Goal: Information Seeking & Learning: Learn about a topic

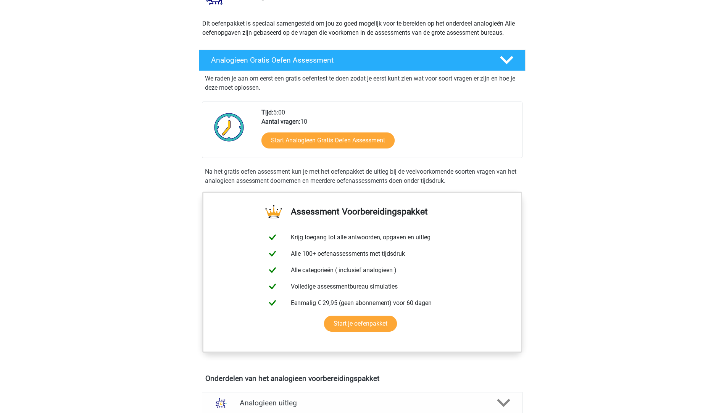
scroll to position [267, 0]
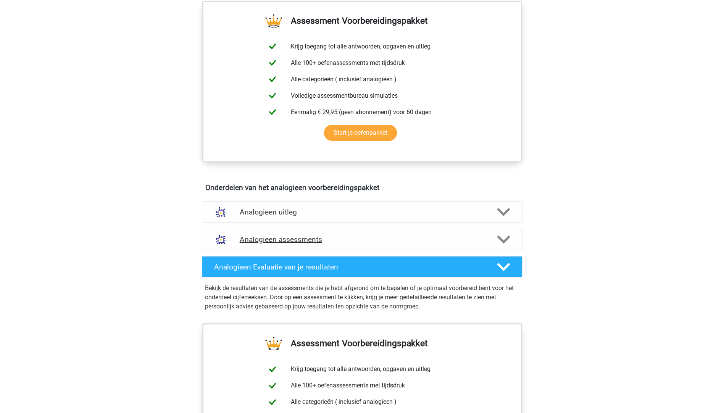
click at [273, 242] on h4 "Analogieen assessments" at bounding box center [362, 239] width 245 height 9
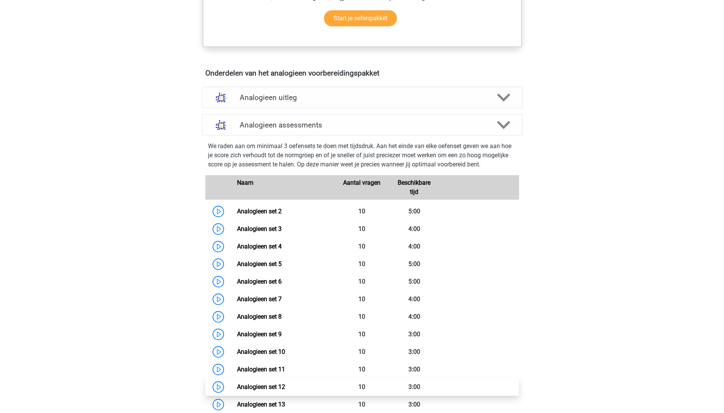
scroll to position [496, 0]
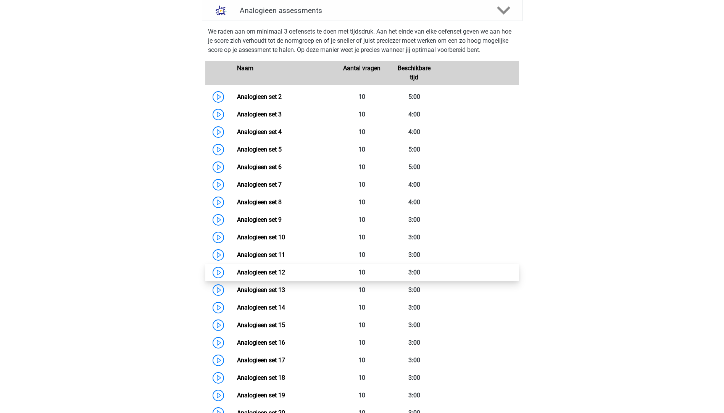
click at [237, 274] on link "Analogieen set 12" at bounding box center [261, 272] width 48 height 7
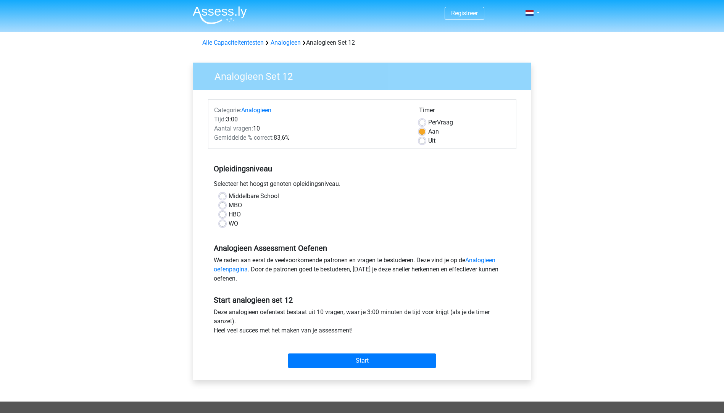
click at [229, 214] on label "HBO" at bounding box center [235, 214] width 12 height 9
click at [226, 214] on input "HBO" at bounding box center [223, 214] width 6 height 8
radio input "true"
click at [333, 377] on div "Categorie: Analogieen Tijd: 3:00 Aantal vragen: 10 Gemiddelde % correct: 83,6% …" at bounding box center [362, 235] width 327 height 290
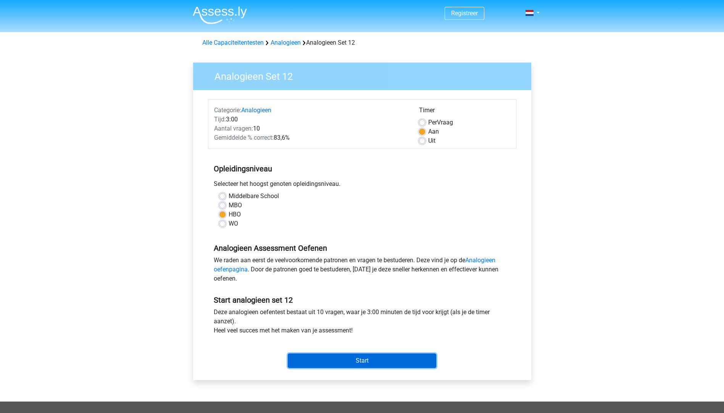
click at [317, 368] on input "Start" at bounding box center [362, 361] width 149 height 15
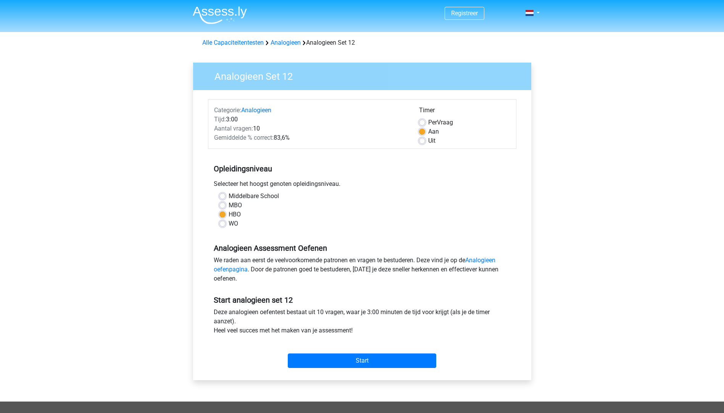
click at [435, 121] on span "Per" at bounding box center [432, 122] width 9 height 7
click at [425, 121] on input "Per Vraag" at bounding box center [422, 122] width 6 height 8
radio input "true"
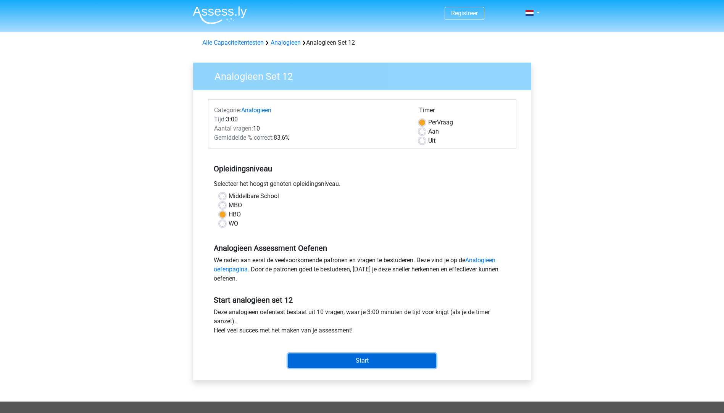
click at [360, 358] on input "Start" at bounding box center [362, 361] width 149 height 15
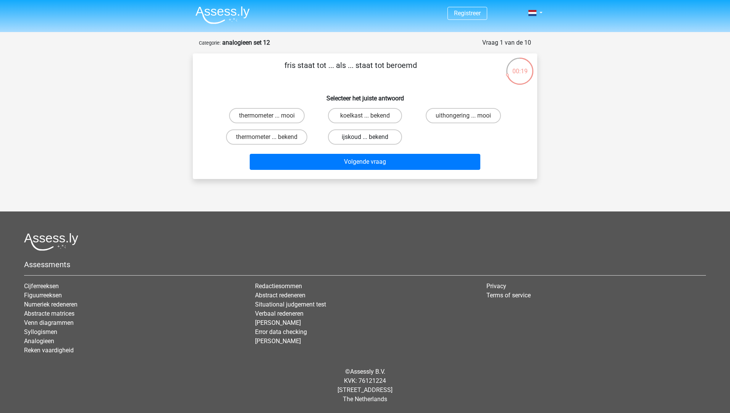
click at [352, 136] on label "ijskoud ... bekend" at bounding box center [365, 136] width 74 height 15
click at [365, 137] on input "ijskoud ... bekend" at bounding box center [367, 139] width 5 height 5
radio input "true"
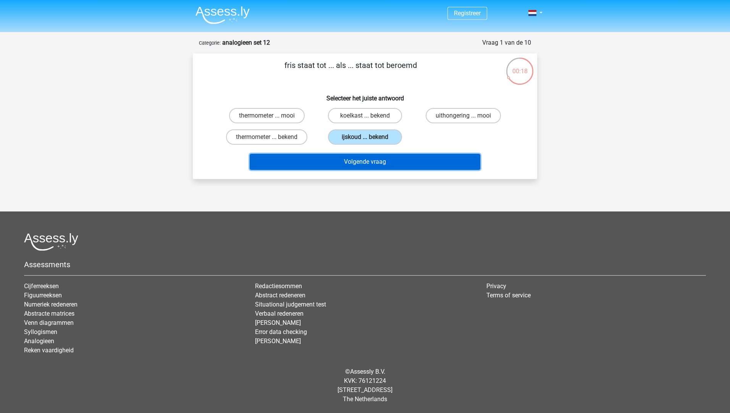
click at [362, 162] on button "Volgende vraag" at bounding box center [365, 162] width 231 height 16
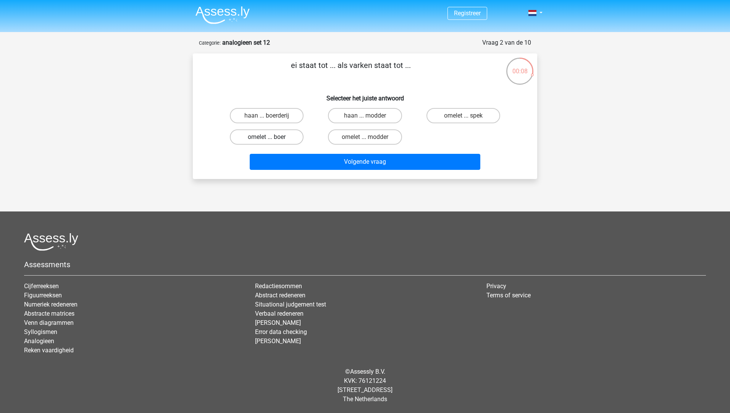
click at [256, 136] on label "omelet ... boer" at bounding box center [267, 136] width 74 height 15
click at [267, 137] on input "omelet ... boer" at bounding box center [269, 139] width 5 height 5
radio input "true"
click at [444, 114] on label "omelet ... spek" at bounding box center [464, 115] width 74 height 15
click at [463, 116] on input "omelet ... spek" at bounding box center [465, 118] width 5 height 5
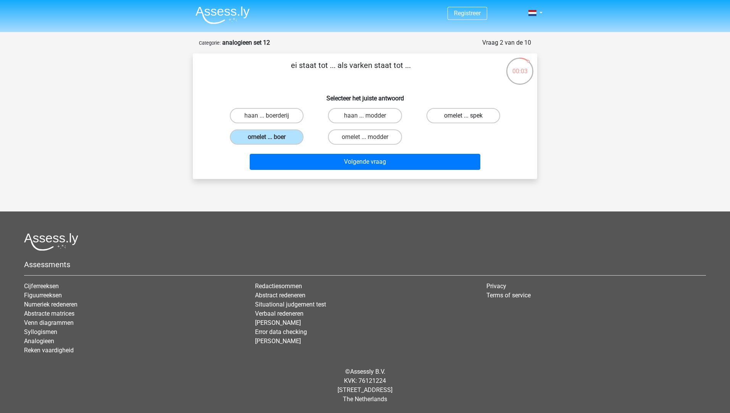
radio input "true"
click at [448, 115] on label "gedicht ... advies" at bounding box center [464, 115] width 74 height 15
click at [463, 116] on input "gedicht ... advies" at bounding box center [465, 118] width 5 height 5
radio input "true"
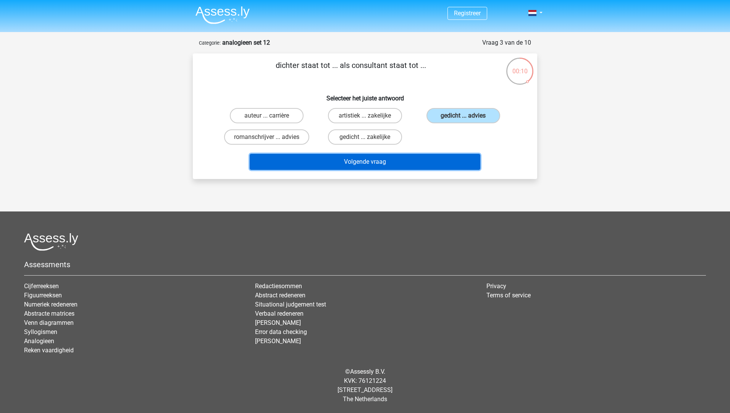
click at [302, 157] on button "Volgende vraag" at bounding box center [365, 162] width 231 height 16
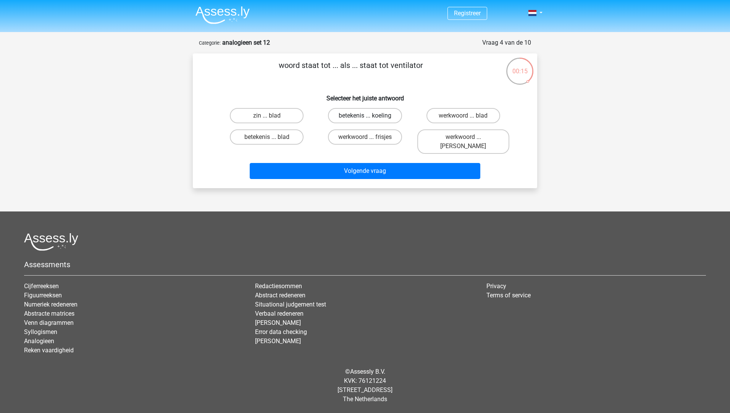
click at [362, 113] on label "betekenis ... koeling" at bounding box center [365, 115] width 74 height 15
click at [365, 116] on input "betekenis ... koeling" at bounding box center [367, 118] width 5 height 5
radio input "true"
click at [251, 135] on label "wetenschapper ... kantoormedewerker" at bounding box center [267, 141] width 92 height 24
click at [267, 137] on input "wetenschapper ... kantoormedewerker" at bounding box center [269, 139] width 5 height 5
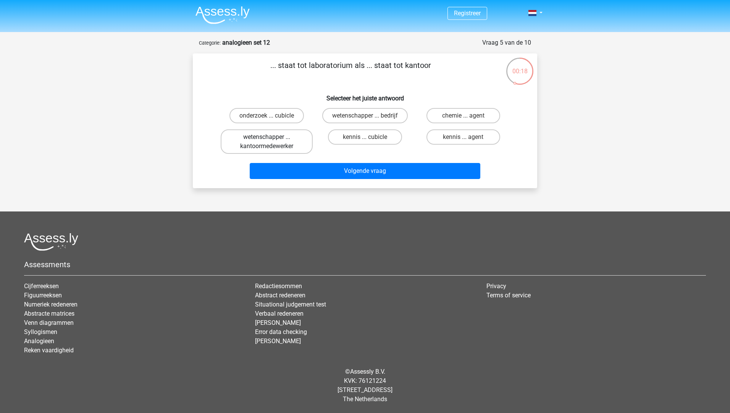
radio input "true"
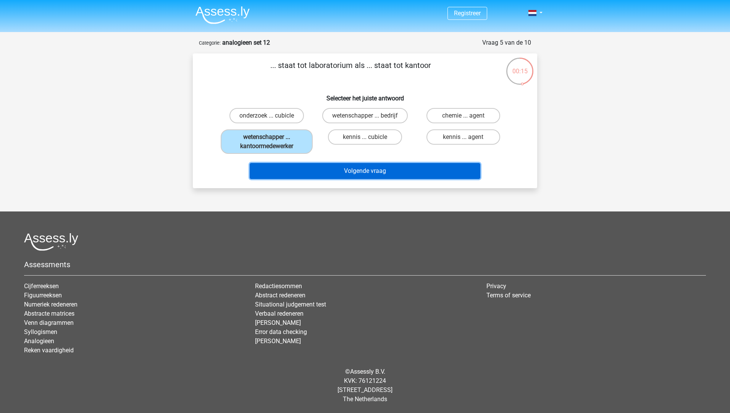
click at [294, 170] on button "Volgende vraag" at bounding box center [365, 171] width 231 height 16
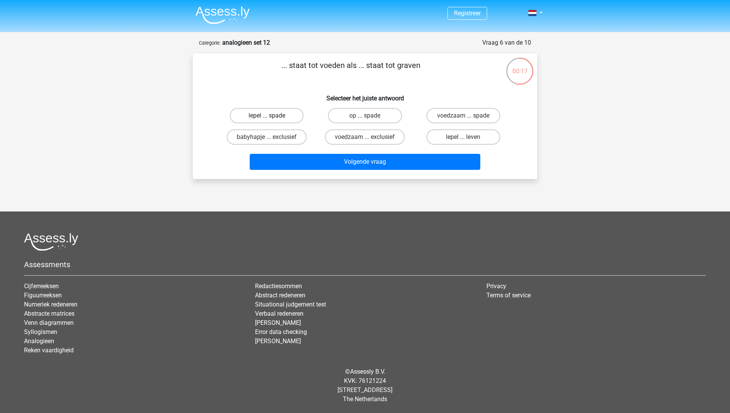
click at [271, 114] on label "lepel ... spade" at bounding box center [267, 115] width 74 height 15
click at [271, 116] on input "lepel ... spade" at bounding box center [269, 118] width 5 height 5
radio input "true"
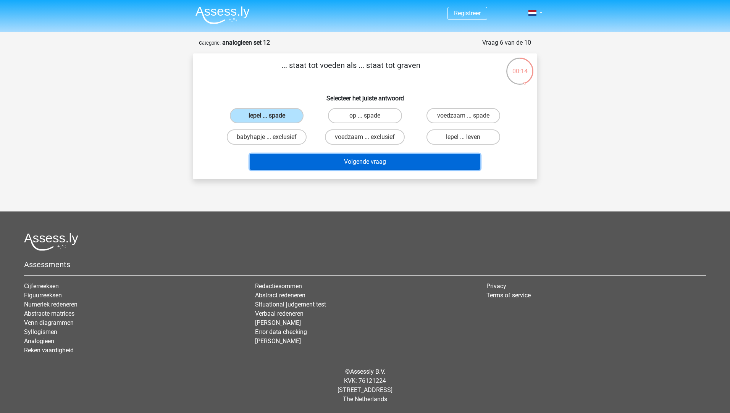
click at [353, 157] on button "Volgende vraag" at bounding box center [365, 162] width 231 height 16
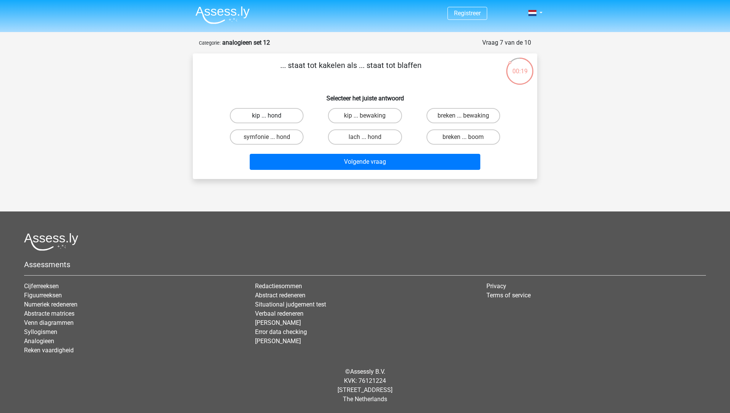
click at [259, 117] on label "kip ... hond" at bounding box center [267, 115] width 74 height 15
click at [267, 117] on input "kip ... hond" at bounding box center [269, 118] width 5 height 5
radio input "true"
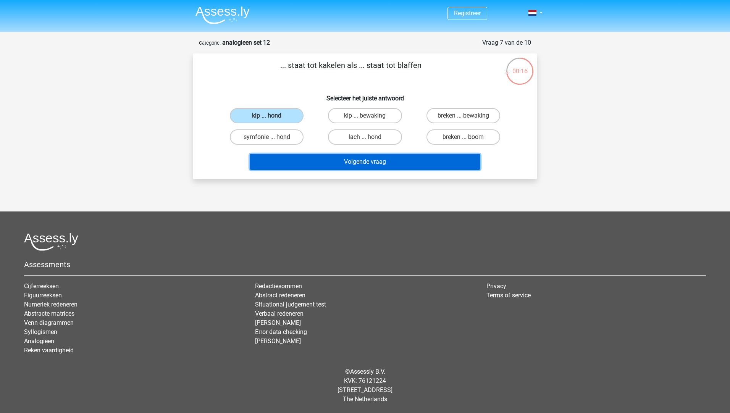
click at [400, 160] on button "Volgende vraag" at bounding box center [365, 162] width 231 height 16
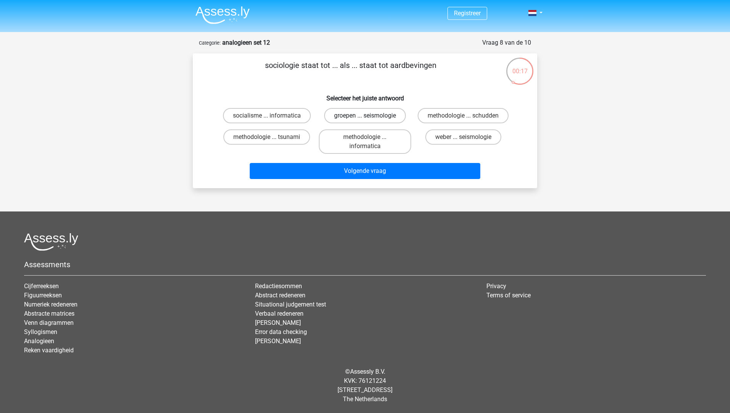
click at [343, 114] on label "groepen ... seismologie" at bounding box center [365, 115] width 82 height 15
click at [365, 116] on input "groepen ... seismologie" at bounding box center [367, 118] width 5 height 5
radio input "true"
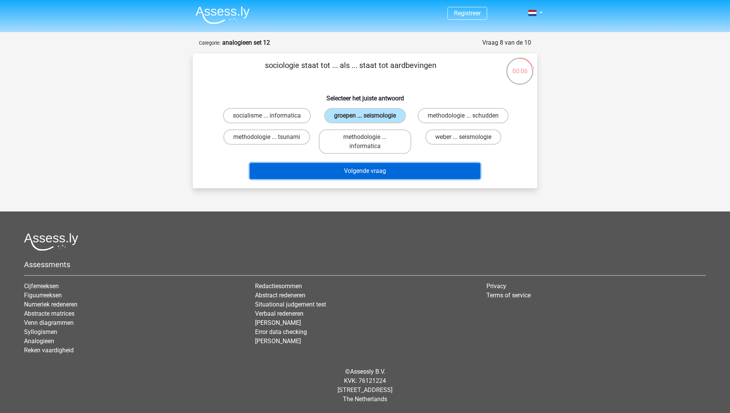
click at [326, 172] on button "Volgende vraag" at bounding box center [365, 171] width 231 height 16
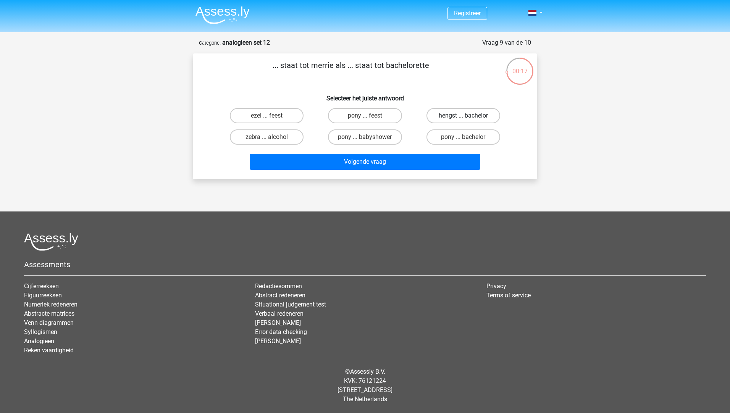
click at [469, 114] on label "hengst ... bachelor" at bounding box center [464, 115] width 74 height 15
click at [468, 116] on input "hengst ... bachelor" at bounding box center [465, 118] width 5 height 5
radio input "true"
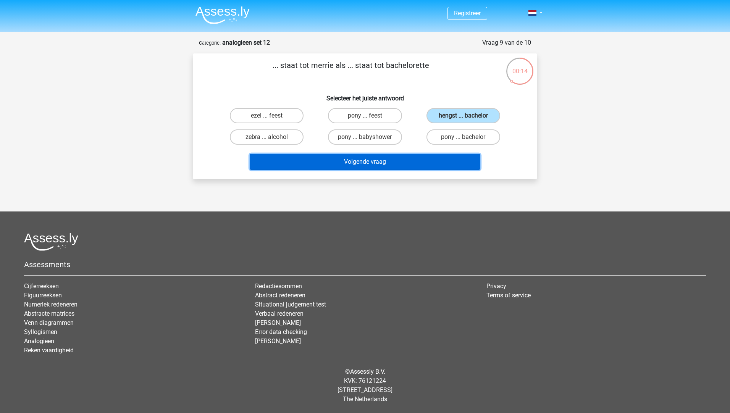
click at [312, 163] on button "Volgende vraag" at bounding box center [365, 162] width 231 height 16
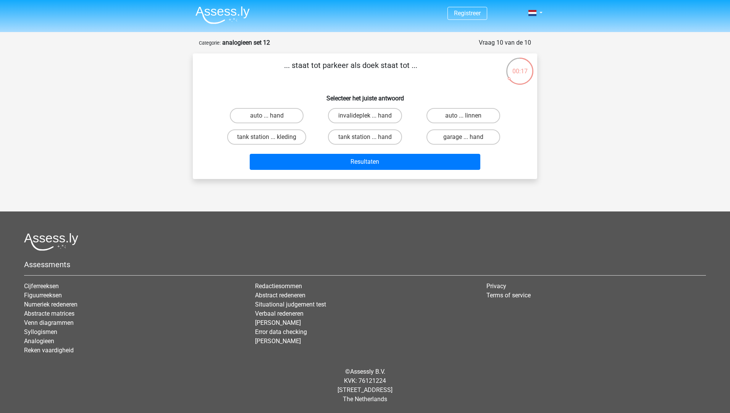
click at [464, 137] on input "garage ... hand" at bounding box center [465, 139] width 5 height 5
radio input "true"
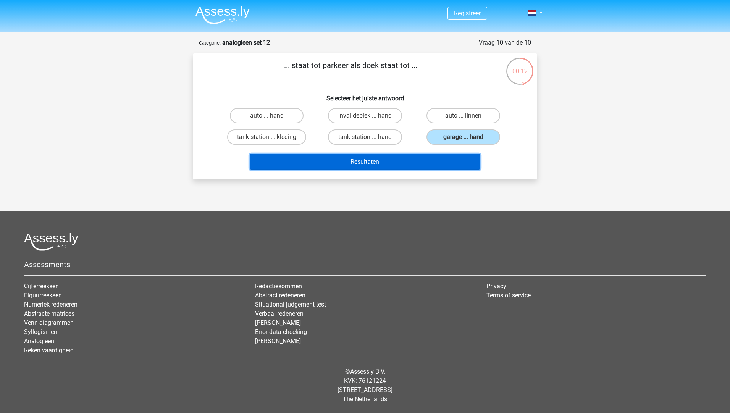
click at [401, 158] on button "Resultaten" at bounding box center [365, 162] width 231 height 16
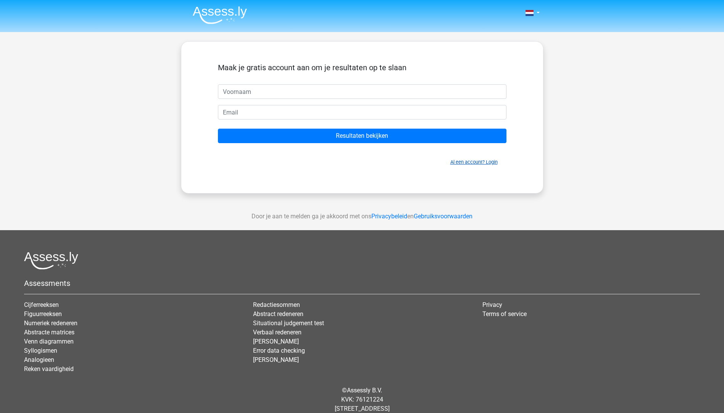
click at [471, 163] on link "Al een account? Login" at bounding box center [474, 162] width 47 height 6
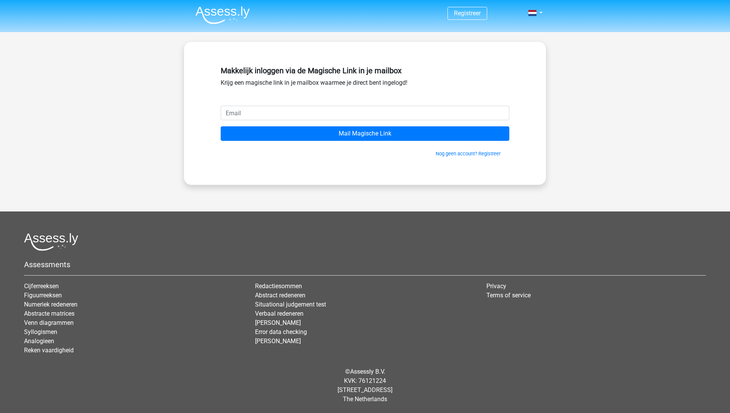
click at [253, 109] on input "email" at bounding box center [365, 113] width 289 height 15
type input "[EMAIL_ADDRESS][DOMAIN_NAME]"
click at [221, 126] on input "Mail Magische Link" at bounding box center [365, 133] width 289 height 15
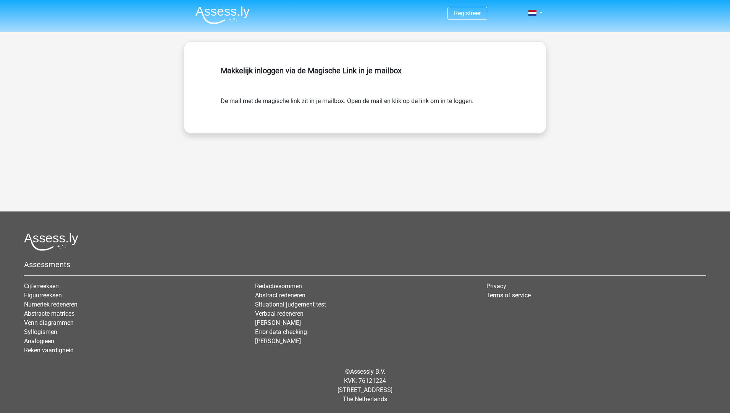
click at [219, 11] on img at bounding box center [223, 15] width 54 height 18
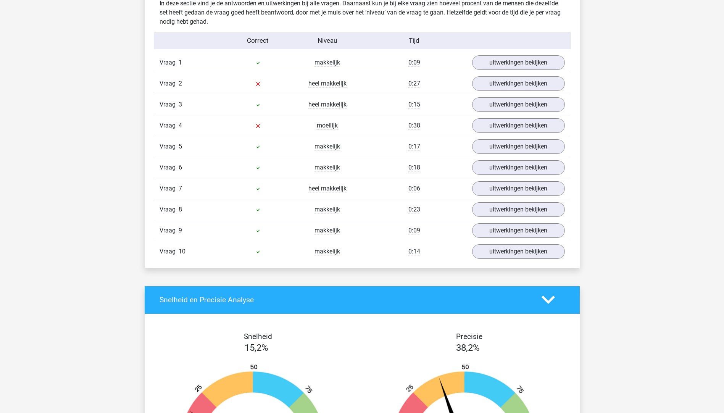
scroll to position [535, 0]
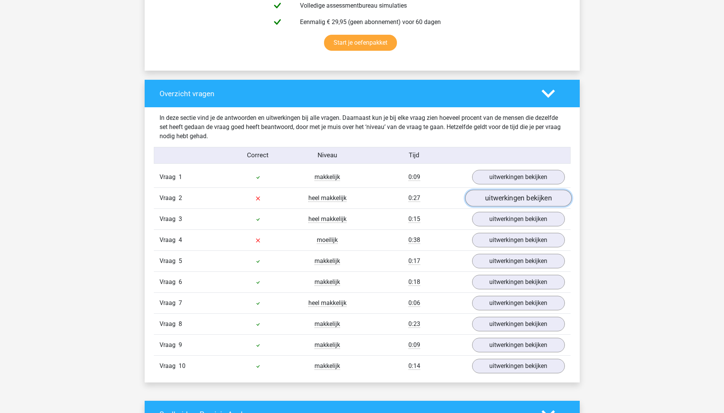
click at [519, 194] on link "uitwerkingen bekijken" at bounding box center [518, 198] width 107 height 17
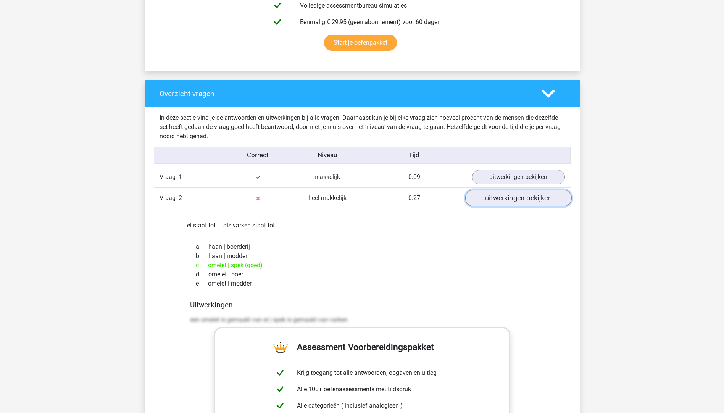
click at [519, 194] on link "uitwerkingen bekijken" at bounding box center [518, 198] width 107 height 17
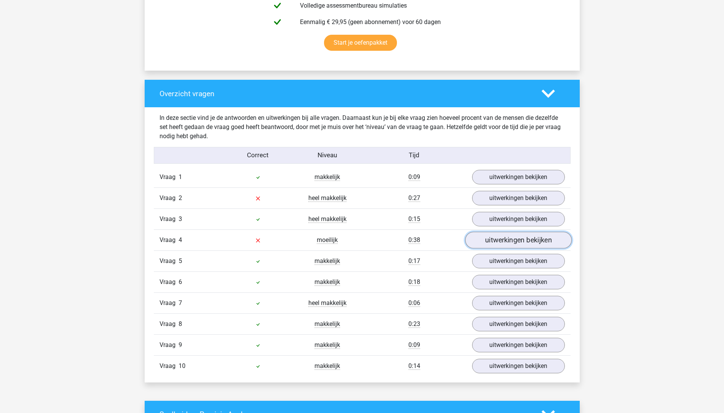
click at [509, 236] on link "uitwerkingen bekijken" at bounding box center [518, 240] width 107 height 17
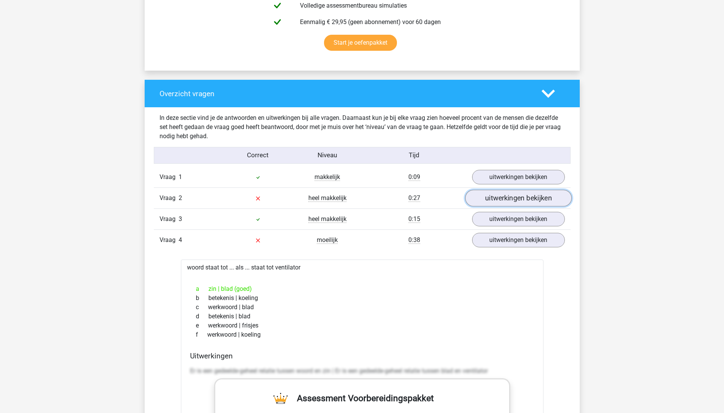
click at [509, 202] on link "uitwerkingen bekijken" at bounding box center [518, 198] width 107 height 17
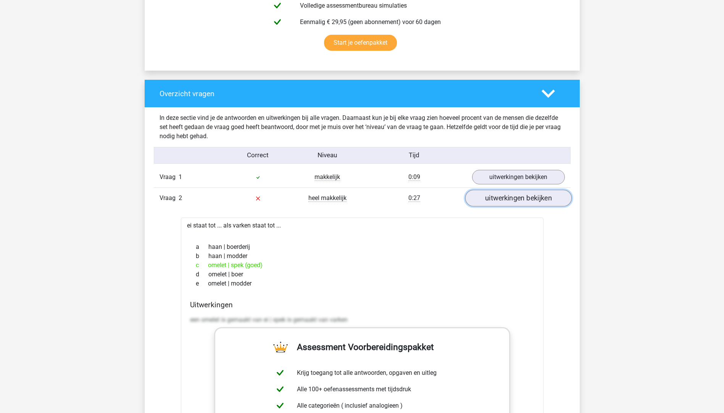
click at [509, 202] on link "uitwerkingen bekijken" at bounding box center [518, 198] width 107 height 17
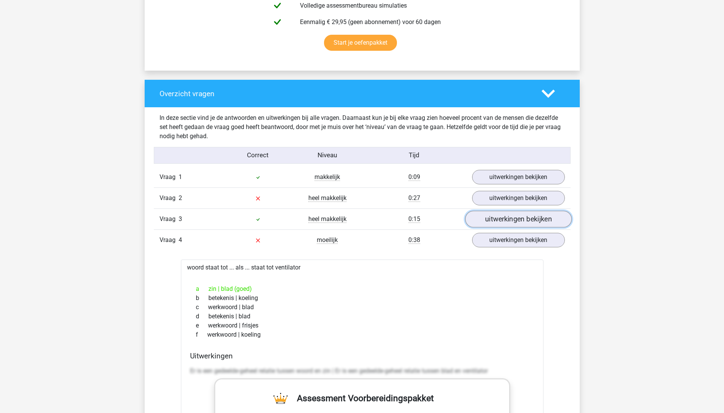
click at [516, 216] on link "uitwerkingen bekijken" at bounding box center [518, 219] width 107 height 17
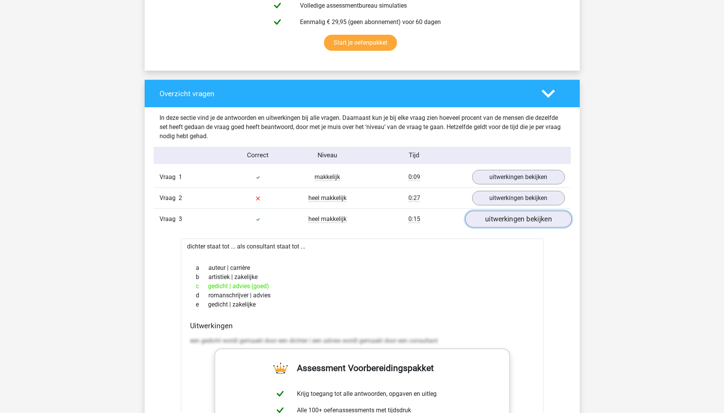
click at [516, 216] on link "uitwerkingen bekijken" at bounding box center [518, 219] width 107 height 17
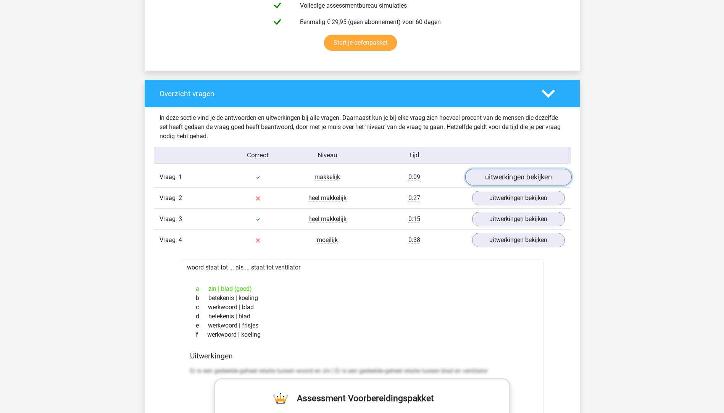
click at [516, 179] on link "uitwerkingen bekijken" at bounding box center [518, 177] width 107 height 17
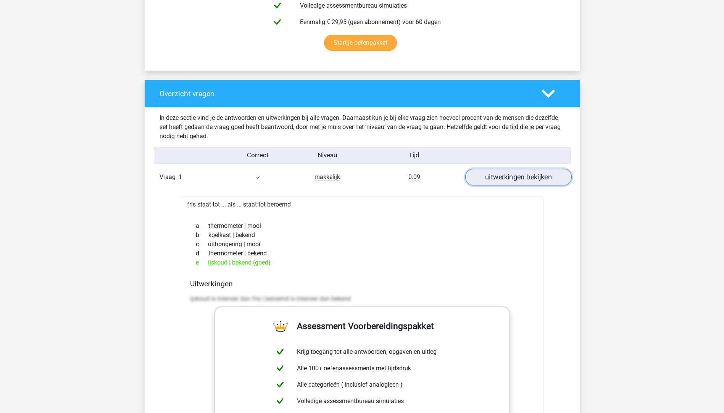
click at [516, 179] on link "uitwerkingen bekijken" at bounding box center [518, 177] width 107 height 17
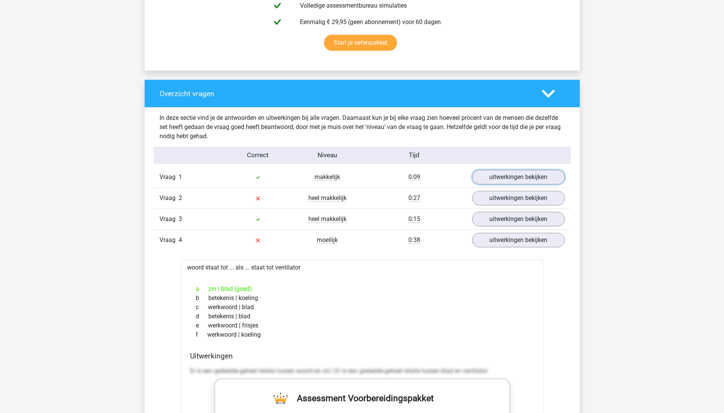
scroll to position [573, 0]
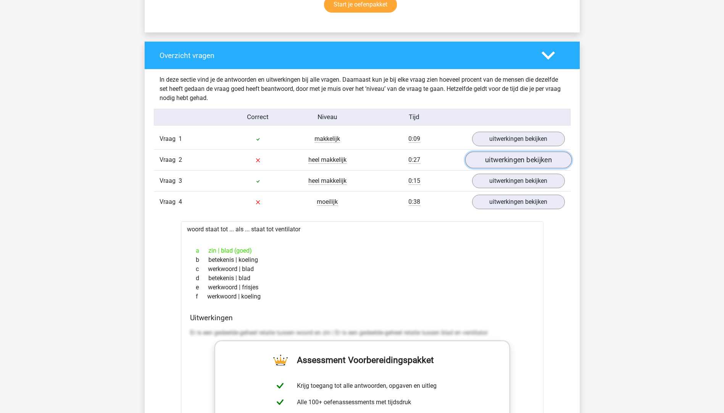
click at [543, 162] on link "uitwerkingen bekijken" at bounding box center [518, 160] width 107 height 17
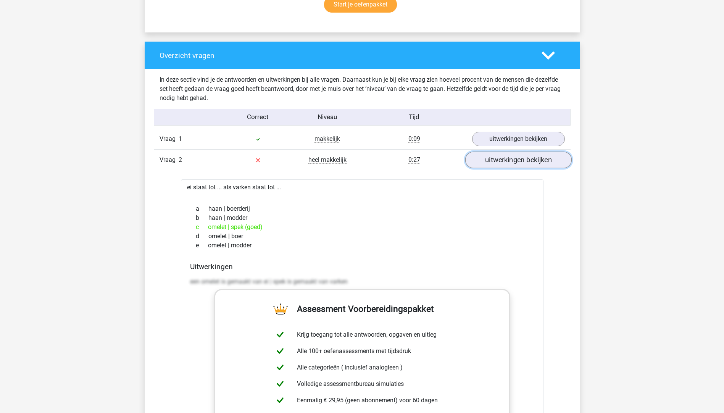
click at [543, 162] on link "uitwerkingen bekijken" at bounding box center [518, 160] width 107 height 17
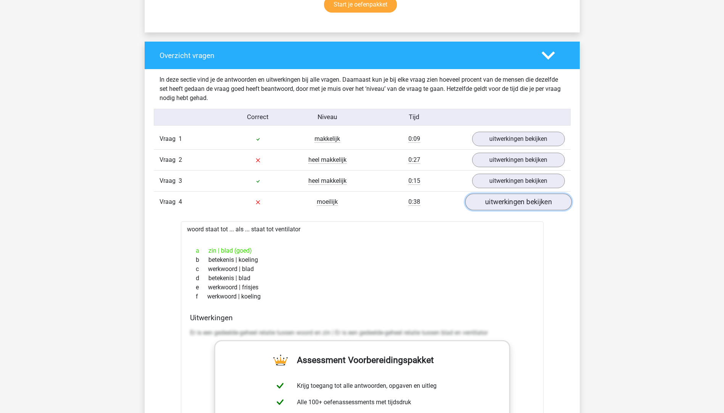
click at [519, 209] on link "uitwerkingen bekijken" at bounding box center [518, 202] width 107 height 17
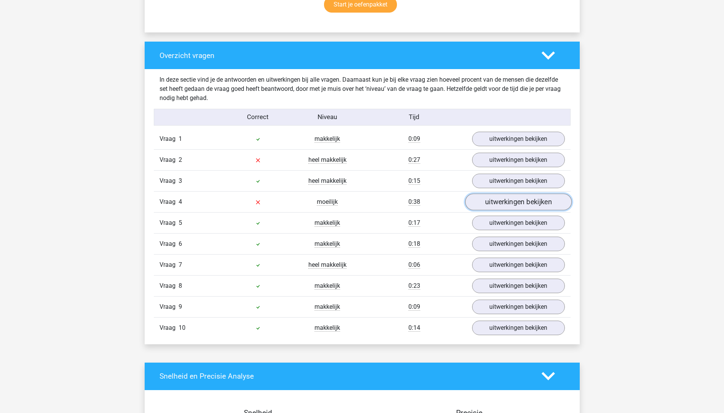
click at [501, 205] on link "uitwerkingen bekijken" at bounding box center [518, 202] width 107 height 17
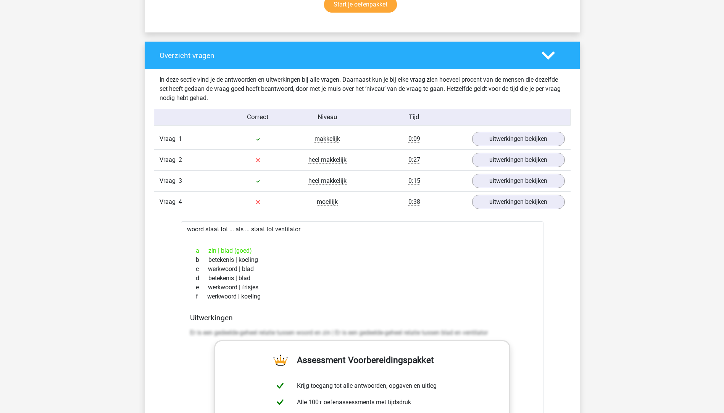
drag, startPoint x: 221, startPoint y: 250, endPoint x: 232, endPoint y: 251, distance: 11.5
click at [232, 251] on div "a zin | blad (goed)" at bounding box center [362, 250] width 344 height 9
drag, startPoint x: 232, startPoint y: 251, endPoint x: 276, endPoint y: 251, distance: 43.5
click at [276, 251] on div "a zin | blad (goed)" at bounding box center [362, 250] width 344 height 9
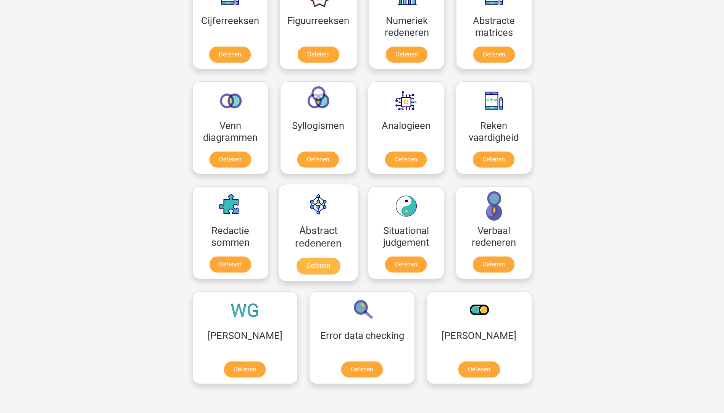
scroll to position [306, 0]
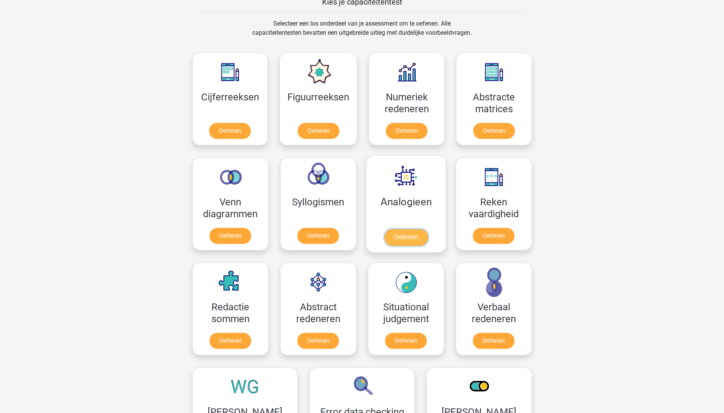
click at [409, 236] on link "Oefenen" at bounding box center [406, 237] width 44 height 17
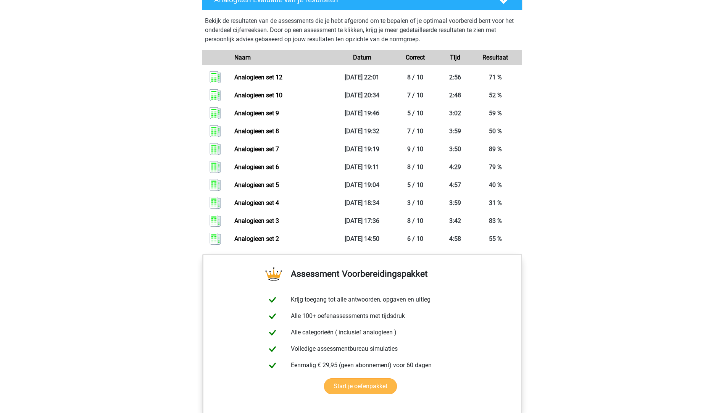
scroll to position [420, 0]
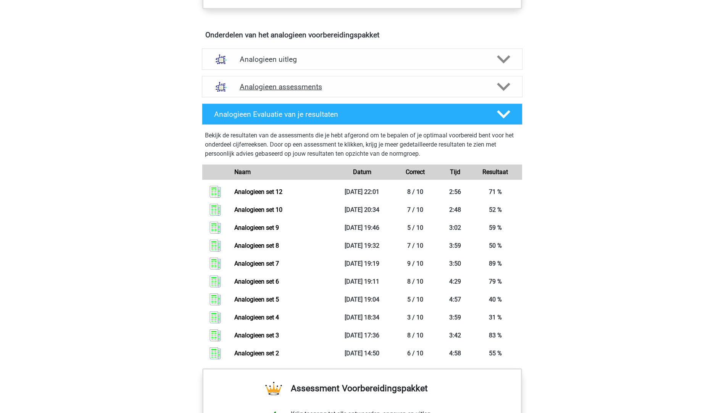
click at [281, 87] on h4 "Analogieen assessments" at bounding box center [362, 86] width 245 height 9
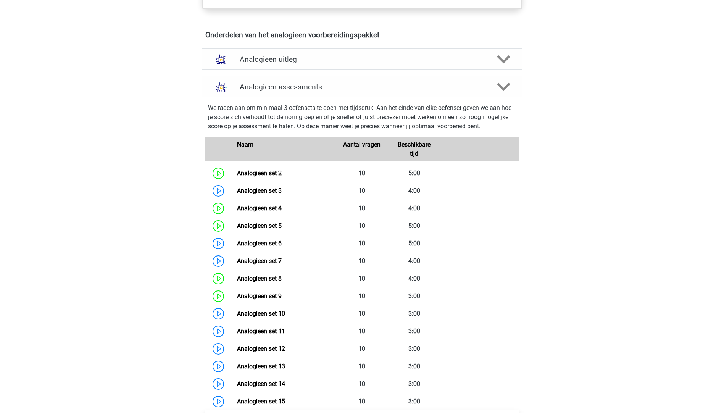
scroll to position [496, 0]
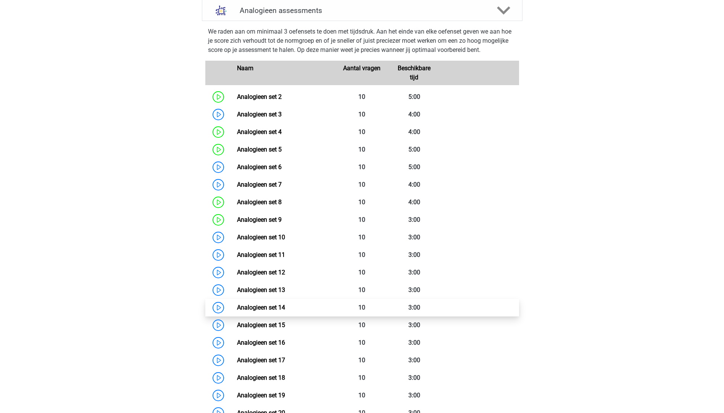
click at [237, 307] on link "Analogieen set 14" at bounding box center [261, 307] width 48 height 7
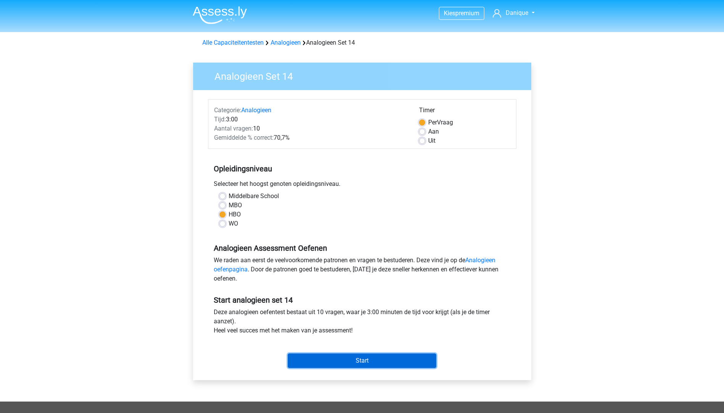
click at [343, 355] on input "Start" at bounding box center [362, 361] width 149 height 15
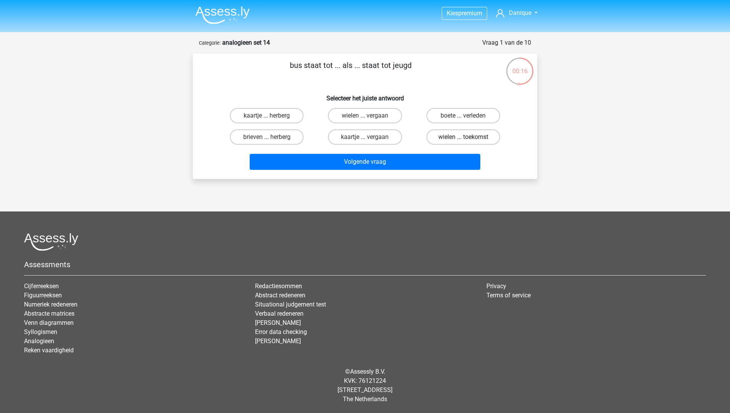
click at [447, 137] on label "wielen ... toekomst" at bounding box center [464, 136] width 74 height 15
click at [463, 137] on input "wielen ... toekomst" at bounding box center [465, 139] width 5 height 5
radio input "true"
click at [271, 112] on label "kaartje ... herberg" at bounding box center [267, 115] width 74 height 15
click at [271, 116] on input "kaartje ... herberg" at bounding box center [269, 118] width 5 height 5
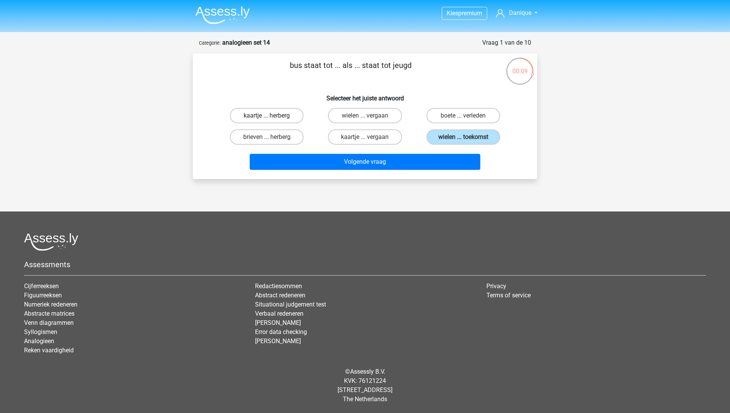
radio input "true"
click at [361, 132] on label "kaartje ... vergaan" at bounding box center [365, 136] width 74 height 15
click at [365, 137] on input "kaartje ... vergaan" at bounding box center [367, 139] width 5 height 5
radio input "true"
click at [447, 138] on label "wielen ... toekomst" at bounding box center [464, 136] width 74 height 15
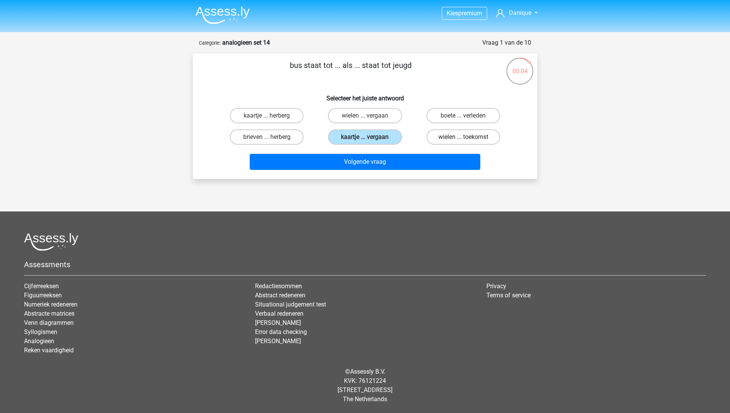
click at [463, 138] on input "wielen ... toekomst" at bounding box center [465, 139] width 5 height 5
radio input "true"
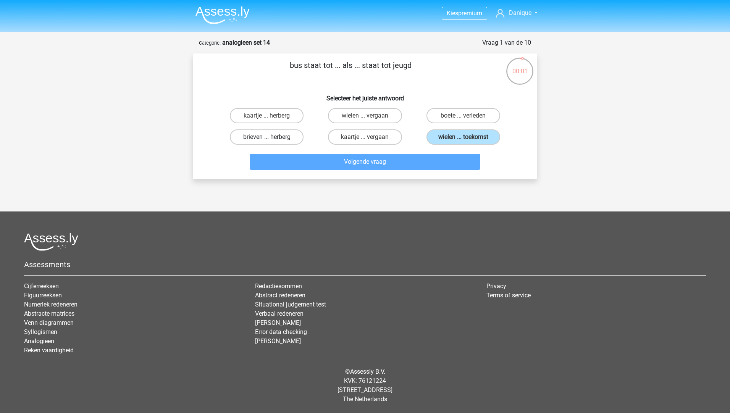
click at [264, 139] on label "brieven ... herberg" at bounding box center [267, 136] width 74 height 15
click at [267, 139] on input "brieven ... herberg" at bounding box center [269, 139] width 5 height 5
radio input "true"
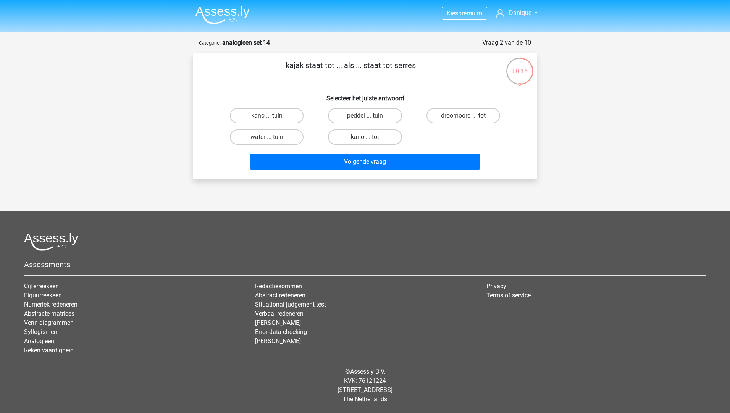
click at [267, 139] on input "water ... tuin" at bounding box center [269, 139] width 5 height 5
radio input "true"
click at [272, 116] on input "kano ... tuin" at bounding box center [269, 118] width 5 height 5
radio input "true"
click at [356, 135] on label "kinderen ... spel" at bounding box center [365, 136] width 74 height 15
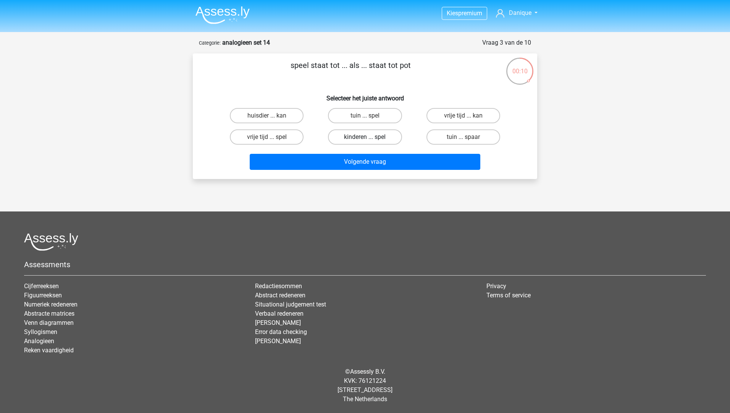
click at [365, 137] on input "kinderen ... spel" at bounding box center [367, 139] width 5 height 5
radio input "true"
click at [348, 117] on label "vettigheid ... tol" at bounding box center [365, 115] width 74 height 15
click at [365, 117] on input "vettigheid ... tol" at bounding box center [367, 118] width 5 height 5
radio input "true"
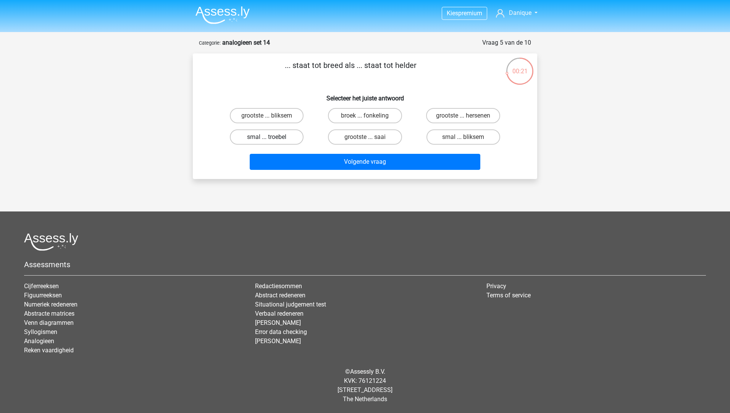
click at [259, 137] on label "smal ... troebel" at bounding box center [267, 136] width 74 height 15
click at [267, 137] on input "smal ... troebel" at bounding box center [269, 139] width 5 height 5
radio input "true"
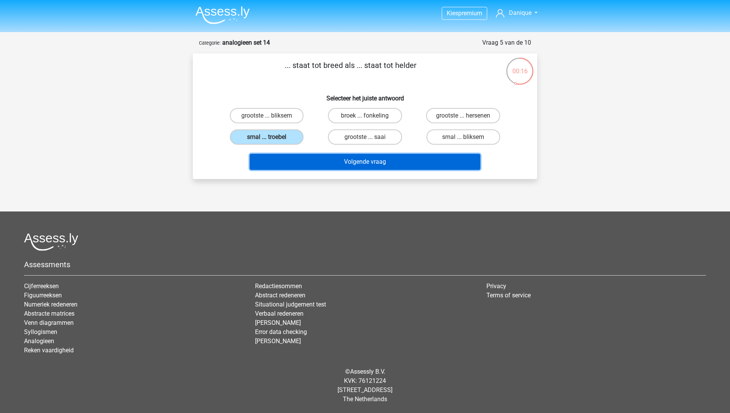
click at [293, 157] on button "Volgende vraag" at bounding box center [365, 162] width 231 height 16
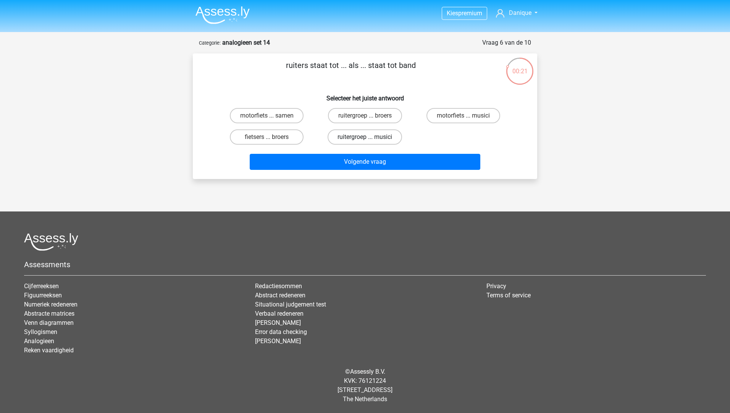
click at [346, 136] on label "ruitergroep ... musici" at bounding box center [365, 136] width 74 height 15
click at [365, 137] on input "ruitergroep ... musici" at bounding box center [367, 139] width 5 height 5
radio input "true"
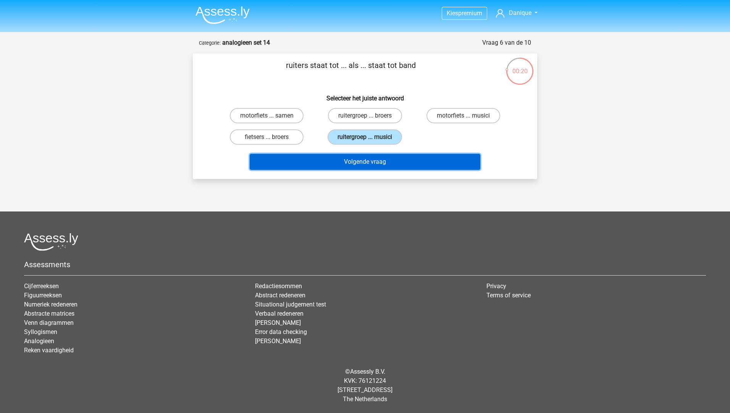
click at [331, 165] on button "Volgende vraag" at bounding box center [365, 162] width 231 height 16
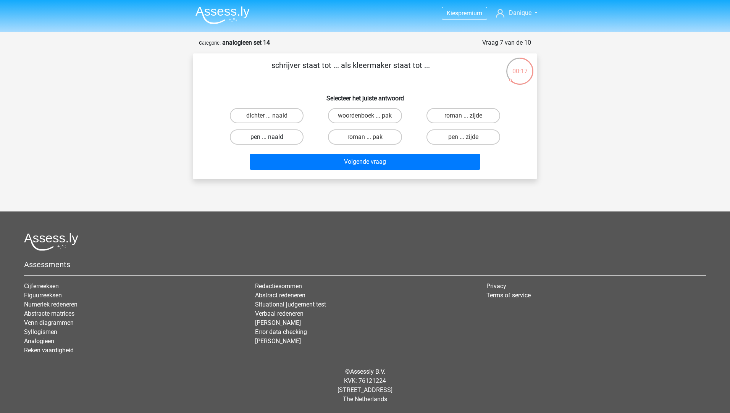
click at [274, 134] on label "pen ... naald" at bounding box center [267, 136] width 74 height 15
click at [272, 137] on input "pen ... naald" at bounding box center [269, 139] width 5 height 5
radio input "true"
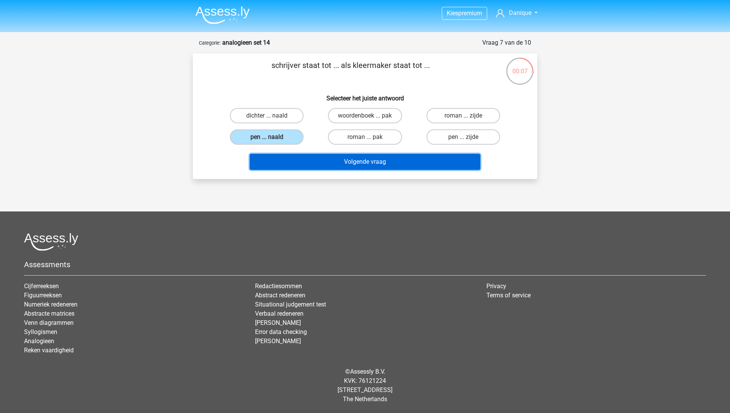
click at [283, 163] on button "Volgende vraag" at bounding box center [365, 162] width 231 height 16
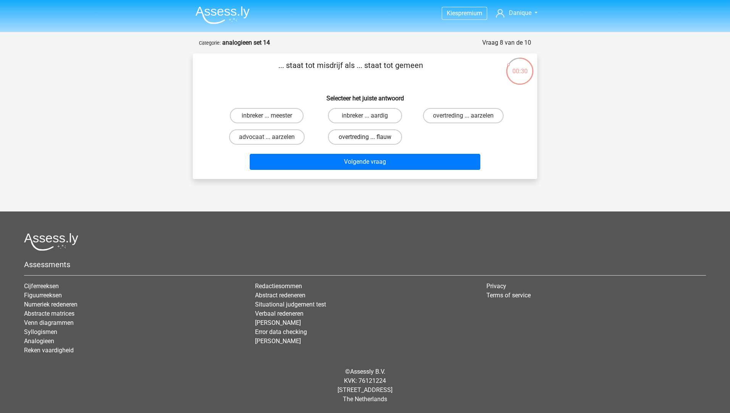
click at [373, 139] on label "overtreding ... flauw" at bounding box center [365, 136] width 74 height 15
click at [370, 139] on input "overtreding ... flauw" at bounding box center [367, 139] width 5 height 5
radio input "true"
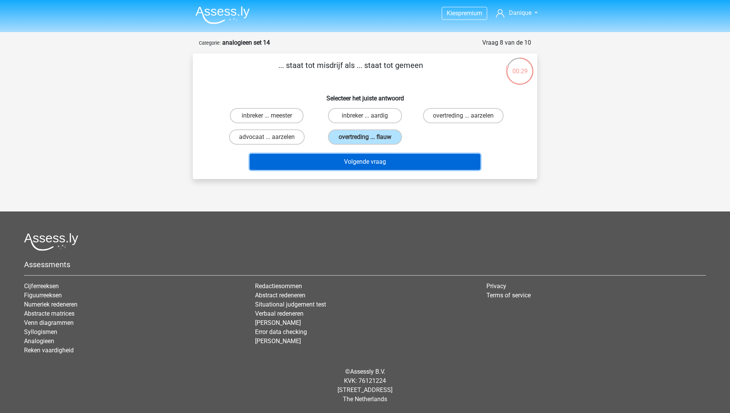
click at [342, 164] on button "Volgende vraag" at bounding box center [365, 162] width 231 height 16
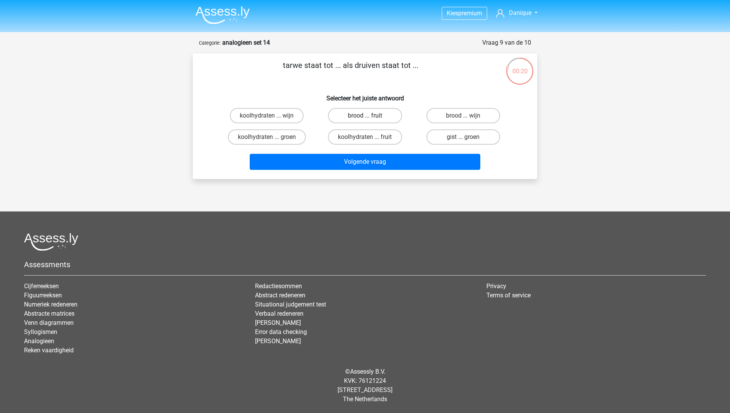
click at [367, 115] on label "brood ... fruit" at bounding box center [365, 115] width 74 height 15
click at [367, 116] on input "brood ... fruit" at bounding box center [367, 118] width 5 height 5
radio input "true"
click at [456, 115] on label "brood ... wijn" at bounding box center [464, 115] width 74 height 15
click at [463, 116] on input "brood ... wijn" at bounding box center [465, 118] width 5 height 5
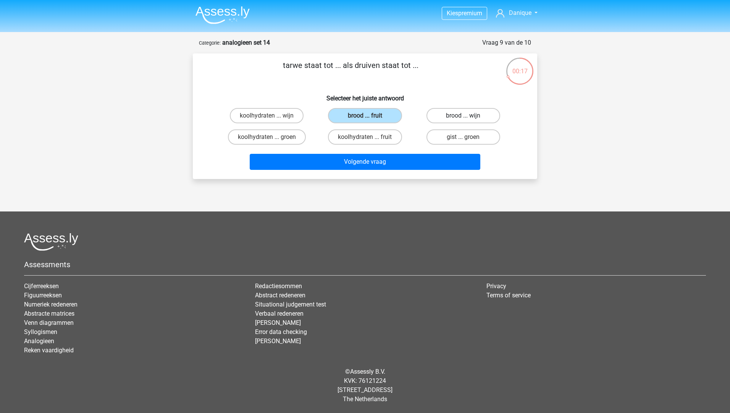
radio input "true"
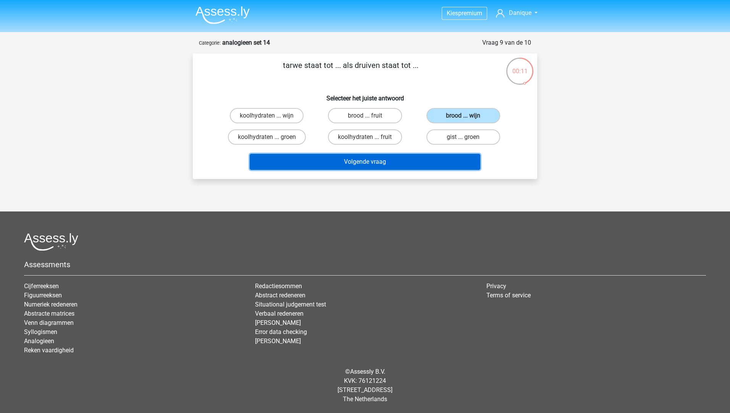
click at [322, 160] on button "Volgende vraag" at bounding box center [365, 162] width 231 height 16
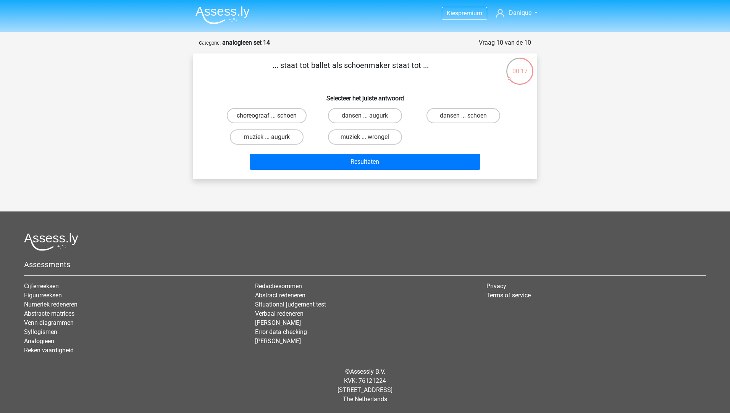
click at [255, 115] on label "choreograaf ... schoen" at bounding box center [267, 115] width 80 height 15
click at [267, 116] on input "choreograaf ... schoen" at bounding box center [269, 118] width 5 height 5
radio input "true"
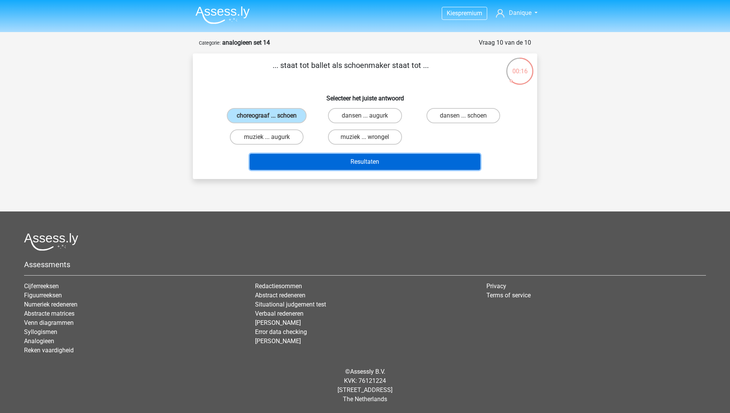
click at [302, 159] on button "Resultaten" at bounding box center [365, 162] width 231 height 16
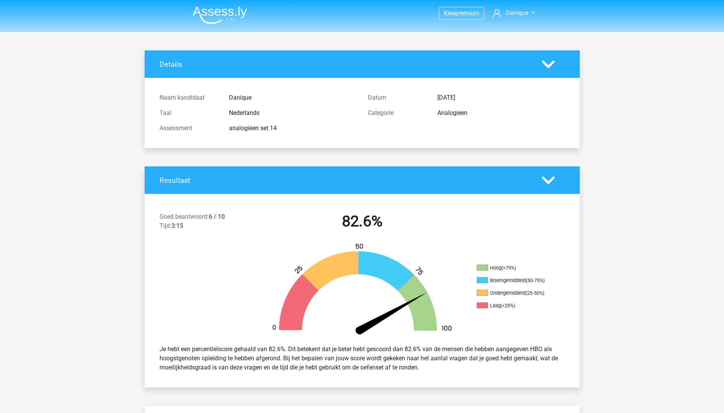
click at [552, 177] on icon at bounding box center [548, 180] width 13 height 13
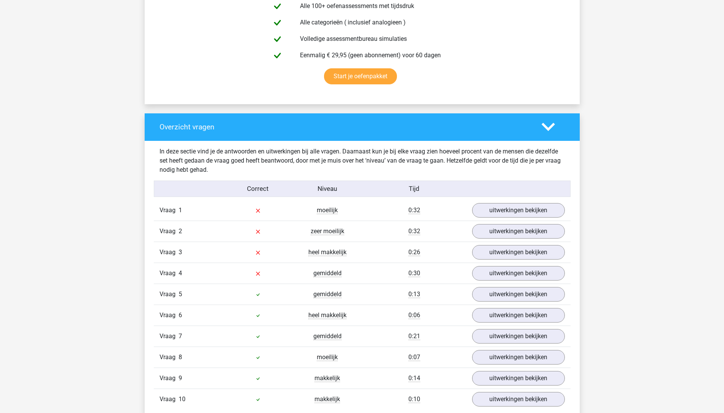
scroll to position [344, 0]
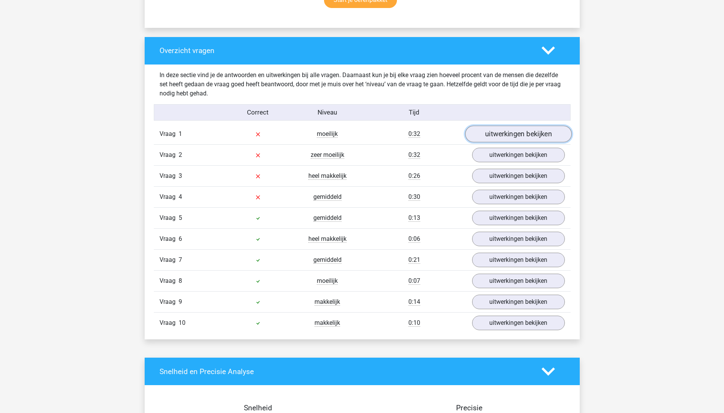
click at [495, 136] on link "uitwerkingen bekijken" at bounding box center [518, 134] width 107 height 17
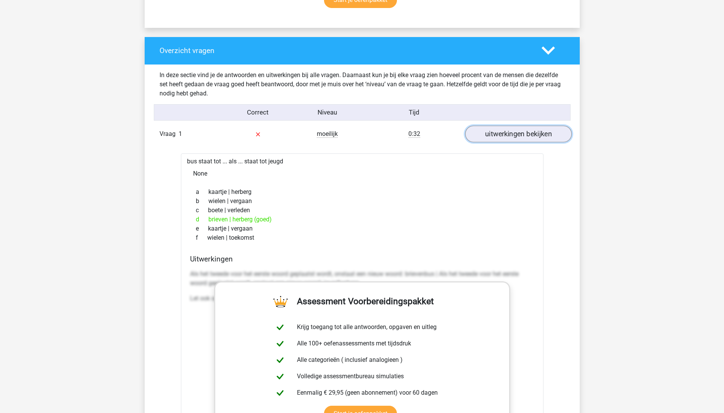
click at [494, 136] on link "uitwerkingen bekijken" at bounding box center [518, 134] width 107 height 17
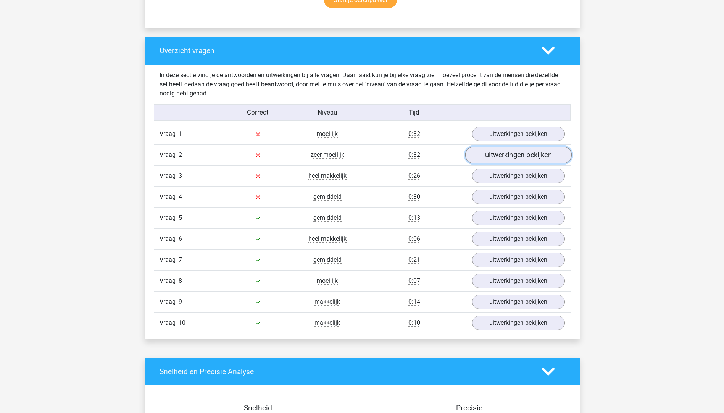
click at [489, 162] on link "uitwerkingen bekijken" at bounding box center [518, 155] width 107 height 17
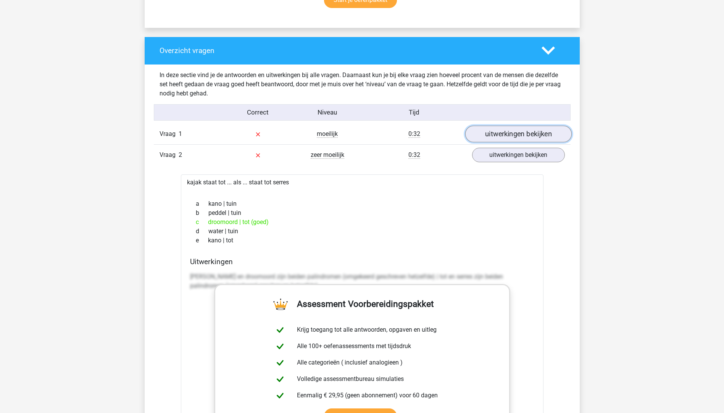
click at [487, 139] on link "uitwerkingen bekijken" at bounding box center [518, 134] width 107 height 17
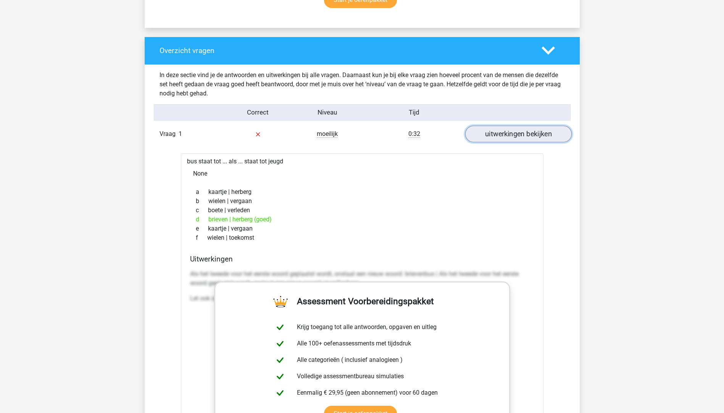
click at [487, 139] on link "uitwerkingen bekijken" at bounding box center [518, 134] width 107 height 17
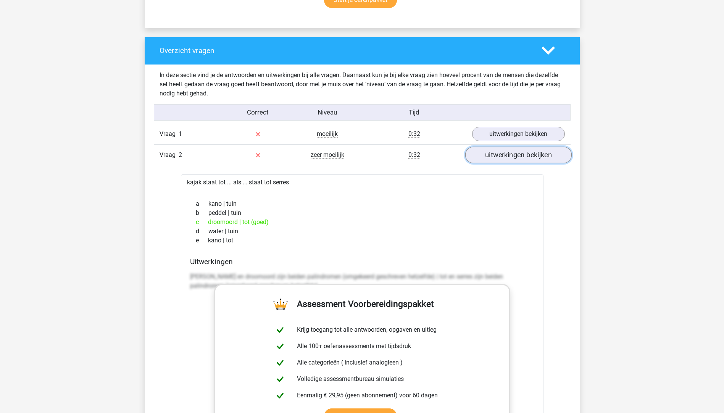
click at [488, 154] on link "uitwerkingen bekijken" at bounding box center [518, 155] width 107 height 17
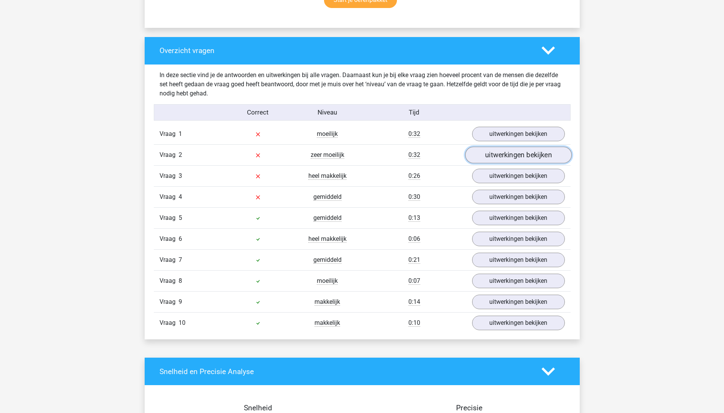
click at [488, 154] on link "uitwerkingen bekijken" at bounding box center [518, 155] width 107 height 17
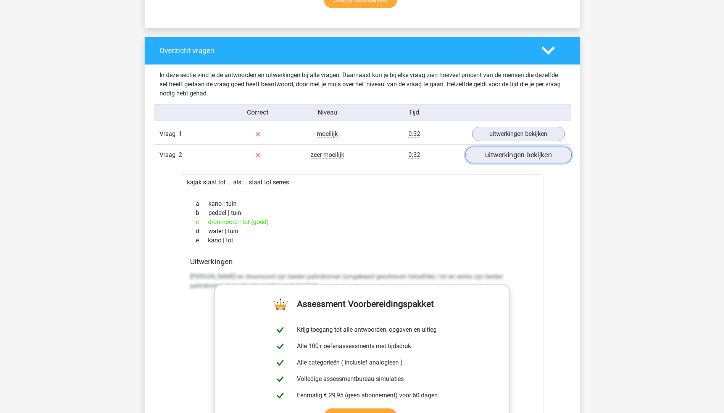
click at [500, 160] on link "uitwerkingen bekijken" at bounding box center [518, 155] width 107 height 17
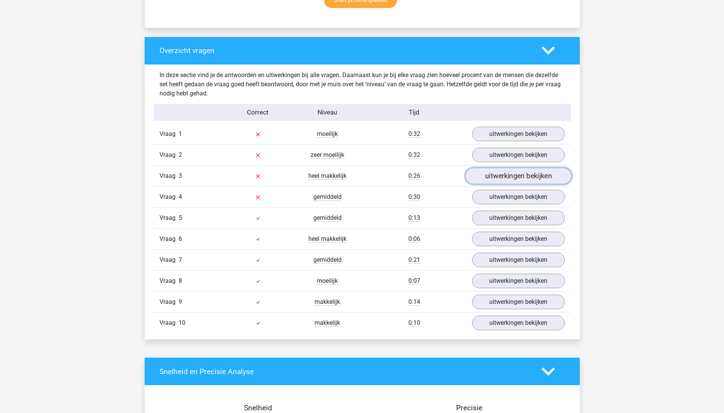
click at [498, 179] on link "uitwerkingen bekijken" at bounding box center [518, 176] width 107 height 17
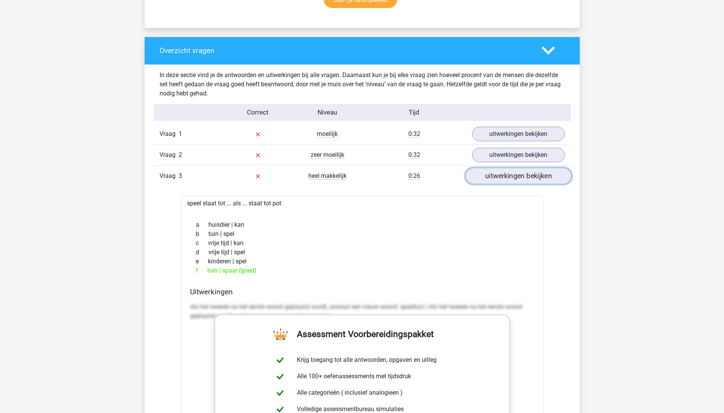
click at [494, 177] on link "uitwerkingen bekijken" at bounding box center [518, 176] width 107 height 17
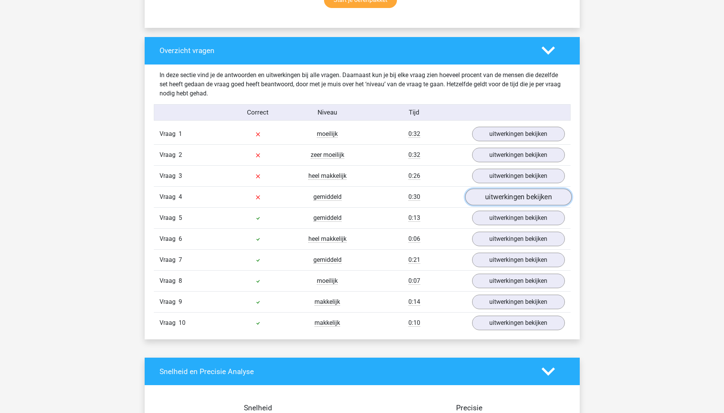
click at [487, 196] on link "uitwerkingen bekijken" at bounding box center [518, 197] width 107 height 17
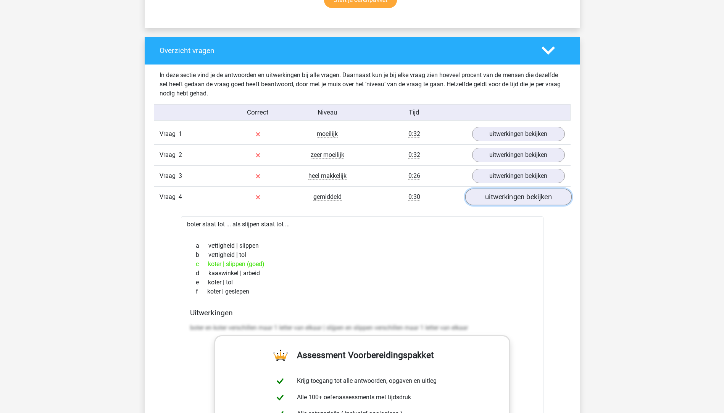
click at [532, 195] on link "uitwerkingen bekijken" at bounding box center [518, 197] width 107 height 17
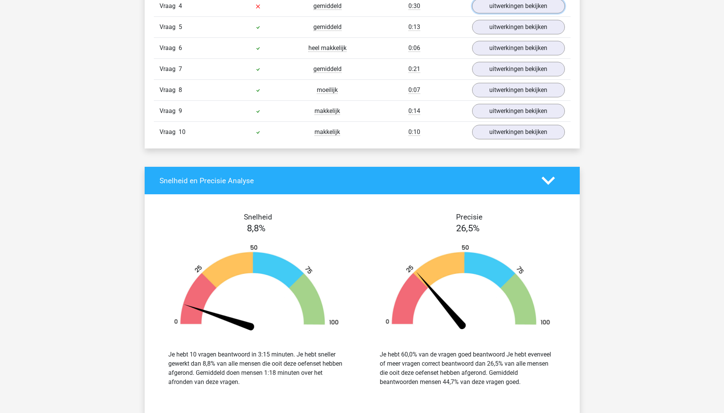
scroll to position [573, 0]
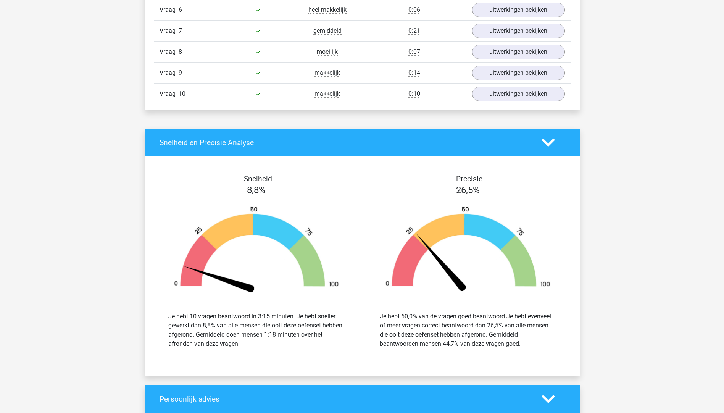
drag, startPoint x: 381, startPoint y: 321, endPoint x: 558, endPoint y: 344, distance: 179.1
click at [558, 344] on div "Je hebt 60,0% van de vragen goed beantwoord Je hebt evenveel of meer vragen cor…" at bounding box center [468, 330] width 188 height 37
click at [465, 332] on div "Je hebt 60,0% van de vragen goed beantwoord Je hebt evenveel of meer vragen cor…" at bounding box center [468, 330] width 176 height 37
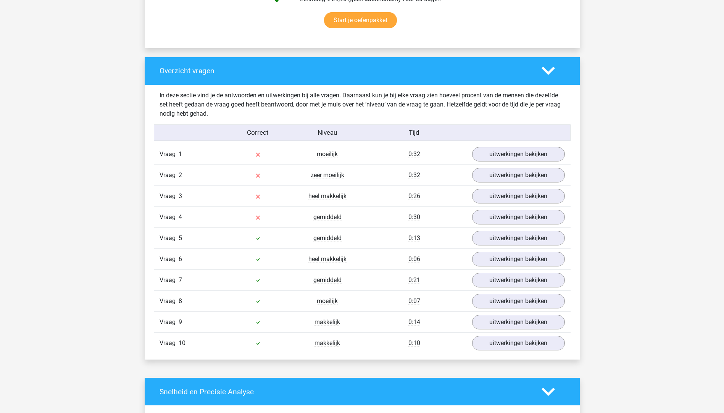
scroll to position [133, 0]
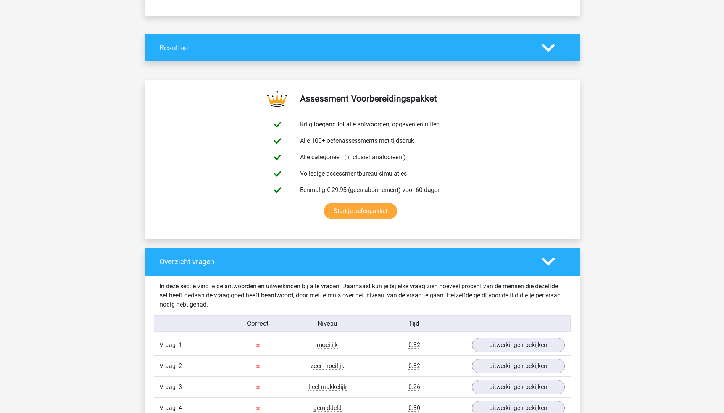
click at [546, 262] on polygon at bounding box center [548, 262] width 13 height 8
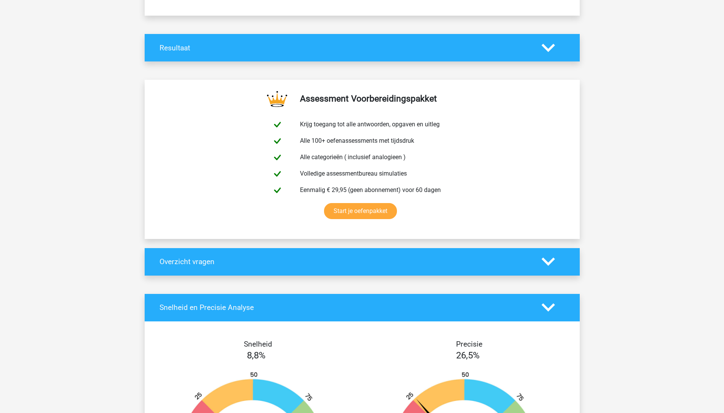
scroll to position [0, 0]
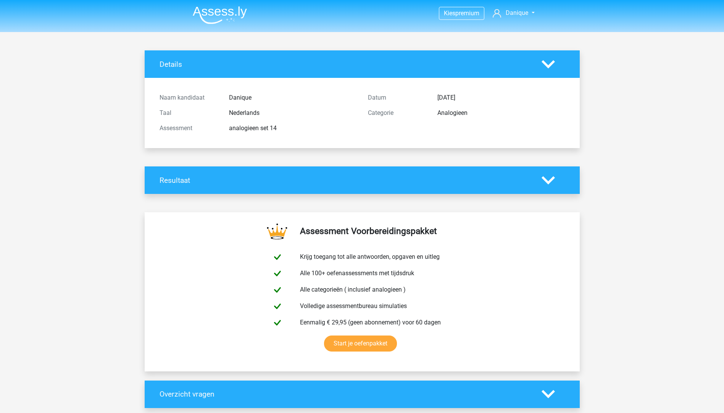
click at [546, 176] on icon at bounding box center [548, 180] width 13 height 13
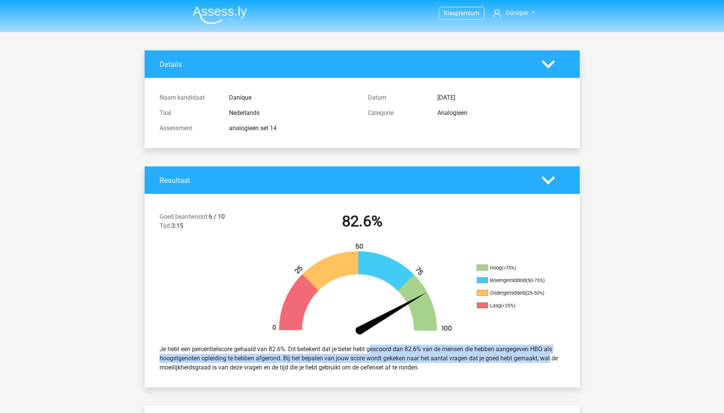
drag, startPoint x: 348, startPoint y: 350, endPoint x: 528, endPoint y: 362, distance: 180.6
click at [528, 362] on div "Je hebt een percentielscore gehaald van 82.6%. Dit betekent dat je beter hebt g…" at bounding box center [362, 359] width 417 height 34
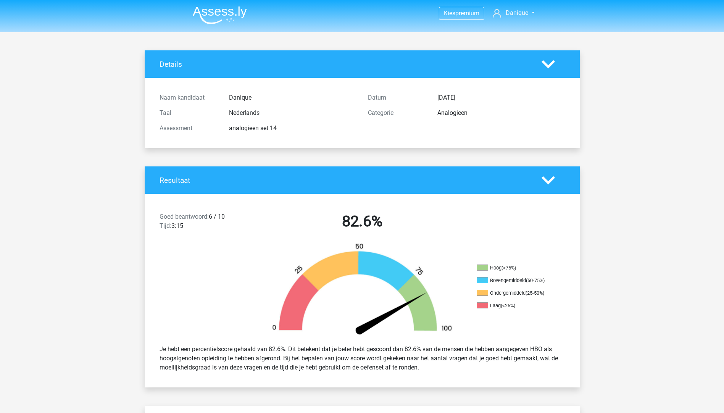
click at [285, 370] on div "Je hebt een percentielscore gehaald van 82.6%. Dit betekent dat je beter hebt g…" at bounding box center [362, 359] width 417 height 34
drag, startPoint x: 287, startPoint y: 360, endPoint x: 438, endPoint y: 364, distance: 150.9
click at [438, 364] on div "Je hebt een percentielscore gehaald van 82.6%. Dit betekent dat je beter hebt g…" at bounding box center [362, 359] width 417 height 34
click at [179, 366] on div "Je hebt een percentielscore gehaald van 82.6%. Dit betekent dat je beter hebt g…" at bounding box center [362, 359] width 417 height 34
drag, startPoint x: 175, startPoint y: 369, endPoint x: 361, endPoint y: 370, distance: 185.6
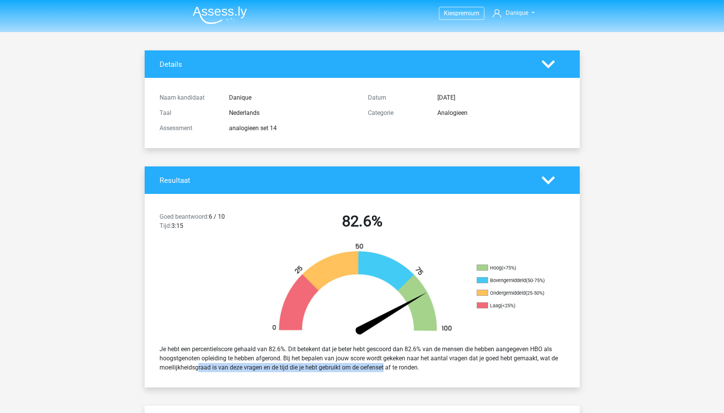
click at [361, 370] on div "Je hebt een percentielscore gehaald van 82.6%. Dit betekent dat je beter hebt g…" at bounding box center [362, 359] width 417 height 34
click at [253, 372] on div "Je hebt een percentielscore gehaald van 82.6%. Dit betekent dat je beter hebt g…" at bounding box center [362, 359] width 417 height 34
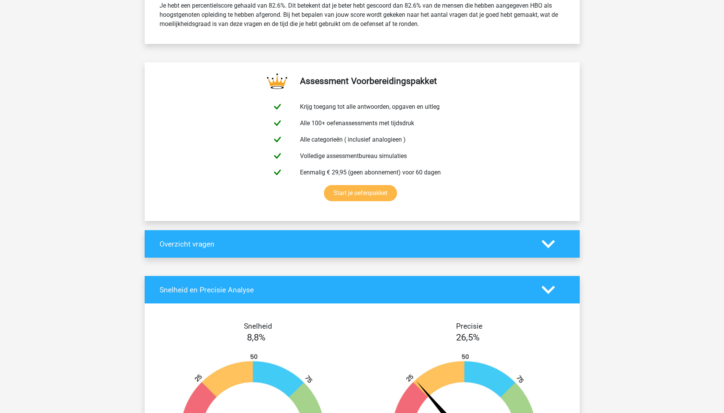
scroll to position [458, 0]
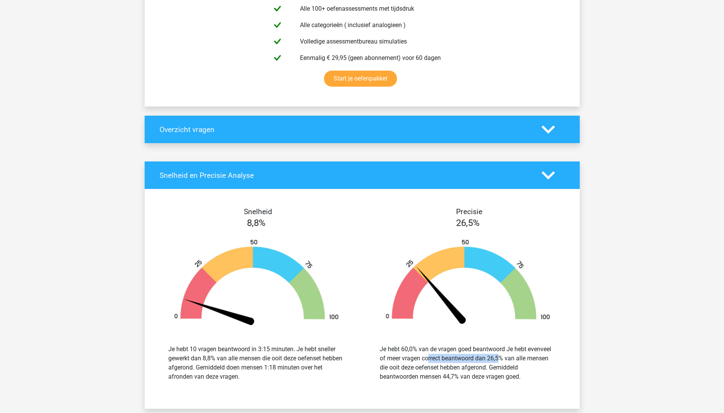
drag, startPoint x: 386, startPoint y: 355, endPoint x: 456, endPoint y: 356, distance: 69.9
click at [456, 356] on div "Je hebt 60,0% van de vragen goed beantwoord Je hebt evenveel of meer vragen cor…" at bounding box center [468, 363] width 176 height 37
drag, startPoint x: 456, startPoint y: 356, endPoint x: 422, endPoint y: 368, distance: 36.0
click at [422, 368] on div "Je hebt 60,0% van de vragen goed beantwoord Je hebt evenveel of meer vragen cor…" at bounding box center [468, 363] width 176 height 37
drag, startPoint x: 384, startPoint y: 359, endPoint x: 521, endPoint y: 377, distance: 137.5
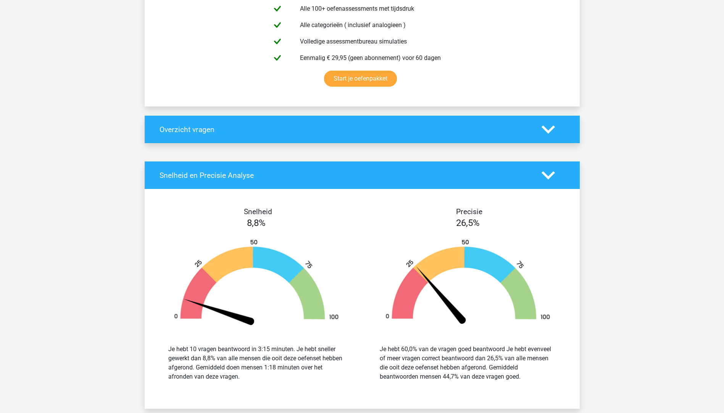
click at [521, 377] on div "Je hebt 60,0% van de vragen goed beantwoord Je hebt evenveel of meer vragen cor…" at bounding box center [468, 363] width 176 height 37
click at [420, 384] on div "Je hebt 60,0% van de vragen goed beantwoord Je hebt evenveel of meer vragen cor…" at bounding box center [468, 363] width 200 height 55
drag, startPoint x: 442, startPoint y: 377, endPoint x: 461, endPoint y: 377, distance: 18.3
click at [461, 377] on div "Je hebt 60,0% van de vragen goed beantwoord Je hebt evenveel of meer vragen cor…" at bounding box center [468, 363] width 176 height 37
drag, startPoint x: 461, startPoint y: 377, endPoint x: 450, endPoint y: 377, distance: 10.7
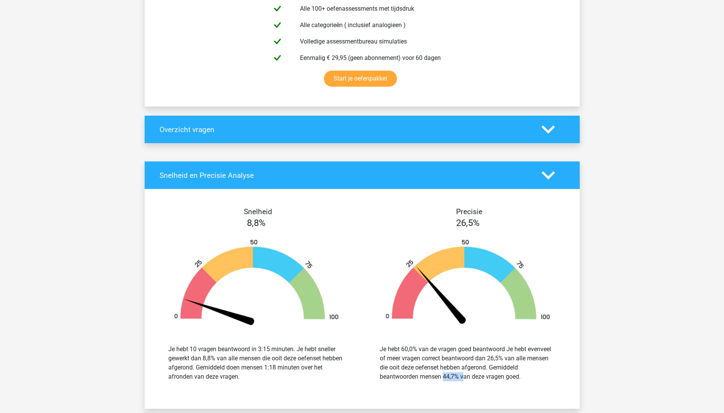
click at [450, 377] on div "Je hebt 60,0% van de vragen goed beantwoord Je hebt evenveel of meer vragen cor…" at bounding box center [468, 363] width 176 height 37
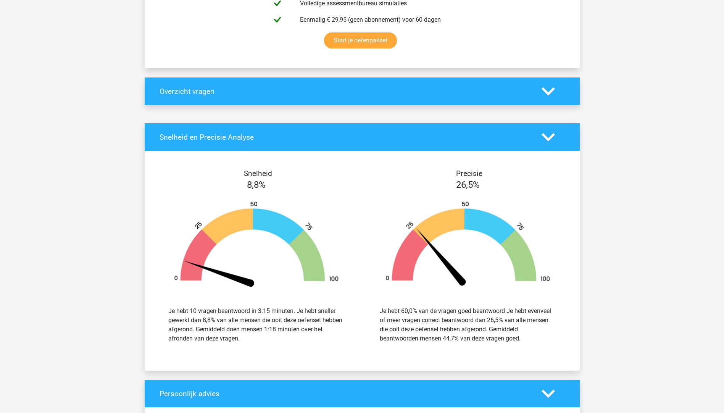
scroll to position [535, 0]
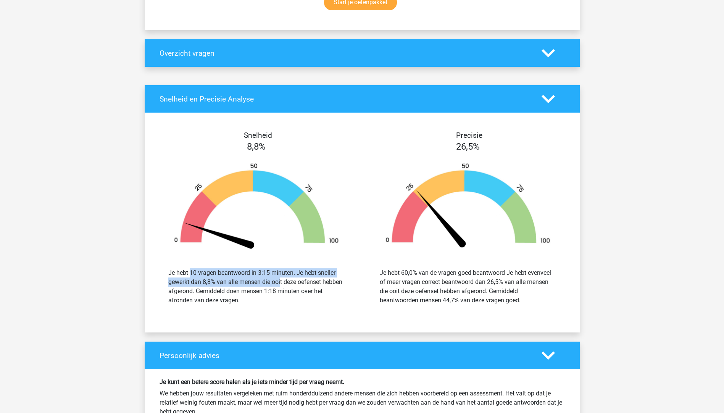
drag, startPoint x: 176, startPoint y: 274, endPoint x: 237, endPoint y: 282, distance: 61.3
click at [237, 282] on div "Je hebt 10 vragen beantwoord in 3:15 minuten. Je hebt sneller gewerkt dan 8,8% …" at bounding box center [256, 286] width 176 height 37
drag, startPoint x: 237, startPoint y: 282, endPoint x: 293, endPoint y: 296, distance: 58.1
click at [293, 296] on div "Je hebt 10 vragen beantwoord in 3:15 minuten. Je hebt sneller gewerkt dan 8,8% …" at bounding box center [256, 286] width 176 height 37
drag, startPoint x: 227, startPoint y: 289, endPoint x: 248, endPoint y: 303, distance: 24.8
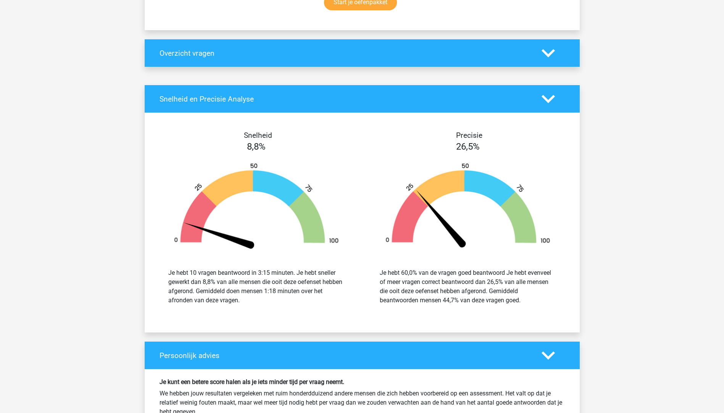
click at [248, 303] on div "Je hebt 10 vragen beantwoord in 3:15 minuten. Je hebt sneller gewerkt dan 8,8% …" at bounding box center [256, 286] width 176 height 37
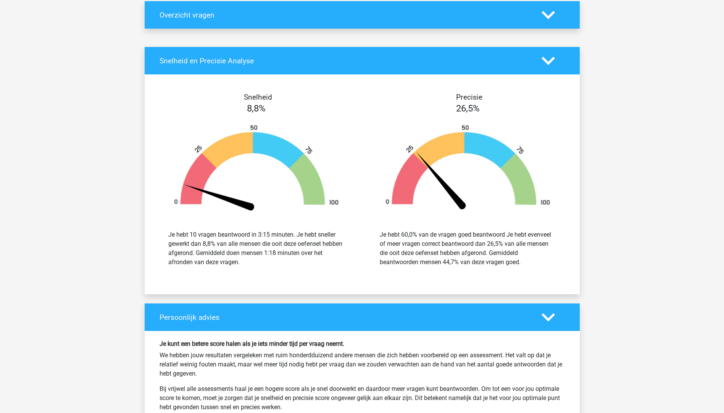
scroll to position [458, 0]
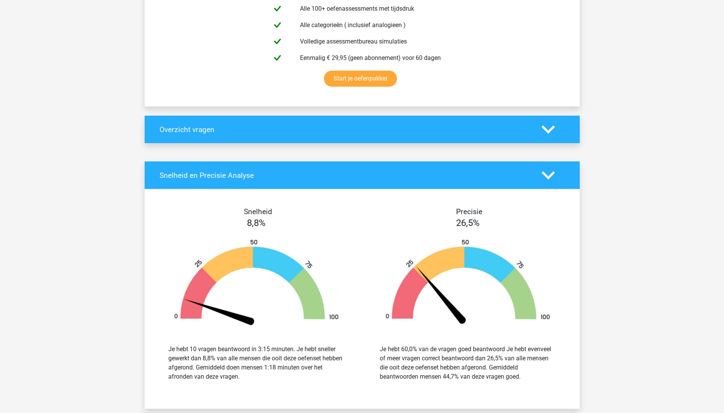
click at [187, 128] on h4 "Overzicht vragen" at bounding box center [345, 129] width 371 height 9
click at [549, 124] on icon at bounding box center [548, 129] width 13 height 13
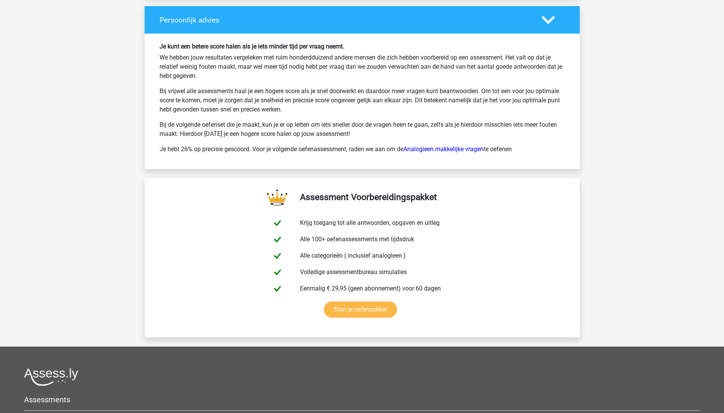
scroll to position [1281, 0]
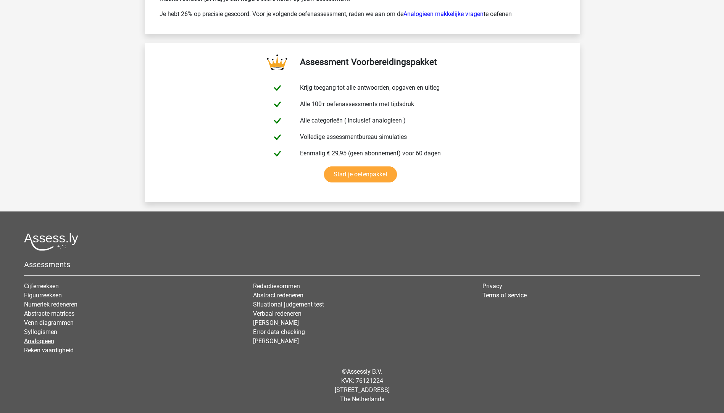
click at [35, 342] on link "Analogieen" at bounding box center [39, 341] width 30 height 7
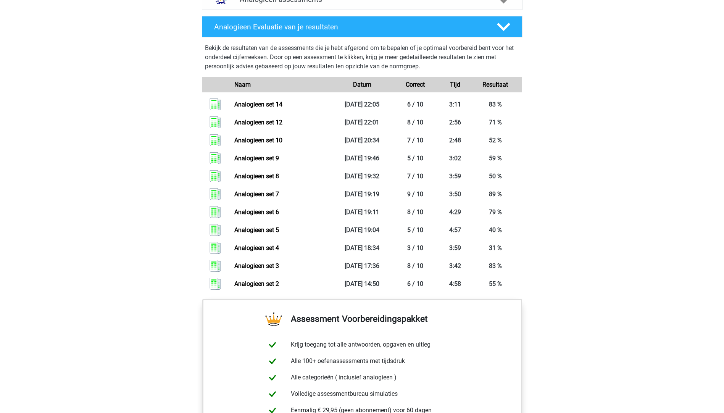
scroll to position [469, 0]
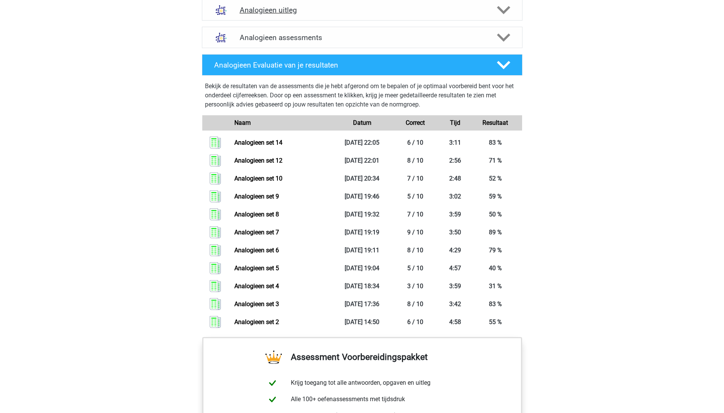
click at [271, 8] on h4 "Analogieen uitleg" at bounding box center [362, 10] width 245 height 9
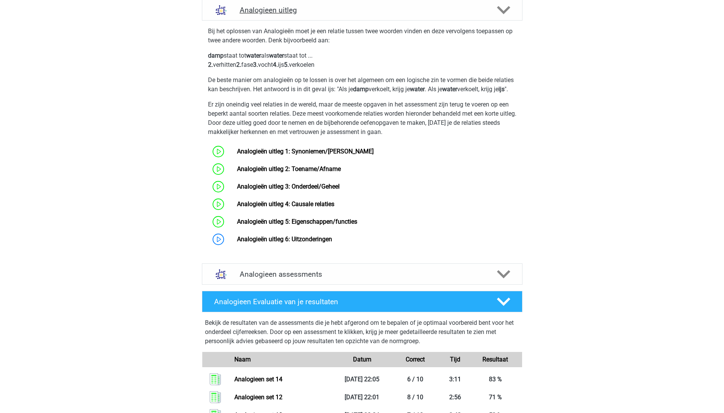
click at [274, 12] on h4 "Analogieen uitleg" at bounding box center [362, 10] width 245 height 9
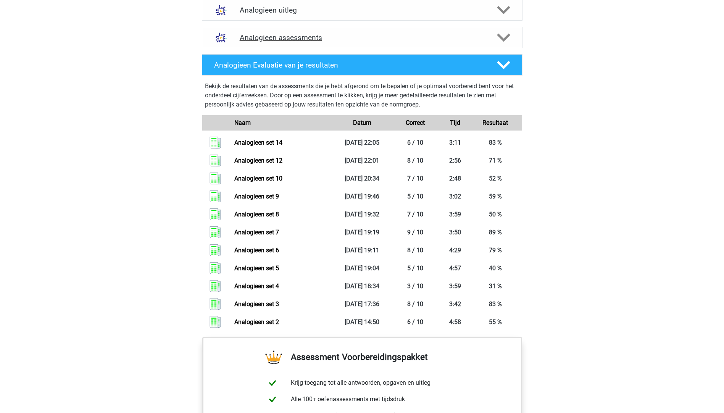
click at [282, 29] on div "Analogieen assessments" at bounding box center [362, 37] width 321 height 21
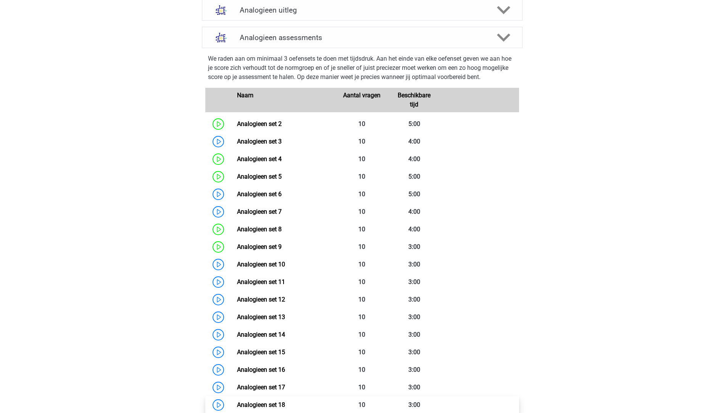
scroll to position [584, 0]
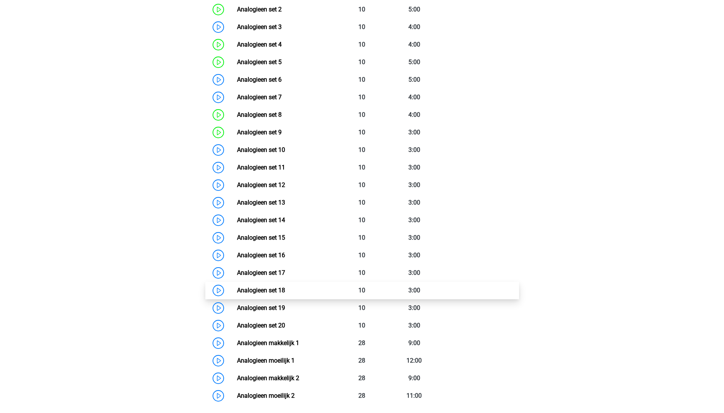
click at [237, 290] on link "Analogieen set 18" at bounding box center [261, 290] width 48 height 7
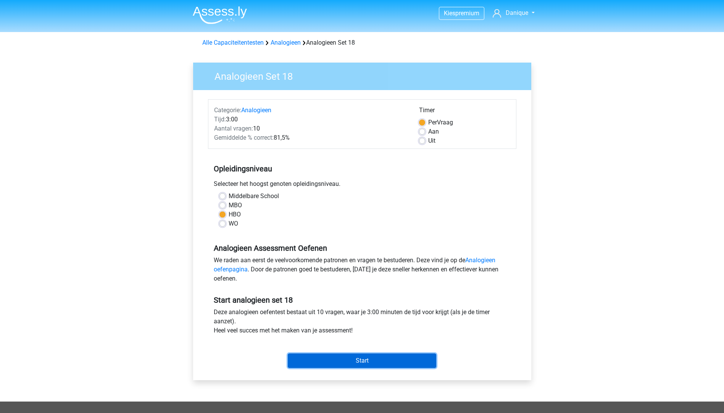
click at [311, 358] on input "Start" at bounding box center [362, 361] width 149 height 15
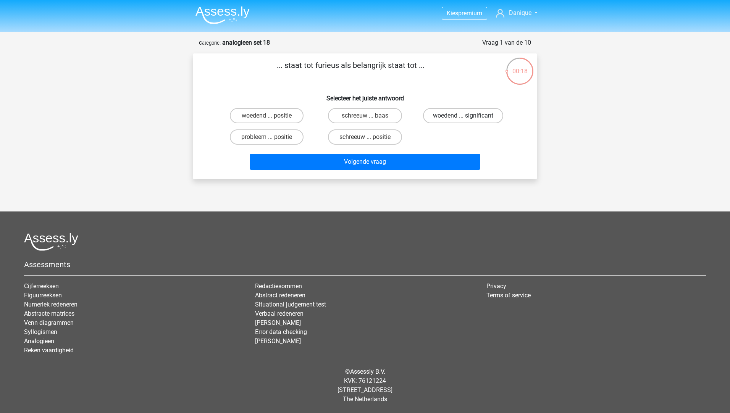
click at [441, 116] on label "woedend ... significant" at bounding box center [463, 115] width 80 height 15
click at [463, 116] on input "woedend ... significant" at bounding box center [465, 118] width 5 height 5
radio input "true"
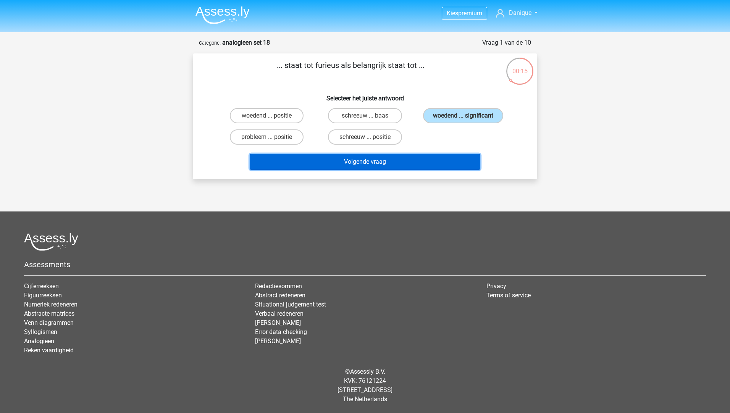
click at [361, 163] on button "Volgende vraag" at bounding box center [365, 162] width 231 height 16
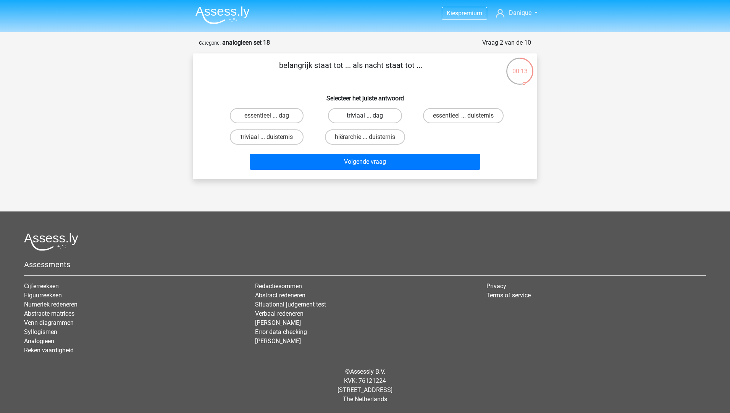
click at [371, 117] on label "triviaal ... dag" at bounding box center [365, 115] width 74 height 15
click at [370, 117] on input "triviaal ... dag" at bounding box center [367, 118] width 5 height 5
radio input "true"
click at [357, 154] on div "Volgende vraag" at bounding box center [365, 160] width 320 height 25
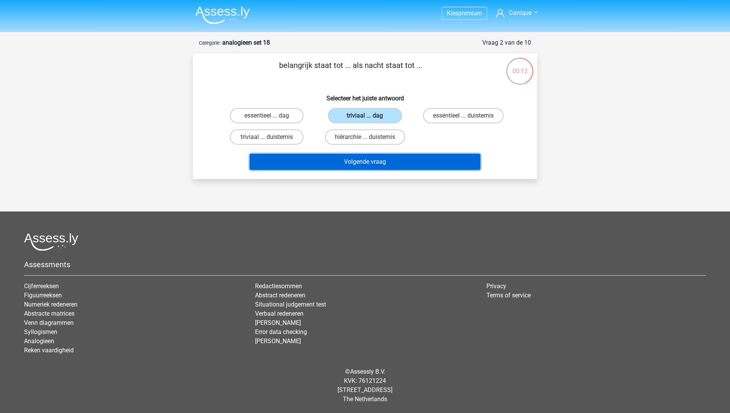
click at [356, 160] on button "Volgende vraag" at bounding box center [365, 162] width 231 height 16
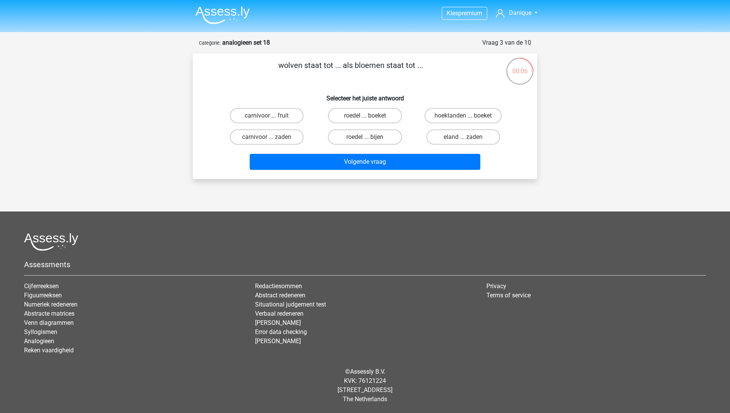
click at [367, 116] on input "roedel ... boeket" at bounding box center [367, 118] width 5 height 5
radio input "true"
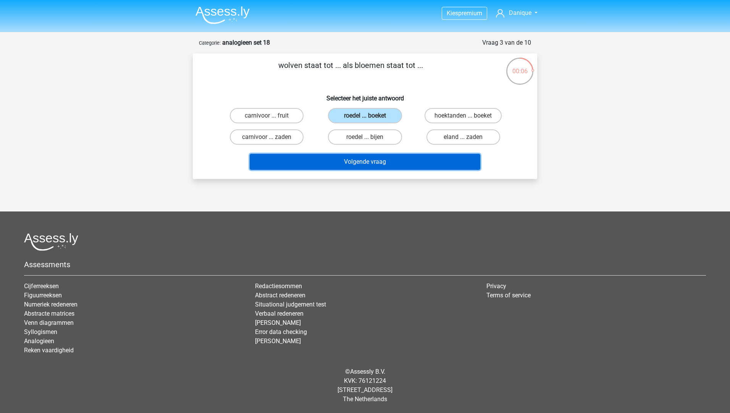
click at [355, 162] on button "Volgende vraag" at bounding box center [365, 162] width 231 height 16
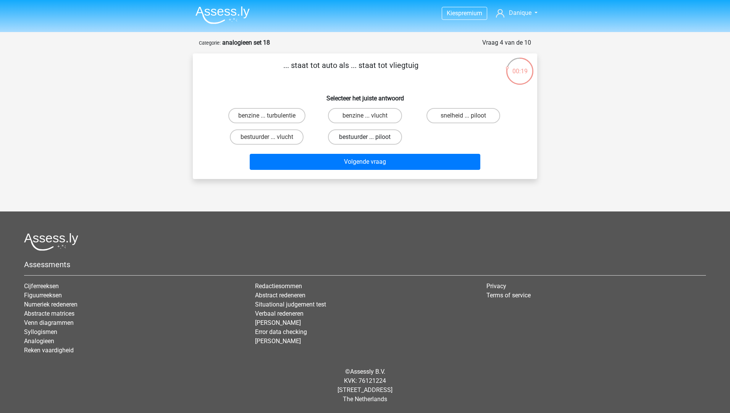
click at [363, 133] on label "bestuurder ... piloot" at bounding box center [365, 136] width 74 height 15
click at [365, 137] on input "bestuurder ... piloot" at bounding box center [367, 139] width 5 height 5
radio input "true"
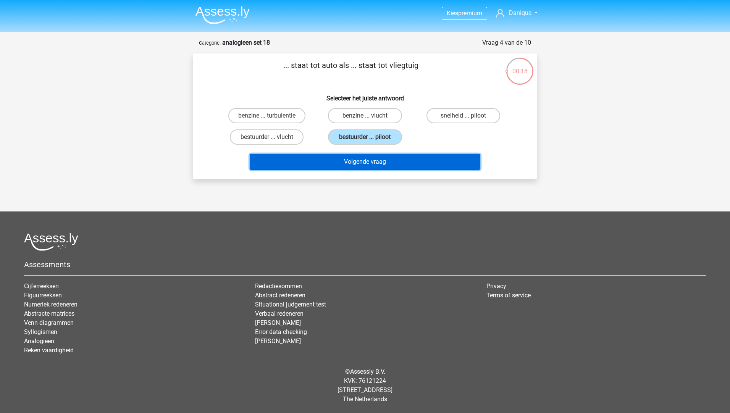
click at [352, 157] on button "Volgende vraag" at bounding box center [365, 162] width 231 height 16
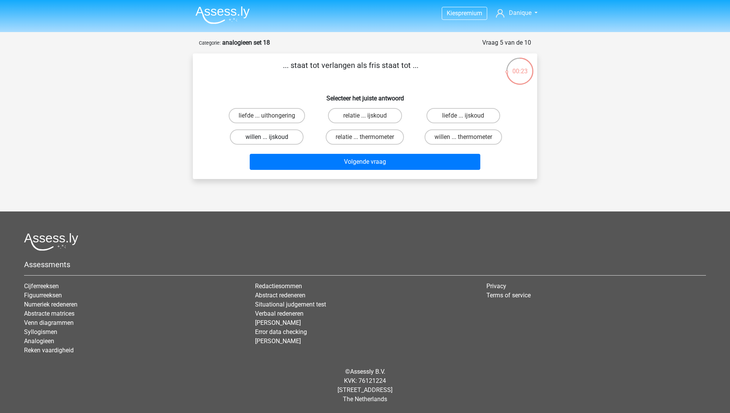
click at [257, 136] on label "willen ... ijskoud" at bounding box center [267, 136] width 74 height 15
click at [267, 137] on input "willen ... ijskoud" at bounding box center [269, 139] width 5 height 5
radio input "true"
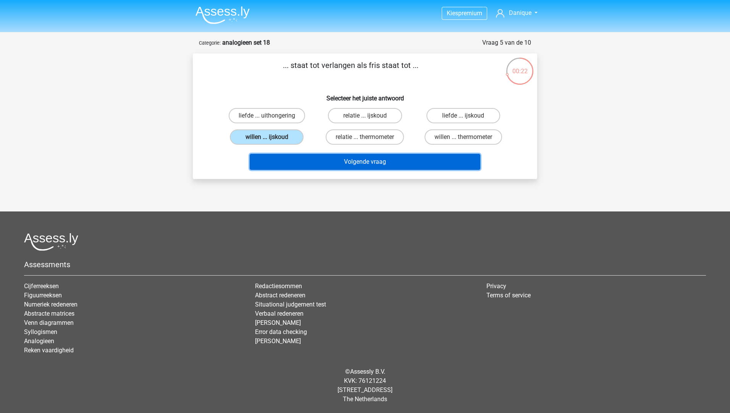
click at [285, 159] on button "Volgende vraag" at bounding box center [365, 162] width 231 height 16
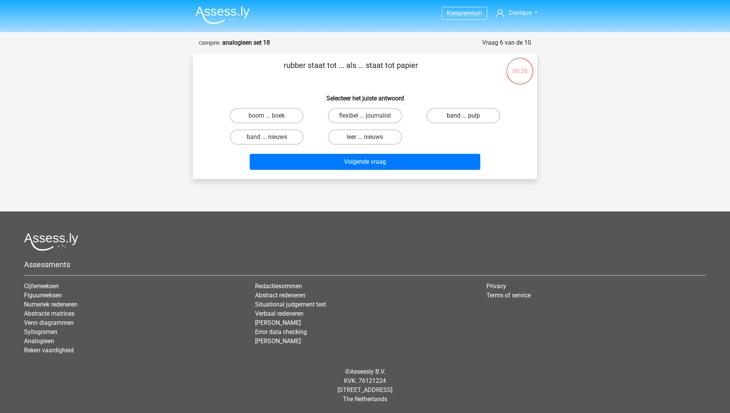
click at [452, 112] on label "band ... pulp" at bounding box center [464, 115] width 74 height 15
click at [463, 116] on input "band ... pulp" at bounding box center [465, 118] width 5 height 5
radio input "true"
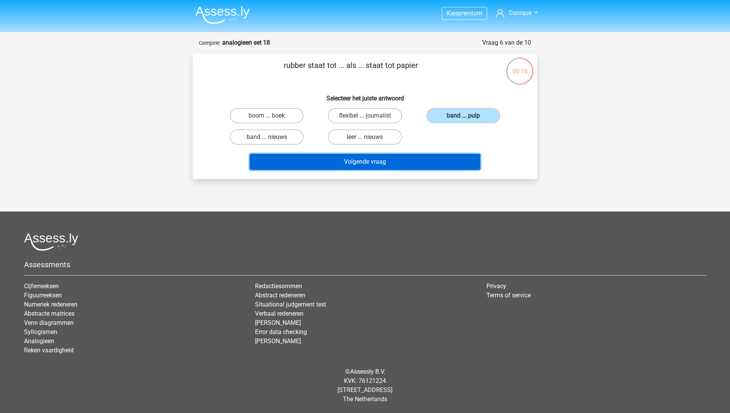
click at [282, 156] on button "Volgende vraag" at bounding box center [365, 162] width 231 height 16
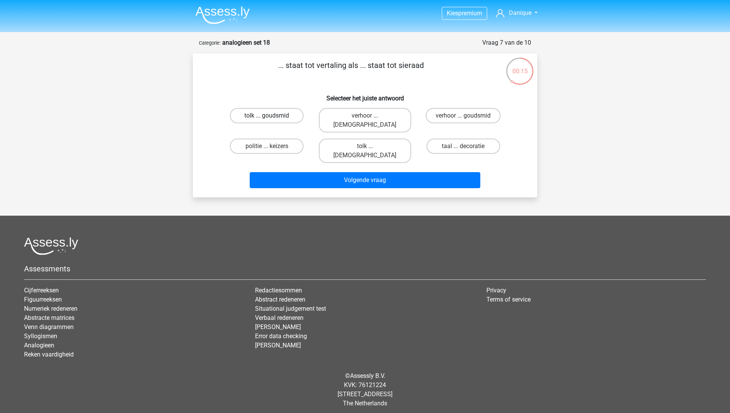
click at [254, 116] on label "tolk ... goudsmid" at bounding box center [267, 115] width 74 height 15
click at [267, 116] on input "tolk ... goudsmid" at bounding box center [269, 118] width 5 height 5
radio input "true"
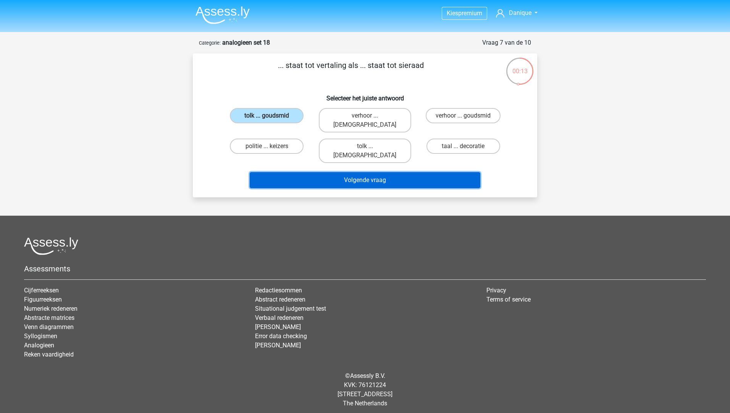
click at [353, 172] on button "Volgende vraag" at bounding box center [365, 180] width 231 height 16
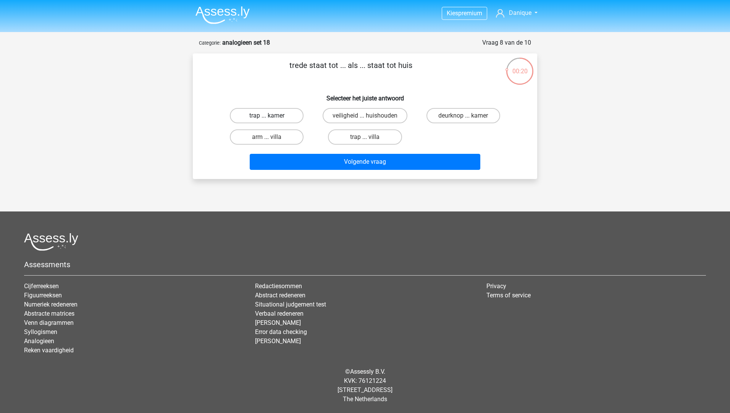
click at [280, 116] on label "trap ... kamer" at bounding box center [267, 115] width 74 height 15
click at [272, 116] on input "trap ... kamer" at bounding box center [269, 118] width 5 height 5
radio input "true"
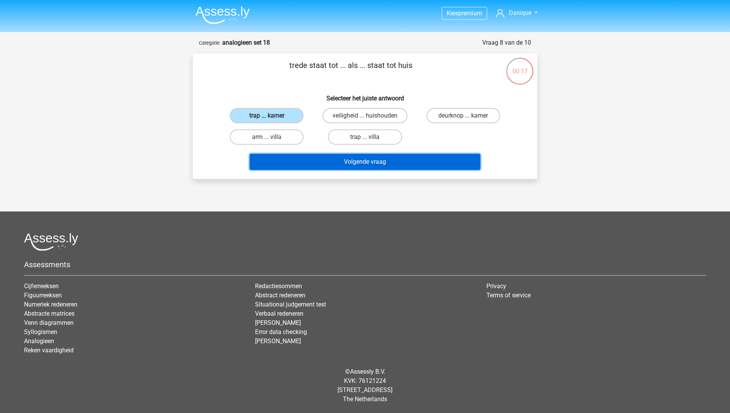
click at [371, 155] on button "Volgende vraag" at bounding box center [365, 162] width 231 height 16
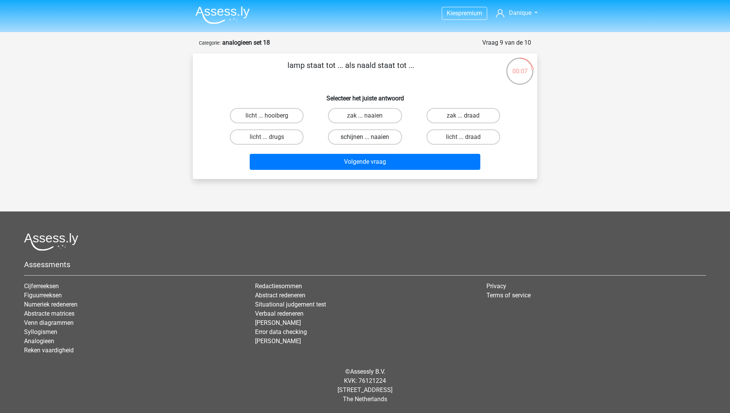
click at [360, 139] on label "schijnen ... naaien" at bounding box center [365, 136] width 74 height 15
click at [365, 139] on input "schijnen ... naaien" at bounding box center [367, 139] width 5 height 5
radio input "true"
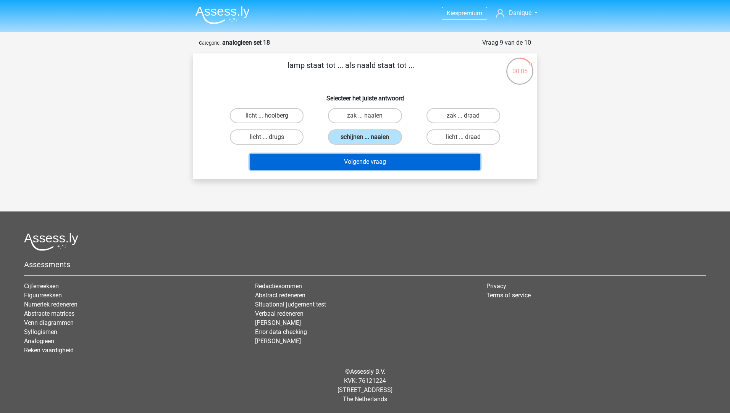
click at [334, 162] on button "Volgende vraag" at bounding box center [365, 162] width 231 height 16
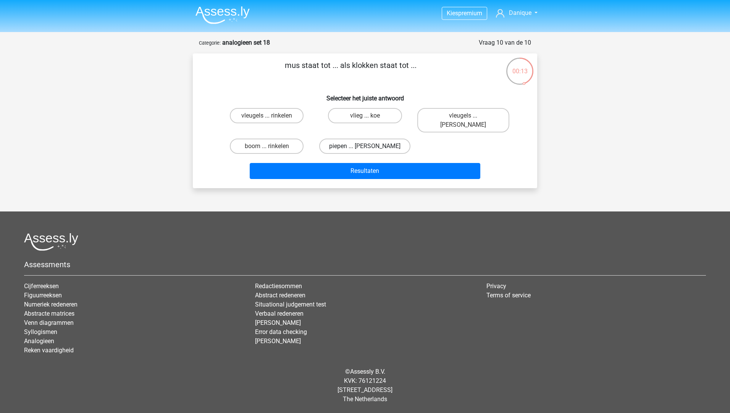
click at [349, 139] on label "piepen ... luiden" at bounding box center [364, 146] width 91 height 15
click at [365, 146] on input "piepen ... luiden" at bounding box center [367, 148] width 5 height 5
radio input "true"
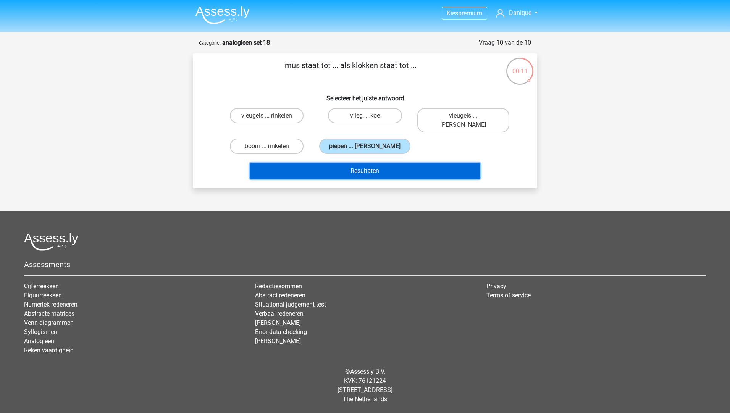
click at [259, 163] on button "Resultaten" at bounding box center [365, 171] width 231 height 16
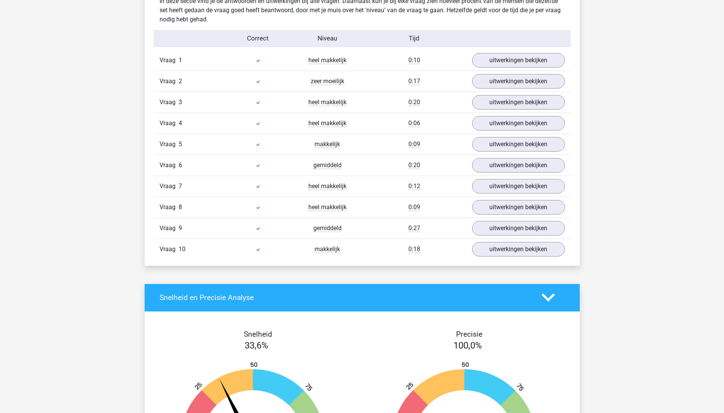
scroll to position [573, 0]
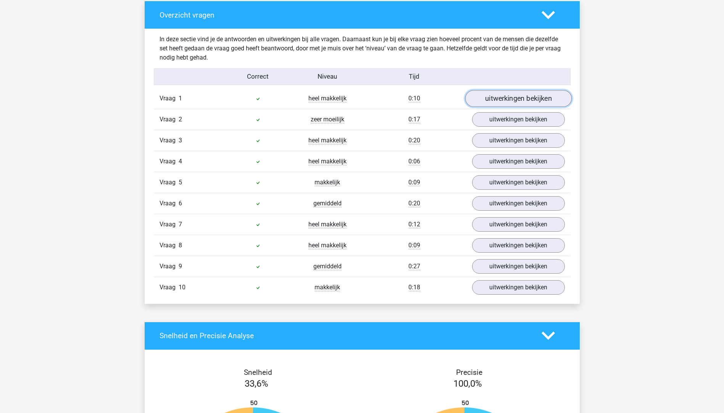
click at [496, 92] on link "uitwerkingen bekijken" at bounding box center [518, 98] width 107 height 17
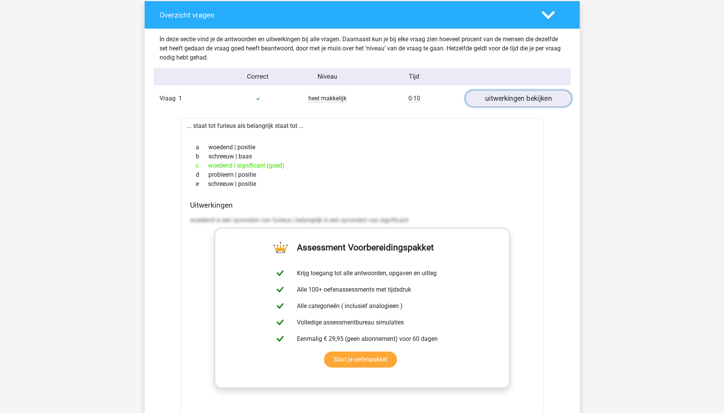
click at [498, 95] on link "uitwerkingen bekijken" at bounding box center [518, 98] width 107 height 17
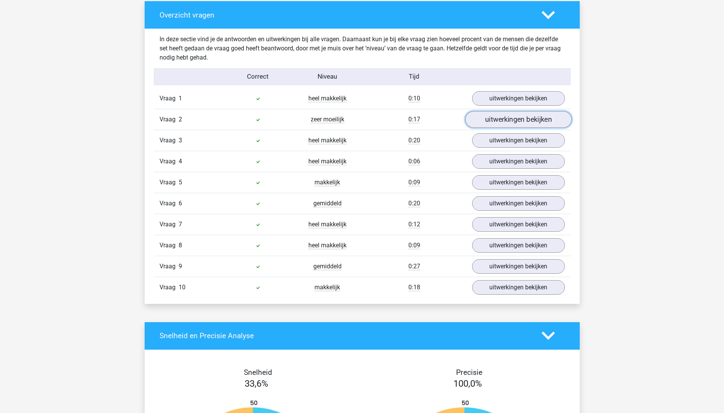
click at [501, 118] on link "uitwerkingen bekijken" at bounding box center [518, 119] width 107 height 17
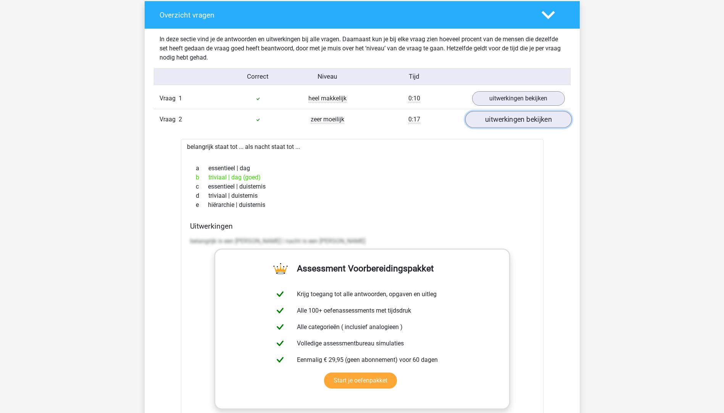
click at [501, 118] on link "uitwerkingen bekijken" at bounding box center [518, 119] width 107 height 17
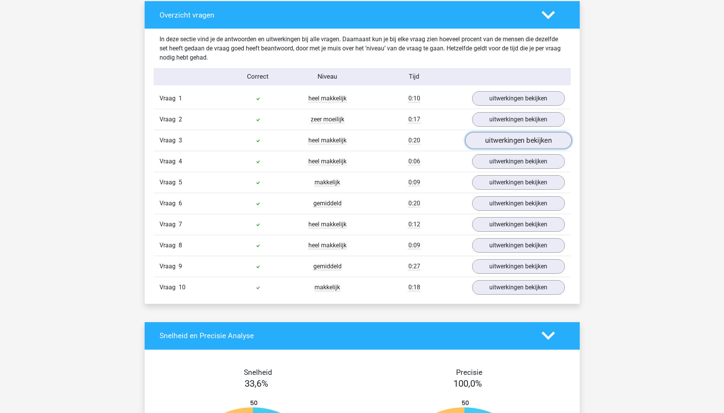
click at [496, 137] on link "uitwerkingen bekijken" at bounding box center [518, 140] width 107 height 17
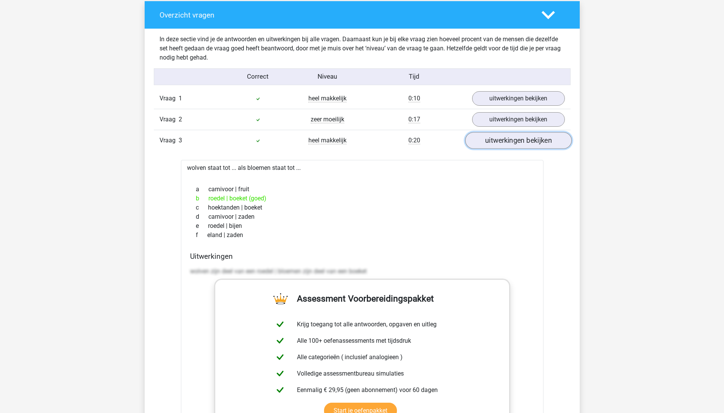
click at [496, 137] on link "uitwerkingen bekijken" at bounding box center [518, 140] width 107 height 17
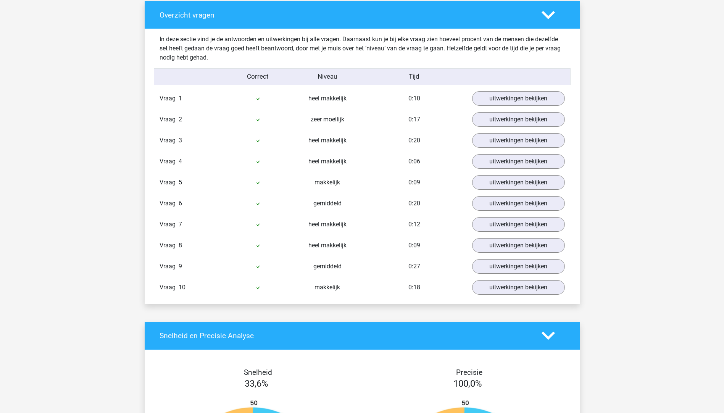
click at [491, 170] on div "Vraag 4 heel makkelijk 0:06 uitwerkingen bekijken" at bounding box center [362, 161] width 417 height 21
click at [487, 167] on link "uitwerkingen bekijken" at bounding box center [518, 161] width 107 height 17
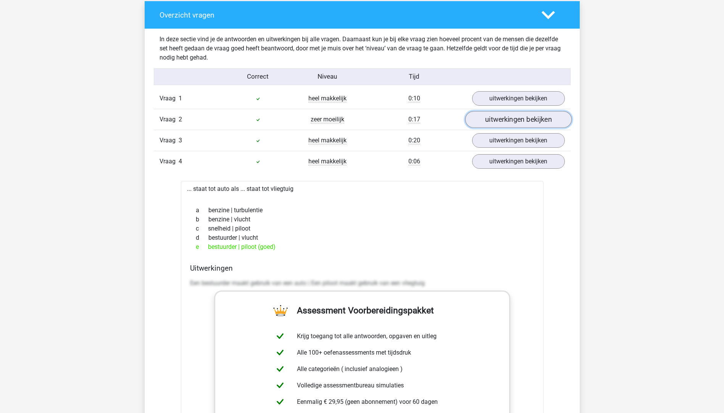
click at [483, 122] on link "uitwerkingen bekijken" at bounding box center [518, 119] width 107 height 17
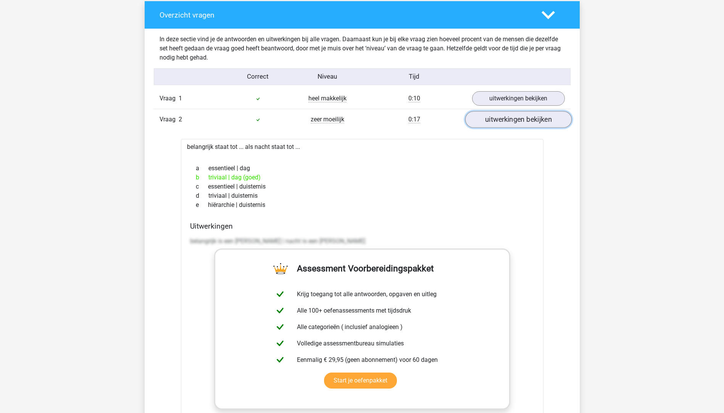
click at [492, 125] on link "uitwerkingen bekijken" at bounding box center [518, 119] width 107 height 17
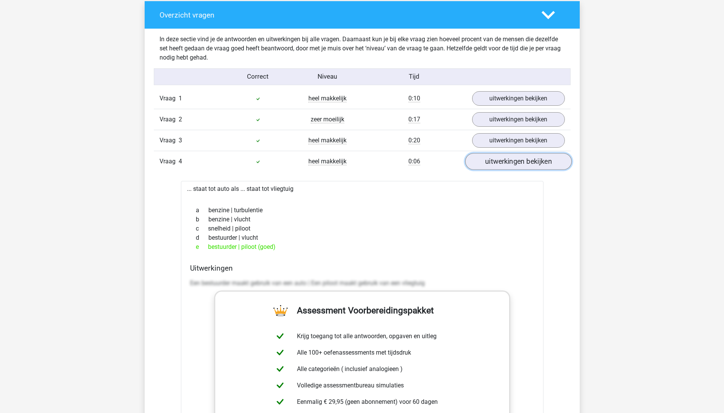
click at [500, 158] on link "uitwerkingen bekijken" at bounding box center [518, 161] width 107 height 17
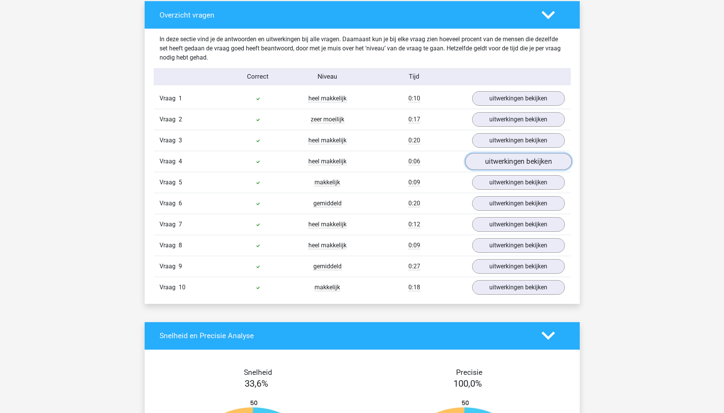
click at [500, 158] on link "uitwerkingen bekijken" at bounding box center [518, 161] width 107 height 17
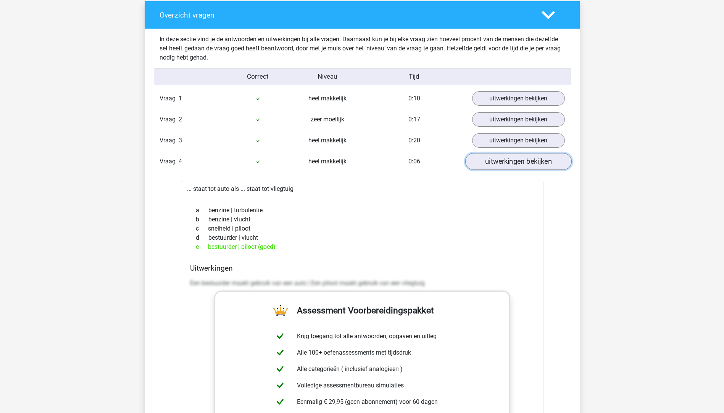
click at [500, 158] on link "uitwerkingen bekijken" at bounding box center [518, 161] width 107 height 17
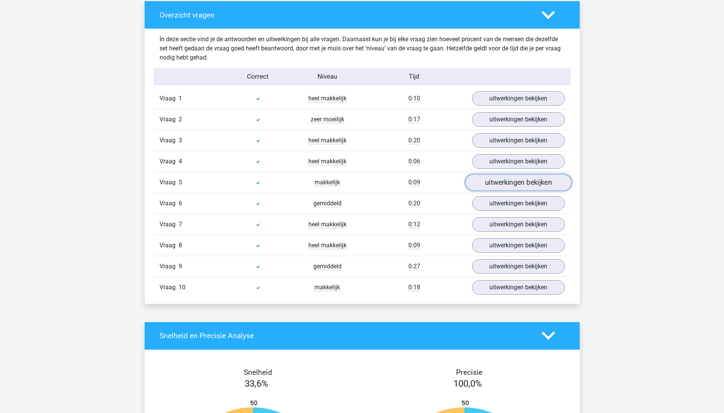
click at [500, 176] on link "uitwerkingen bekijken" at bounding box center [518, 182] width 107 height 17
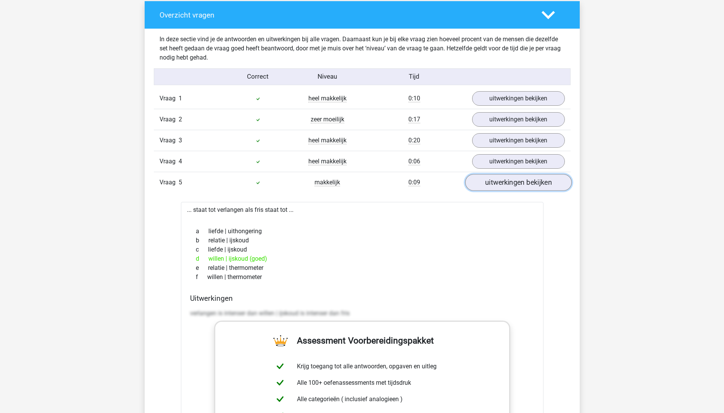
click at [500, 176] on link "uitwerkingen bekijken" at bounding box center [518, 182] width 107 height 17
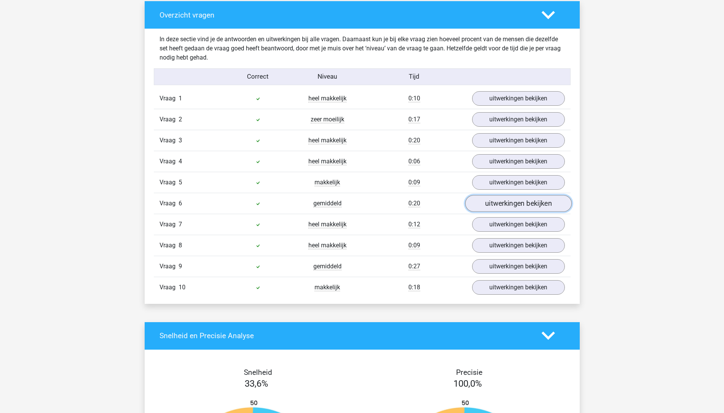
click at [496, 202] on link "uitwerkingen bekijken" at bounding box center [518, 203] width 107 height 17
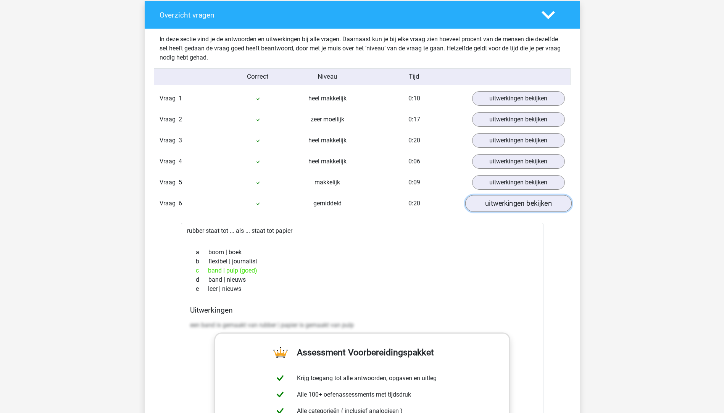
click at [495, 207] on link "uitwerkingen bekijken" at bounding box center [518, 203] width 107 height 17
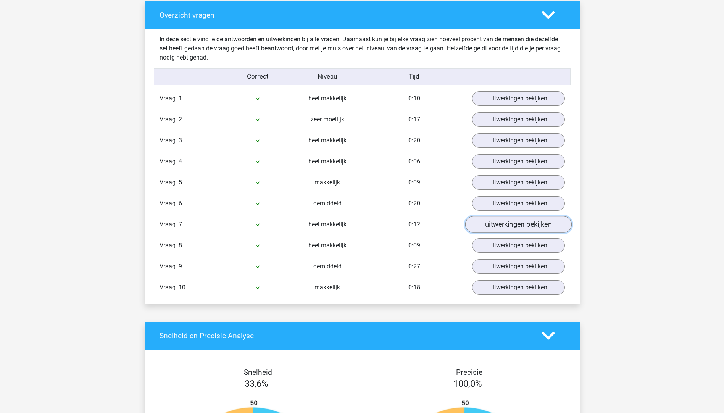
click at [494, 228] on link "uitwerkingen bekijken" at bounding box center [518, 224] width 107 height 17
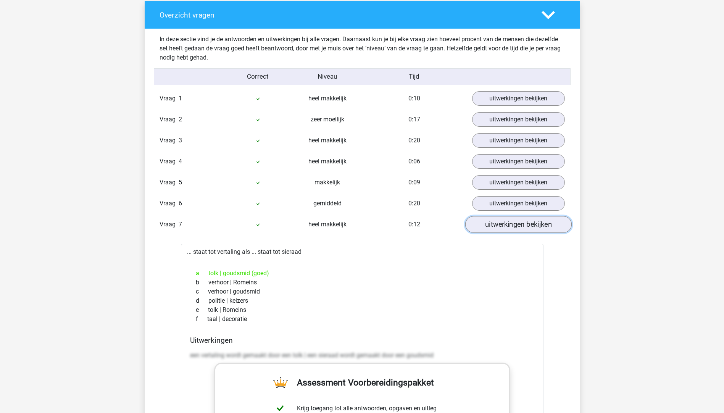
click at [494, 228] on link "uitwerkingen bekijken" at bounding box center [518, 224] width 107 height 17
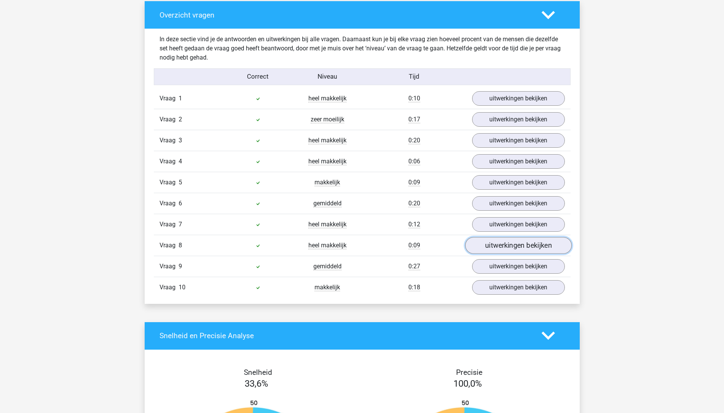
click at [489, 243] on link "uitwerkingen bekijken" at bounding box center [518, 245] width 107 height 17
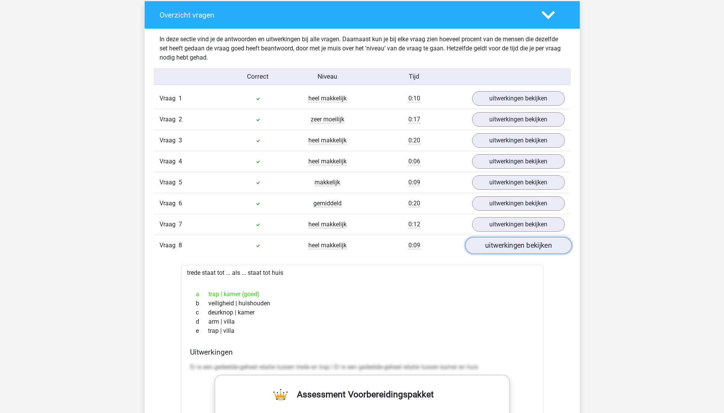
click at [489, 243] on link "uitwerkingen bekijken" at bounding box center [518, 245] width 107 height 17
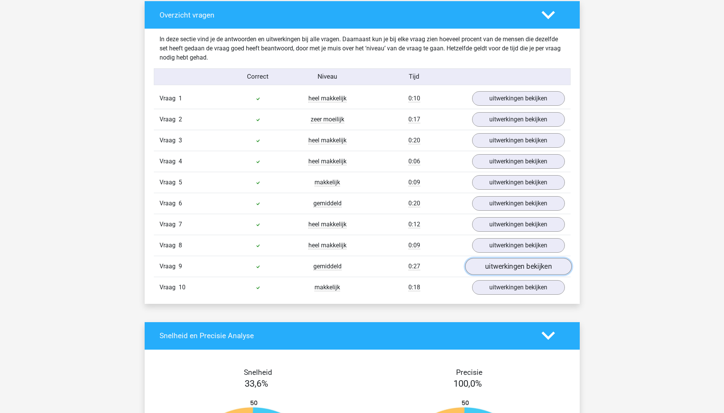
click at [490, 265] on link "uitwerkingen bekijken" at bounding box center [518, 266] width 107 height 17
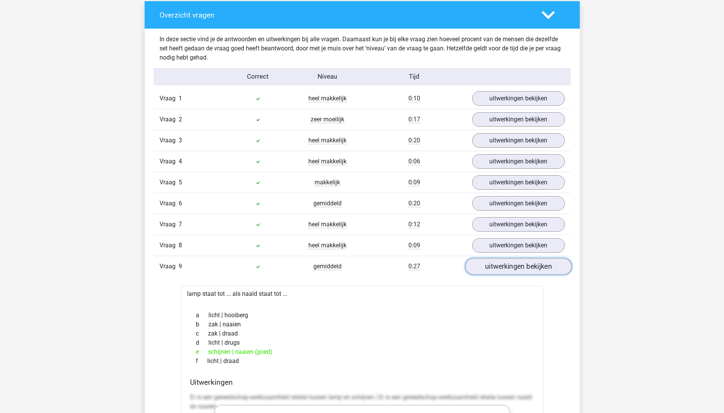
click at [490, 265] on link "uitwerkingen bekijken" at bounding box center [518, 266] width 107 height 17
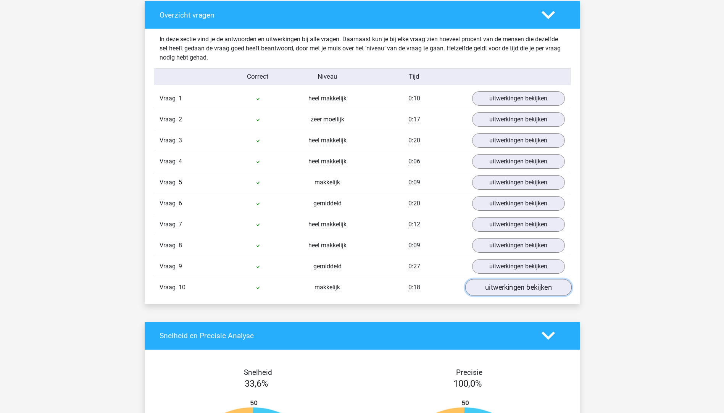
click at [488, 285] on link "uitwerkingen bekijken" at bounding box center [518, 287] width 107 height 17
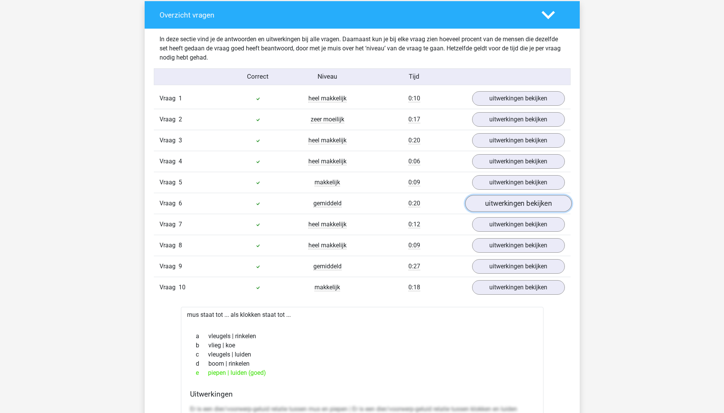
click at [492, 209] on link "uitwerkingen bekijken" at bounding box center [518, 203] width 107 height 17
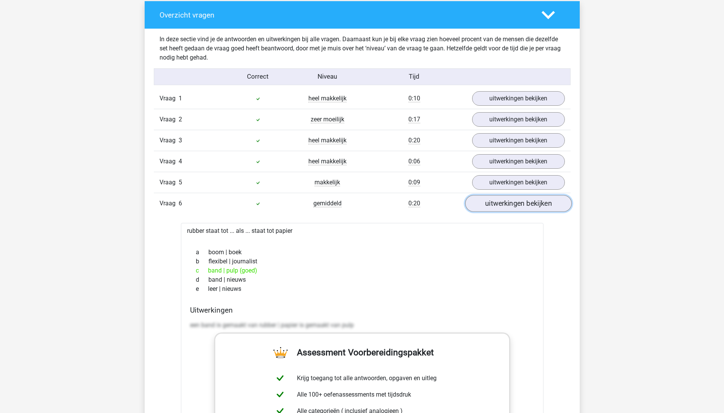
click at [493, 206] on link "uitwerkingen bekijken" at bounding box center [518, 203] width 107 height 17
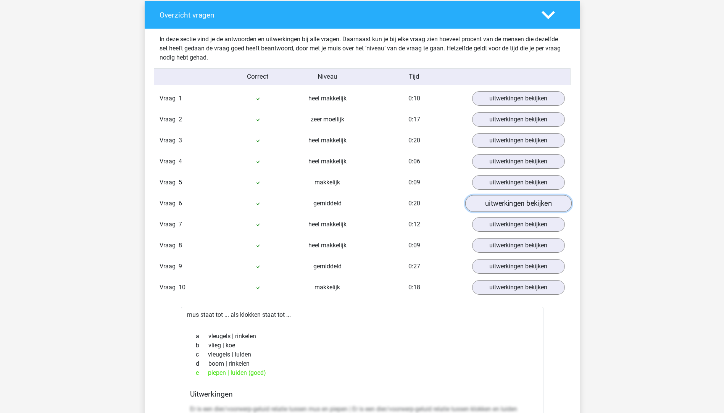
click at [493, 206] on link "uitwerkingen bekijken" at bounding box center [518, 203] width 107 height 17
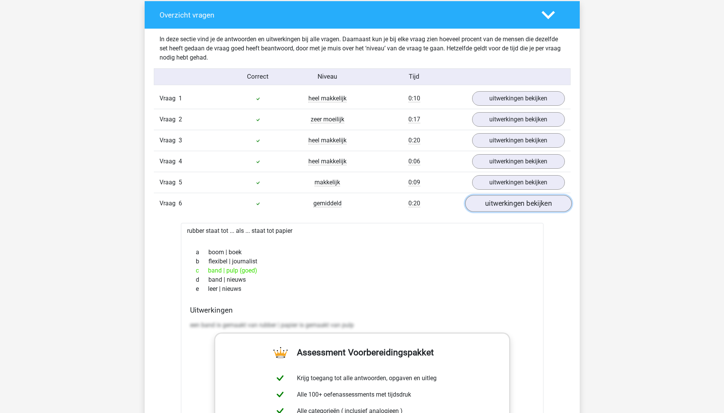
click at [493, 206] on link "uitwerkingen bekijken" at bounding box center [518, 203] width 107 height 17
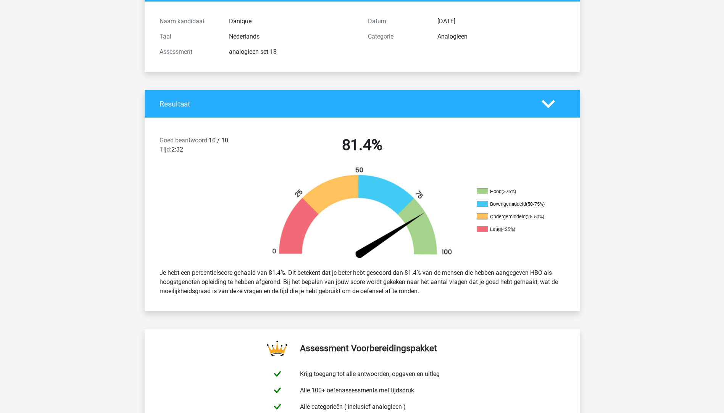
scroll to position [0, 0]
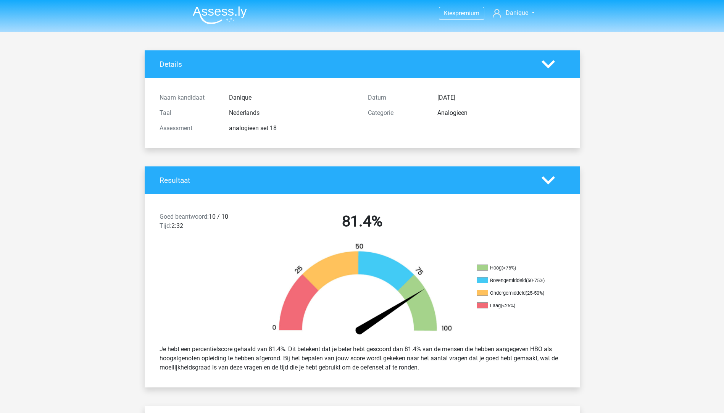
click at [212, 19] on img at bounding box center [220, 15] width 54 height 18
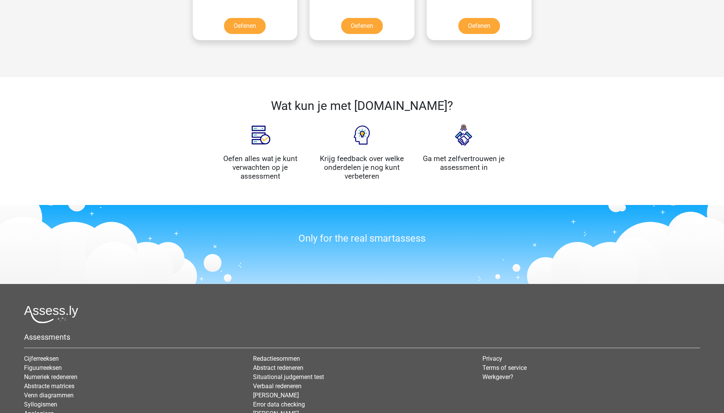
scroll to position [798, 0]
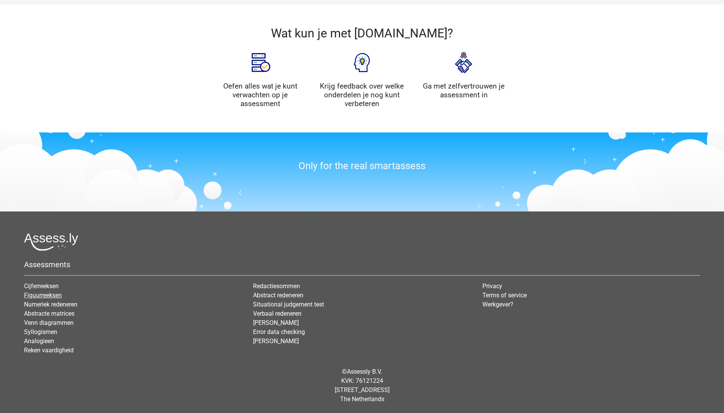
click at [51, 296] on link "Figuurreeksen" at bounding box center [43, 295] width 38 height 7
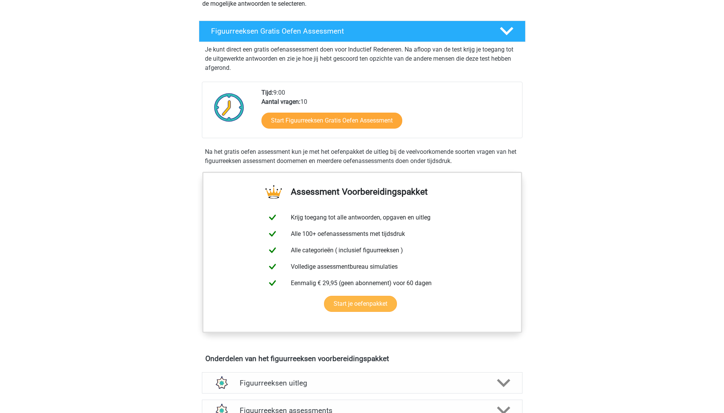
scroll to position [306, 0]
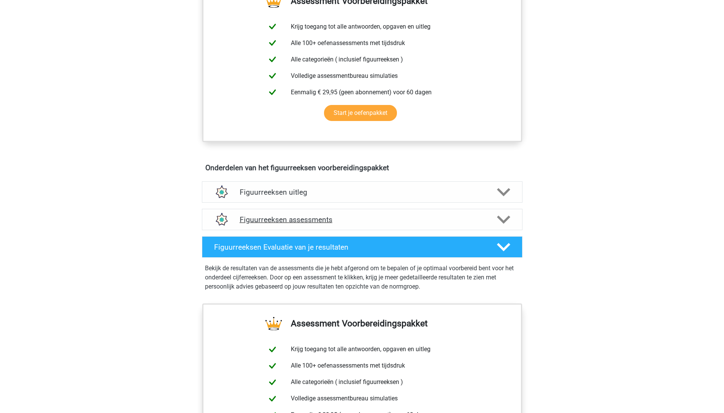
click at [281, 217] on h4 "Figuurreeksen assessments" at bounding box center [362, 219] width 245 height 9
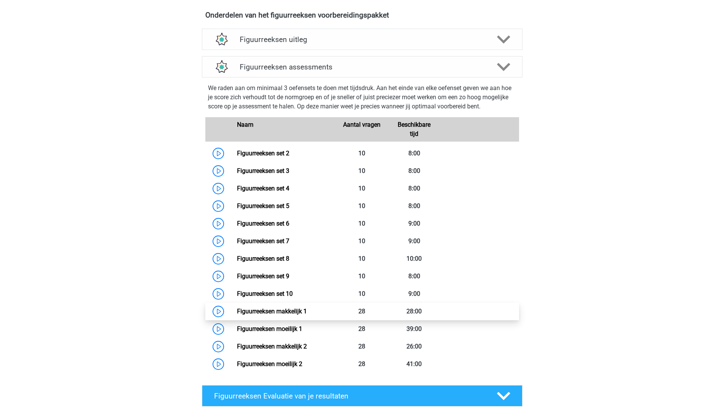
scroll to position [496, 0]
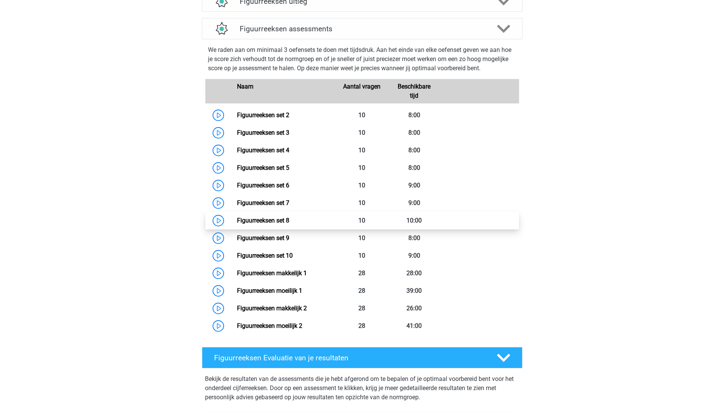
click at [237, 218] on link "Figuurreeksen set 8" at bounding box center [263, 220] width 52 height 7
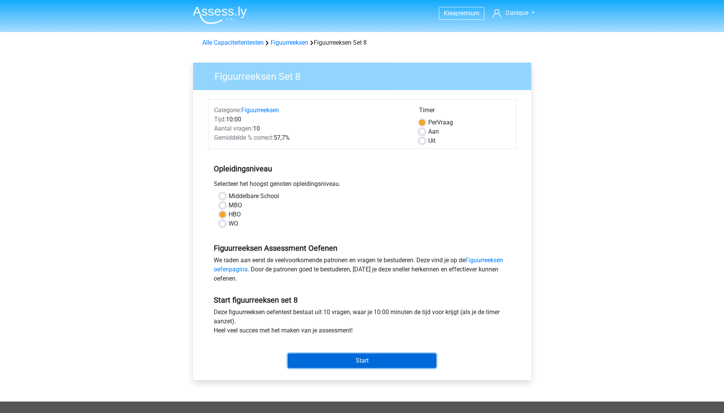
click at [312, 360] on input "Start" at bounding box center [362, 361] width 149 height 15
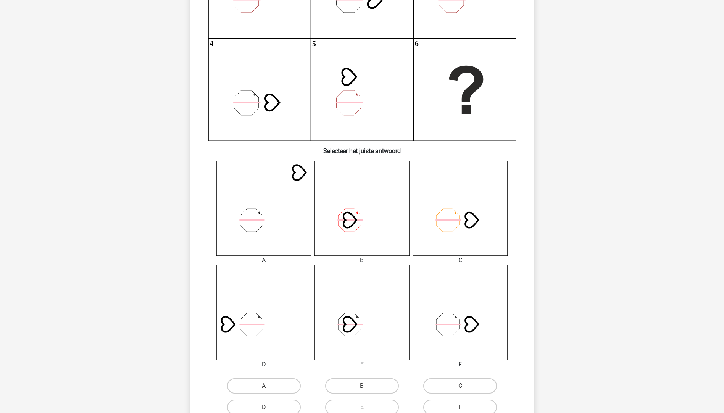
scroll to position [229, 0]
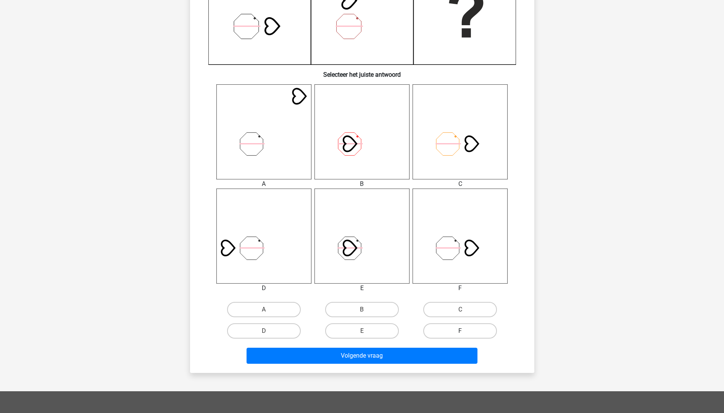
click at [455, 329] on label "F" at bounding box center [461, 330] width 74 height 15
click at [461, 331] on input "F" at bounding box center [463, 333] width 5 height 5
radio input "true"
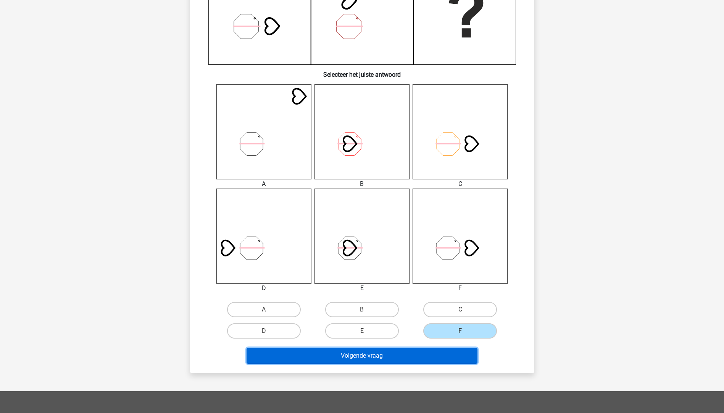
click at [379, 353] on button "Volgende vraag" at bounding box center [362, 356] width 231 height 16
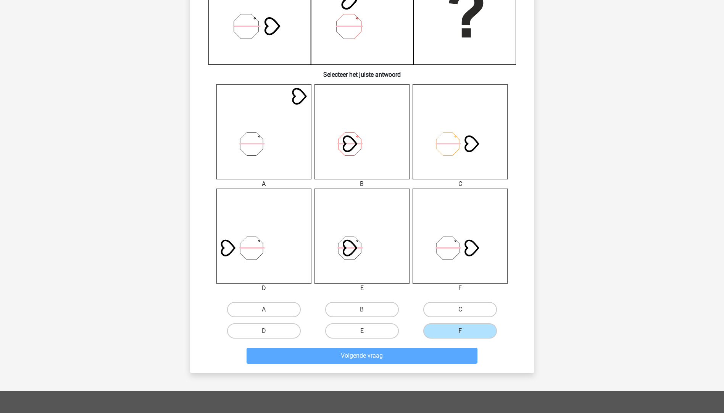
scroll to position [38, 0]
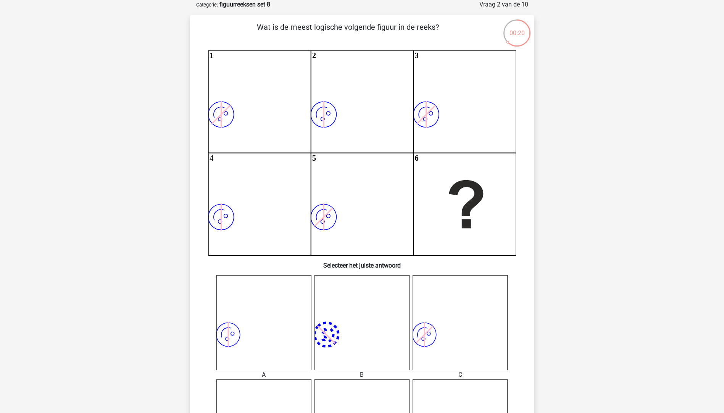
click at [242, 332] on icon "image/svg+xml" at bounding box center [264, 322] width 95 height 95
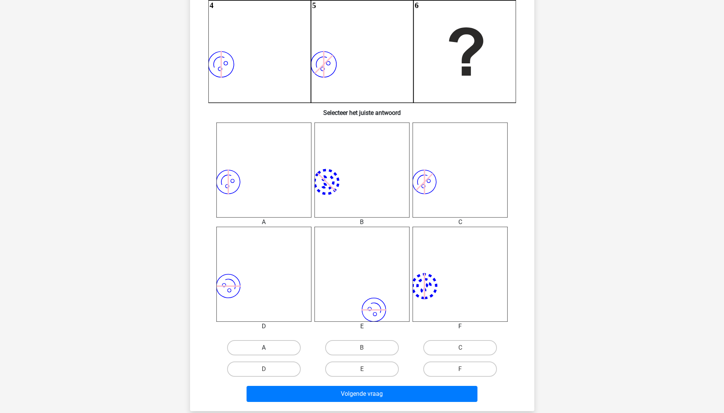
click at [260, 346] on label "A" at bounding box center [264, 347] width 74 height 15
click at [264, 348] on input "A" at bounding box center [266, 350] width 5 height 5
radio input "true"
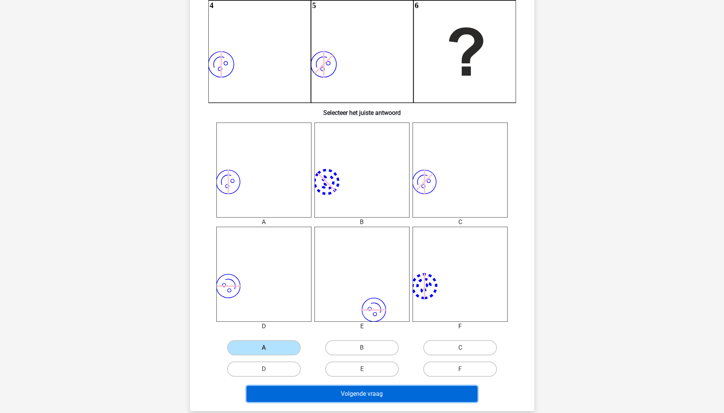
click at [304, 392] on button "Volgende vraag" at bounding box center [362, 394] width 231 height 16
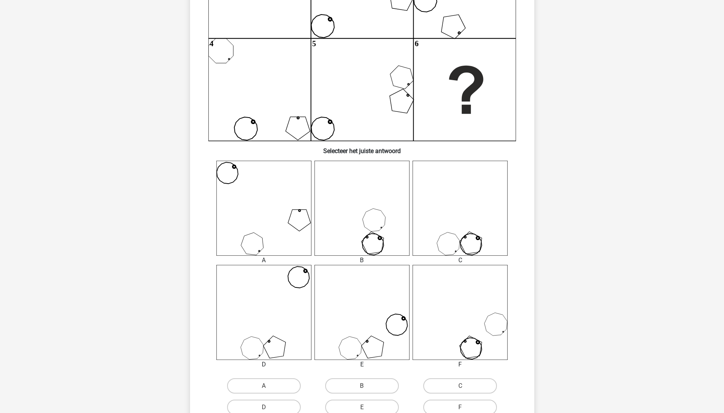
scroll to position [267, 0]
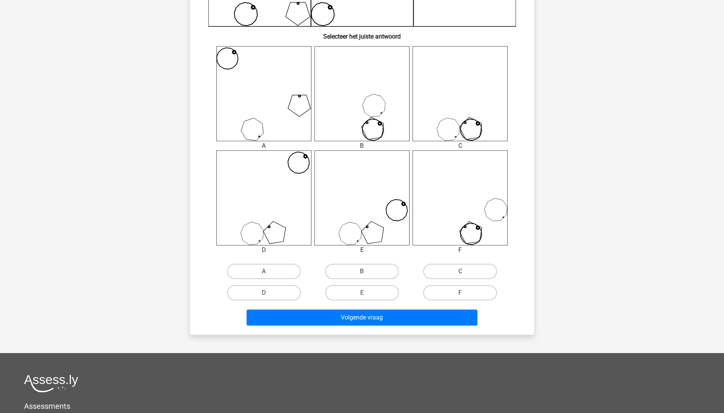
click at [354, 263] on div "B" at bounding box center [362, 271] width 98 height 21
click at [355, 272] on label "B" at bounding box center [362, 271] width 74 height 15
click at [362, 272] on input "B" at bounding box center [364, 274] width 5 height 5
radio input "true"
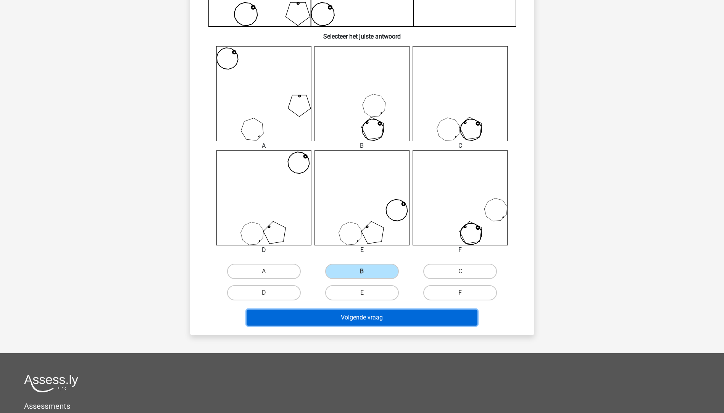
click at [352, 313] on button "Volgende vraag" at bounding box center [362, 318] width 231 height 16
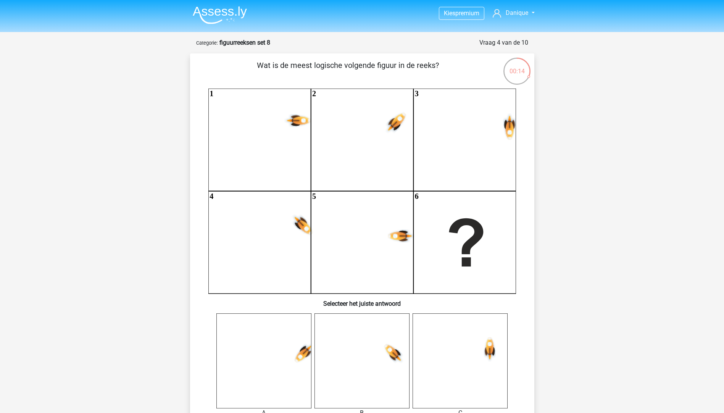
scroll to position [38, 0]
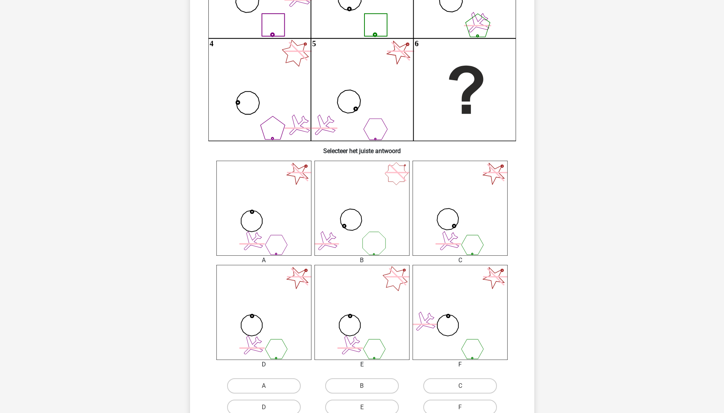
scroll to position [191, 0]
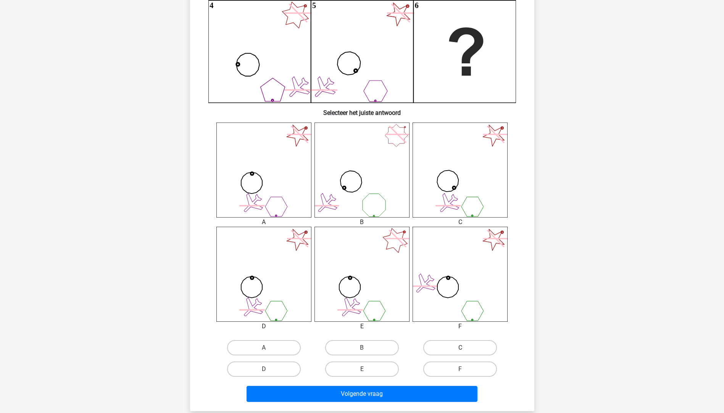
click at [443, 344] on label "C" at bounding box center [461, 347] width 74 height 15
click at [461, 348] on input "C" at bounding box center [463, 350] width 5 height 5
radio input "true"
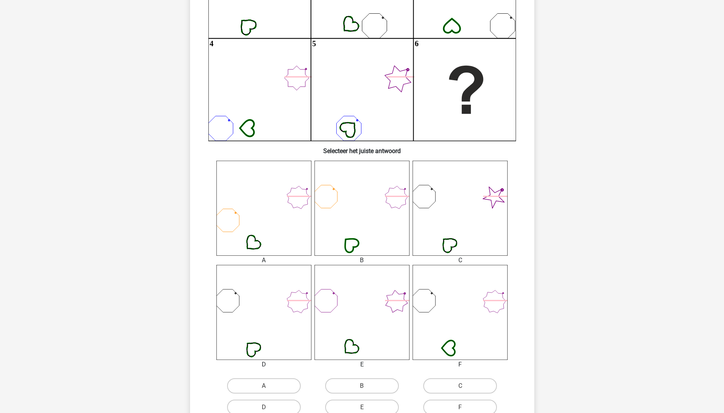
scroll to position [191, 0]
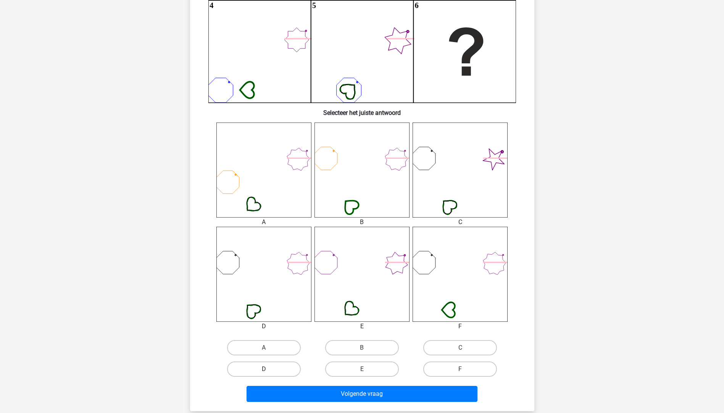
click at [276, 368] on label "D" at bounding box center [264, 369] width 74 height 15
click at [269, 369] on input "D" at bounding box center [266, 371] width 5 height 5
radio input "true"
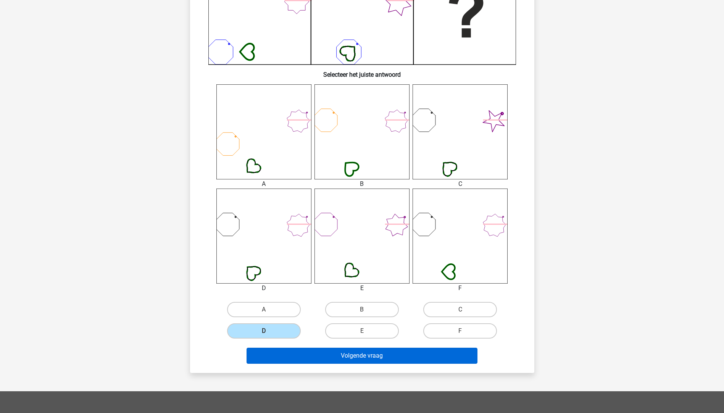
scroll to position [267, 0]
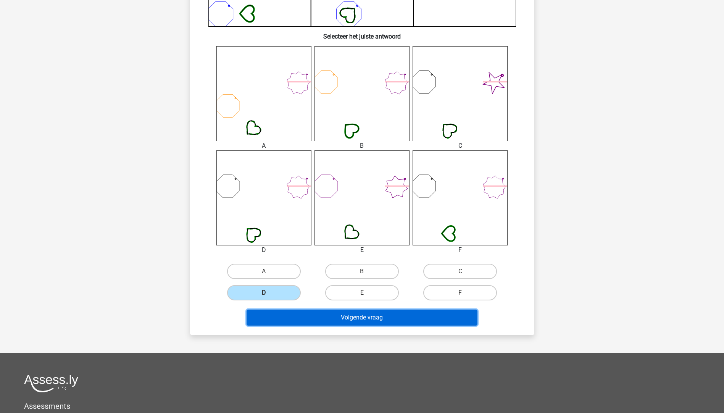
click at [358, 320] on button "Volgende vraag" at bounding box center [362, 318] width 231 height 16
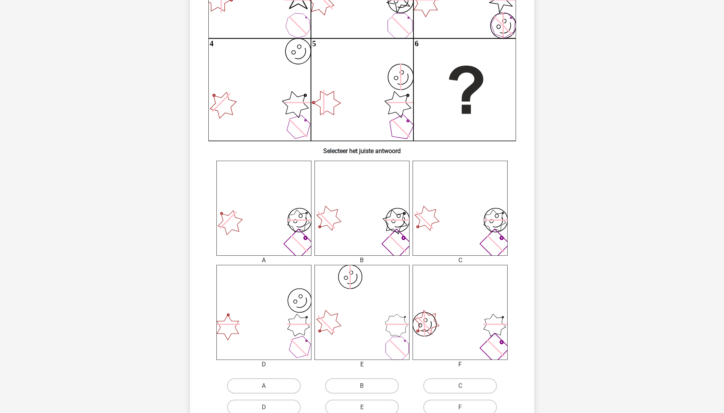
scroll to position [191, 0]
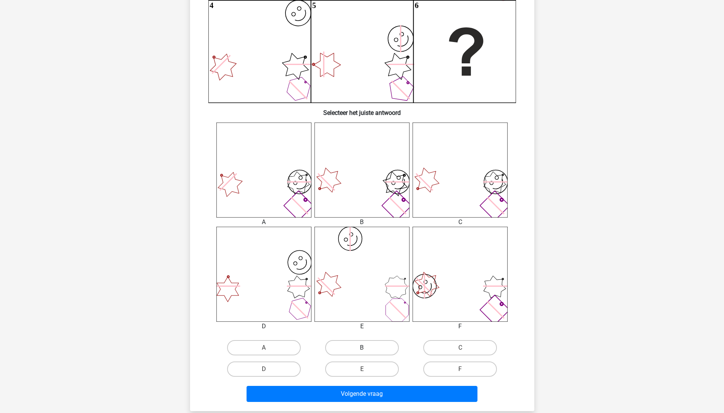
click at [367, 346] on label "B" at bounding box center [362, 347] width 74 height 15
click at [367, 348] on input "B" at bounding box center [364, 350] width 5 height 5
radio input "true"
click at [423, 344] on div "C" at bounding box center [460, 347] width 92 height 15
click at [428, 344] on label "C" at bounding box center [461, 347] width 74 height 15
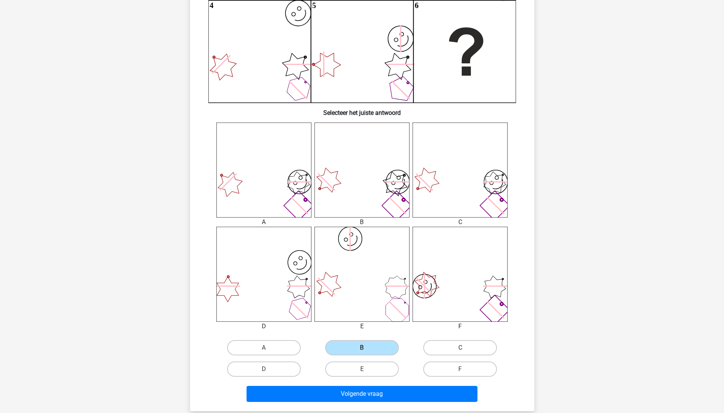
click at [461, 348] on input "C" at bounding box center [463, 350] width 5 height 5
radio input "true"
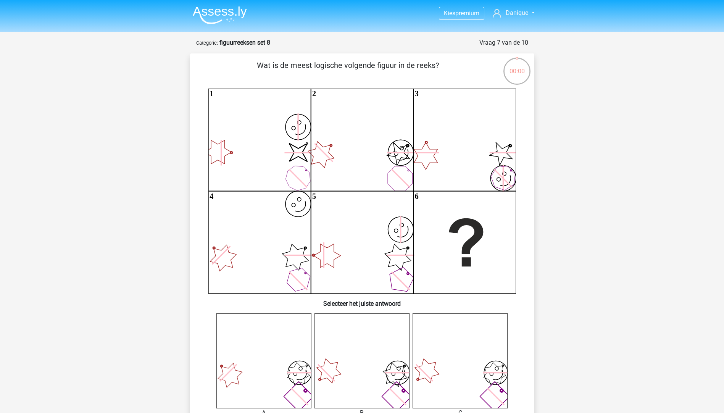
scroll to position [191, 0]
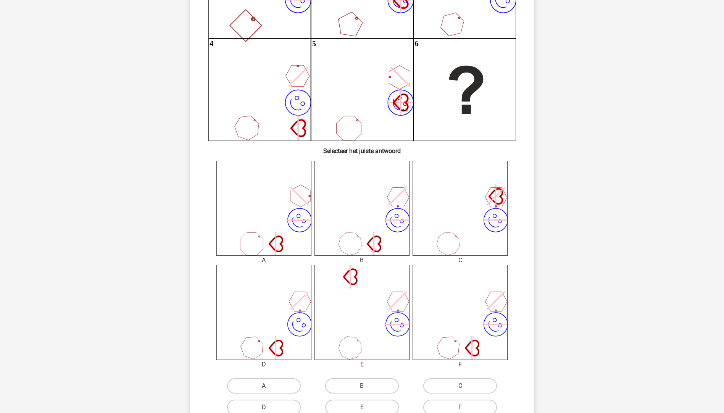
scroll to position [191, 0]
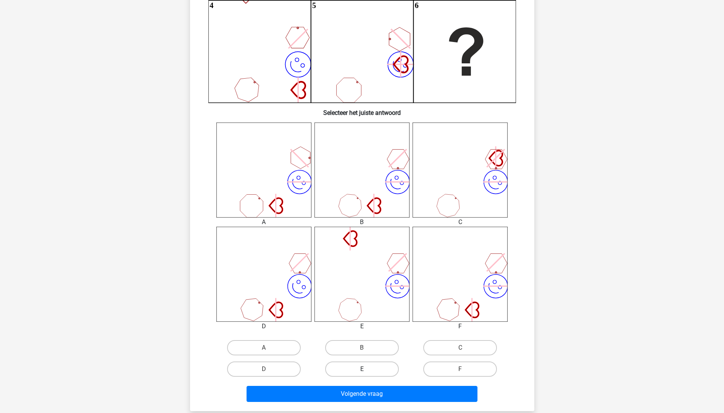
click at [348, 365] on label "E" at bounding box center [362, 369] width 74 height 15
click at [362, 369] on input "E" at bounding box center [364, 371] width 5 height 5
radio input "true"
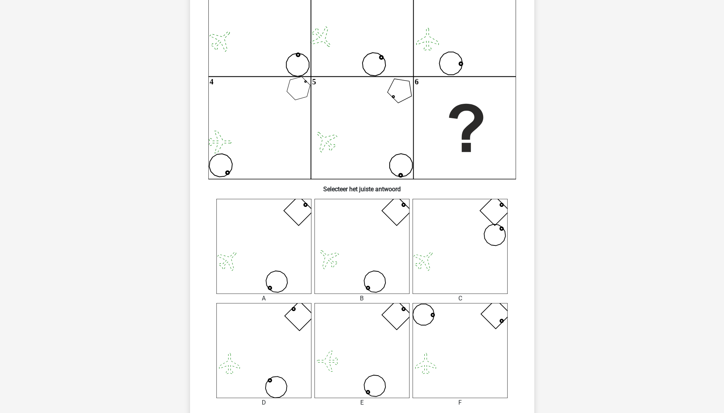
scroll to position [191, 0]
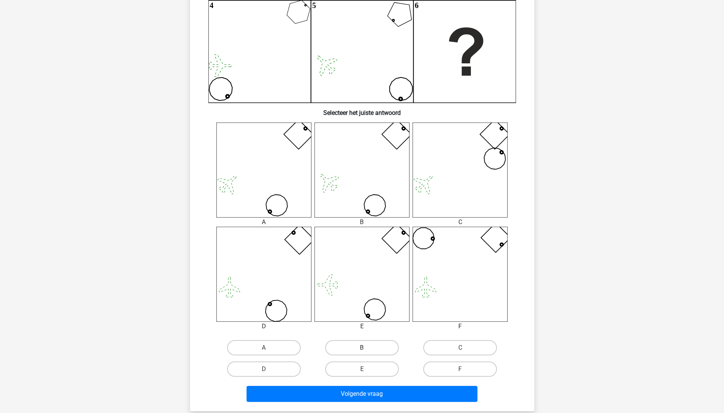
click at [359, 350] on label "B" at bounding box center [362, 347] width 74 height 15
click at [362, 350] on input "B" at bounding box center [364, 350] width 5 height 5
radio input "true"
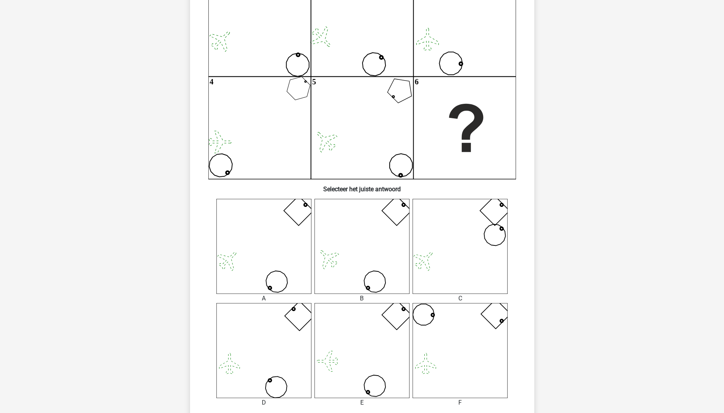
scroll to position [153, 0]
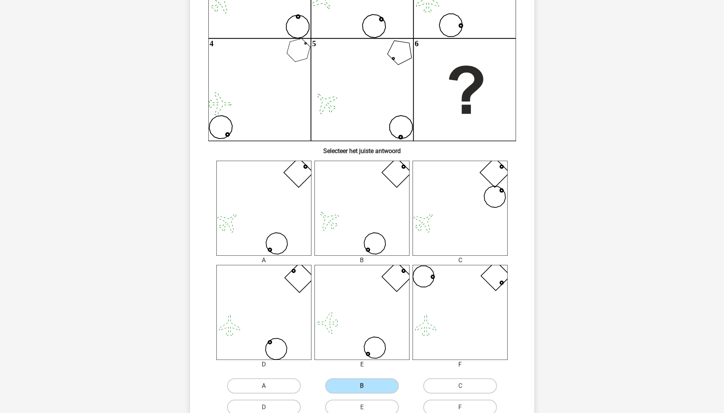
click at [270, 382] on label "A" at bounding box center [264, 385] width 74 height 15
click at [269, 386] on input "A" at bounding box center [266, 388] width 5 height 5
radio input "true"
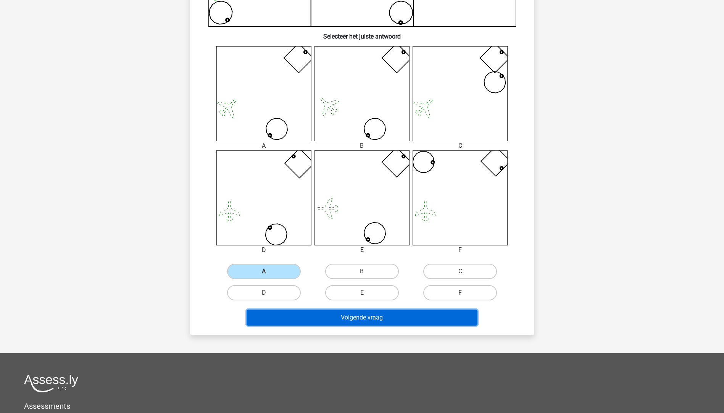
click at [363, 315] on button "Volgende vraag" at bounding box center [362, 318] width 231 height 16
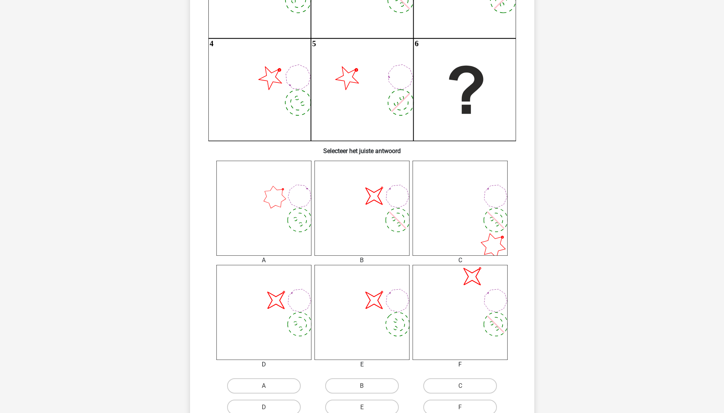
scroll to position [191, 0]
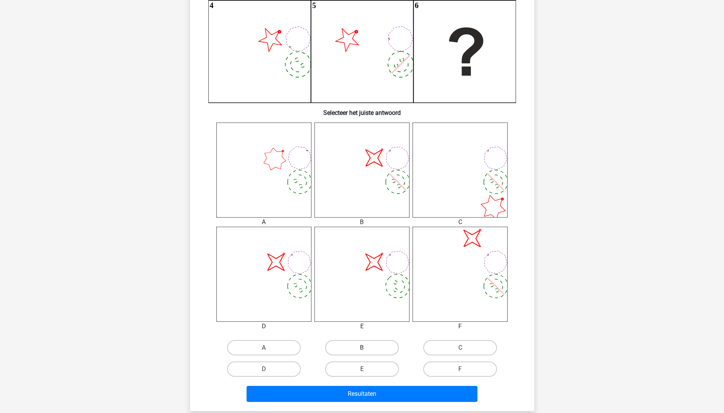
click at [330, 343] on label "B" at bounding box center [362, 347] width 74 height 15
click at [362, 348] on input "B" at bounding box center [364, 350] width 5 height 5
radio input "true"
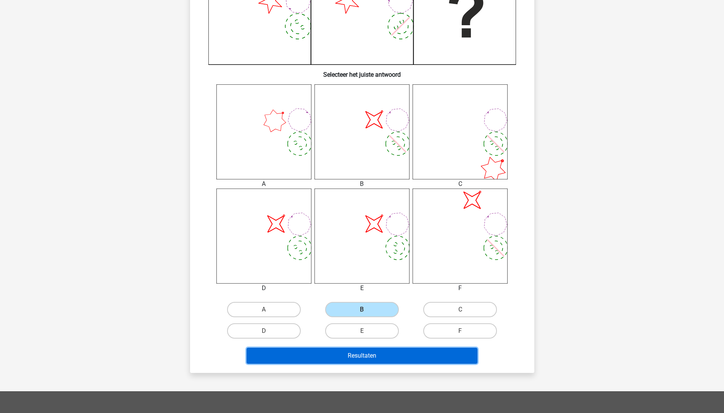
click at [352, 356] on button "Resultaten" at bounding box center [362, 356] width 231 height 16
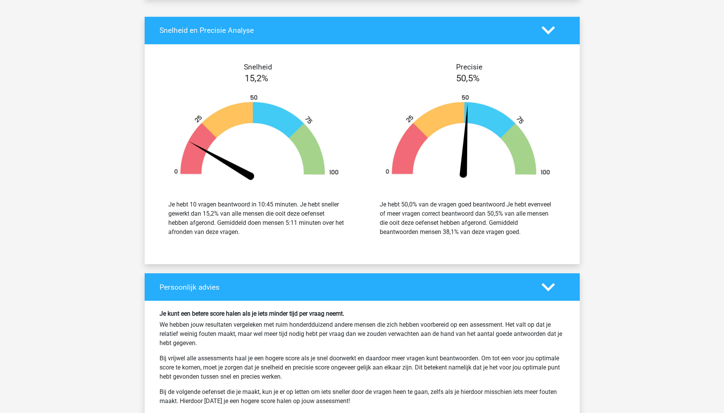
scroll to position [955, 0]
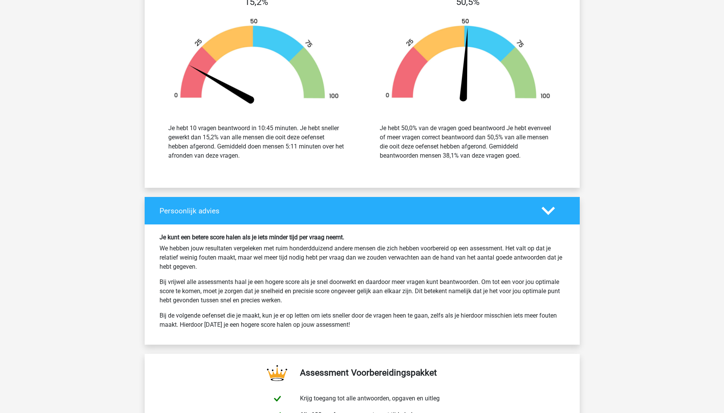
drag, startPoint x: 177, startPoint y: 253, endPoint x: 225, endPoint y: 263, distance: 49.2
click at [225, 263] on p "We hebben jouw resultaten vergeleken met ruim honderdduizend andere mensen die …" at bounding box center [363, 257] width 406 height 27
drag, startPoint x: 225, startPoint y: 263, endPoint x: 217, endPoint y: 275, distance: 14.5
click at [217, 275] on div "Je kunt een betere score halen als je iets minder tijd per vraag neemt. We hebb…" at bounding box center [362, 285] width 417 height 102
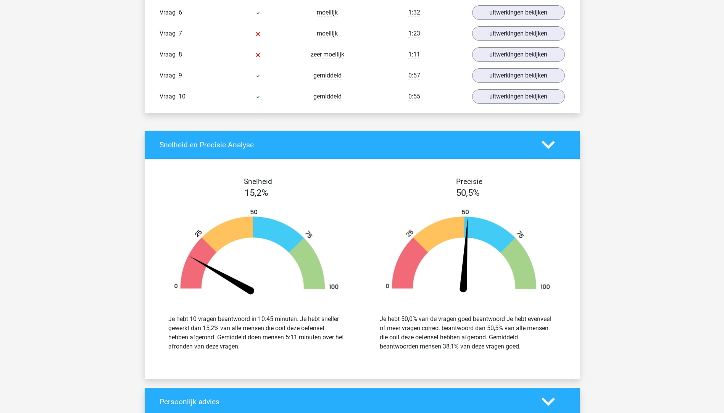
scroll to position [611, 0]
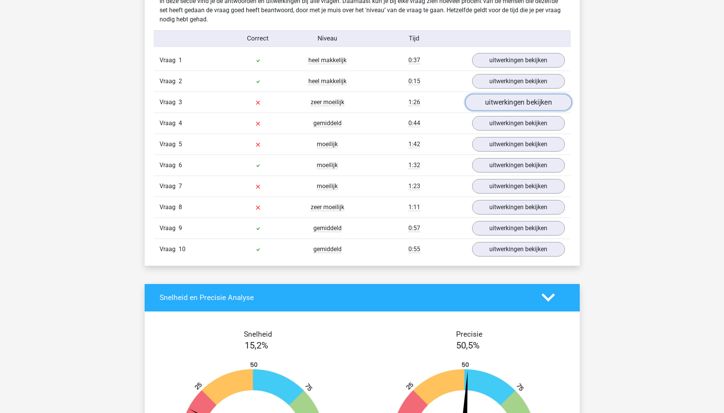
click at [501, 108] on link "uitwerkingen bekijken" at bounding box center [518, 102] width 107 height 17
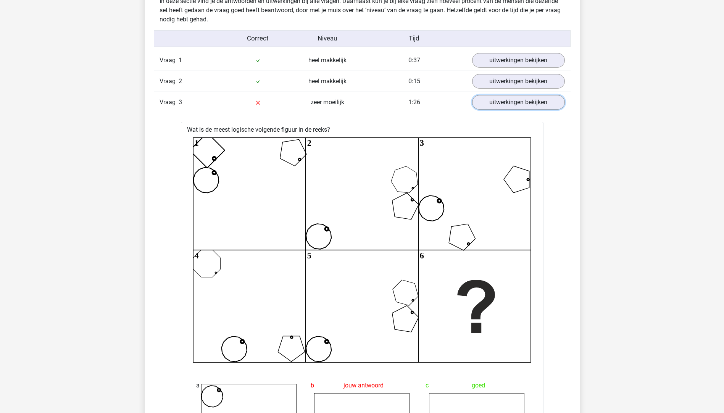
scroll to position [573, 0]
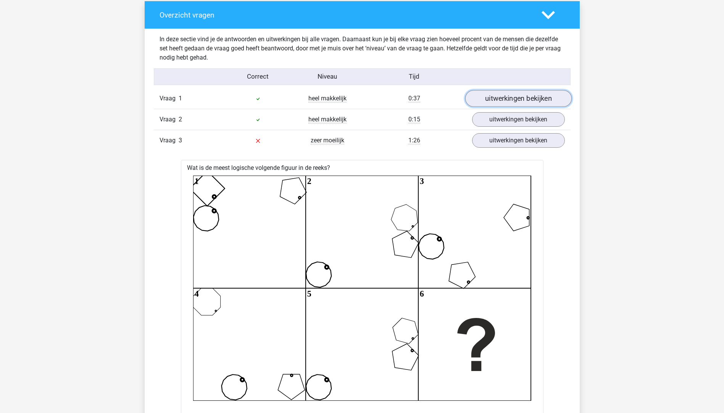
click at [523, 97] on link "uitwerkingen bekijken" at bounding box center [518, 98] width 107 height 17
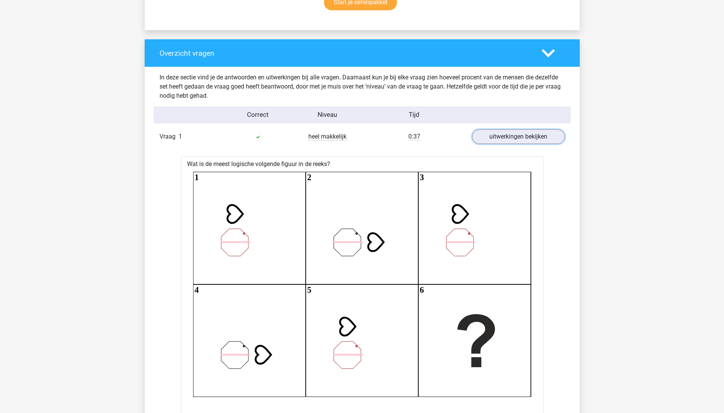
scroll to position [344, 0]
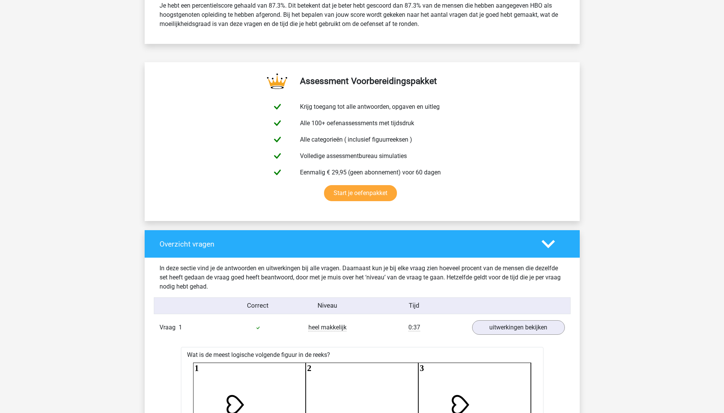
click at [547, 246] on polygon at bounding box center [548, 244] width 13 height 8
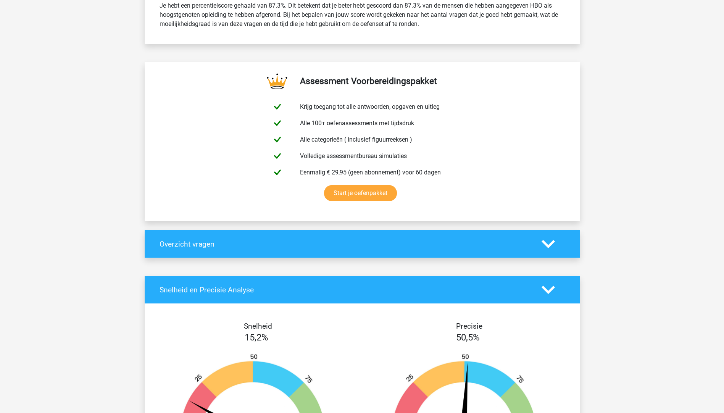
scroll to position [382, 0]
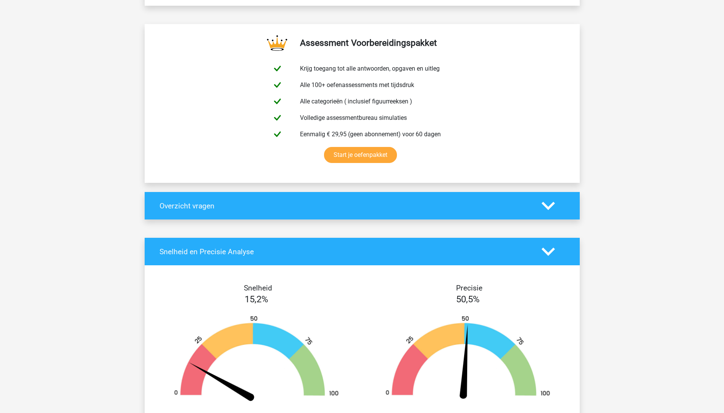
click at [542, 200] on icon at bounding box center [548, 205] width 13 height 13
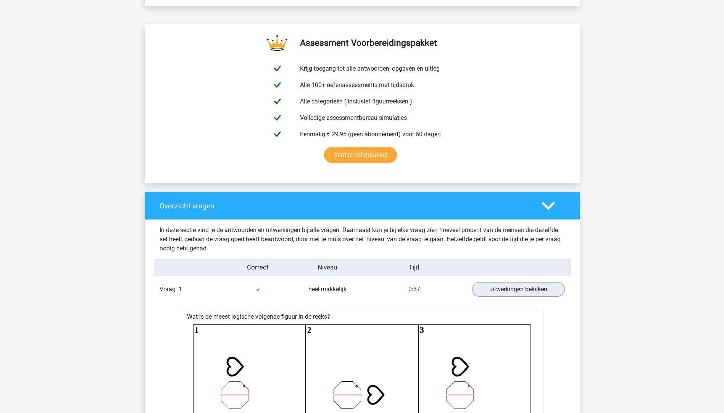
scroll to position [420, 0]
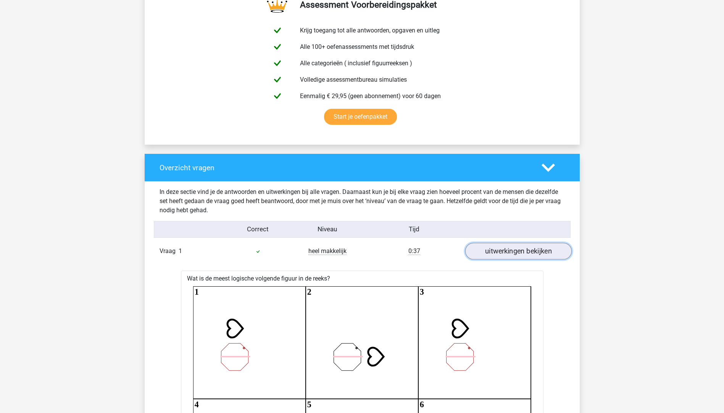
click at [491, 247] on link "uitwerkingen bekijken" at bounding box center [518, 251] width 107 height 17
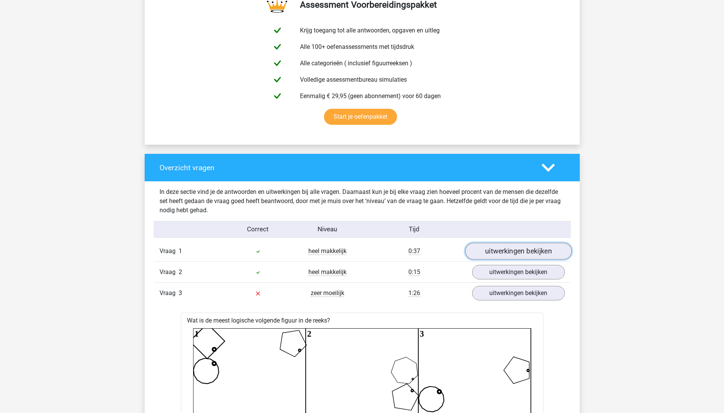
scroll to position [496, 0]
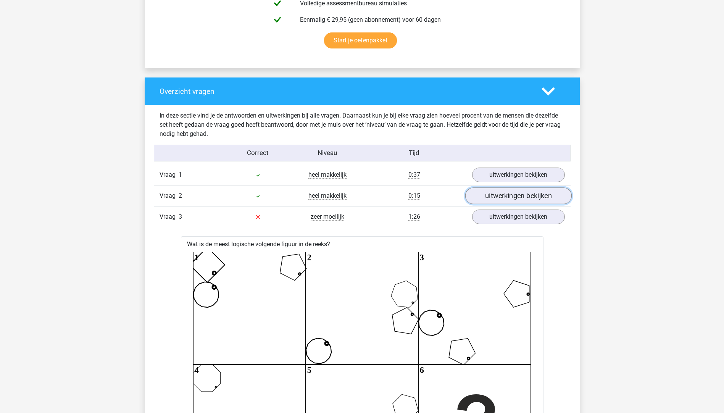
click at [489, 198] on link "uitwerkingen bekijken" at bounding box center [518, 196] width 107 height 17
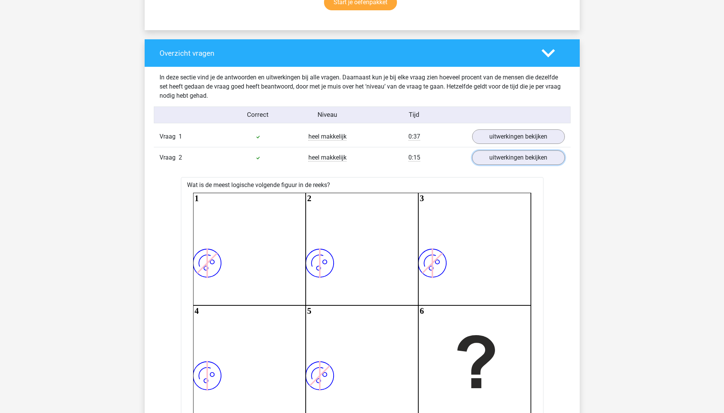
scroll to position [573, 0]
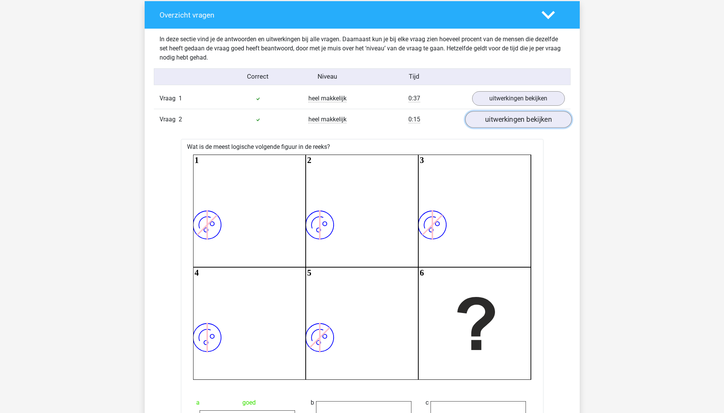
click at [483, 124] on link "uitwerkingen bekijken" at bounding box center [518, 119] width 107 height 17
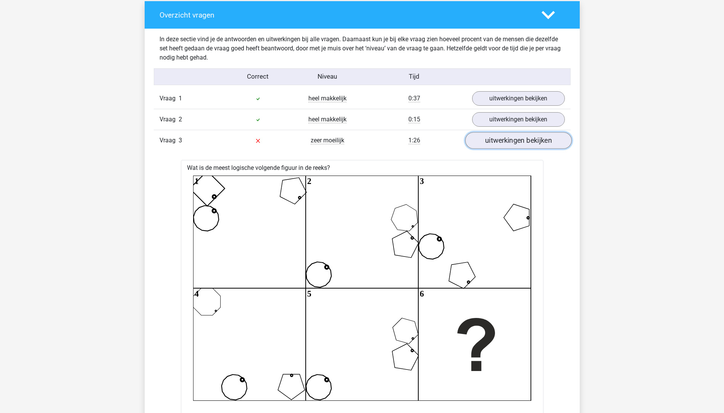
click at [488, 141] on link "uitwerkingen bekijken" at bounding box center [518, 140] width 107 height 17
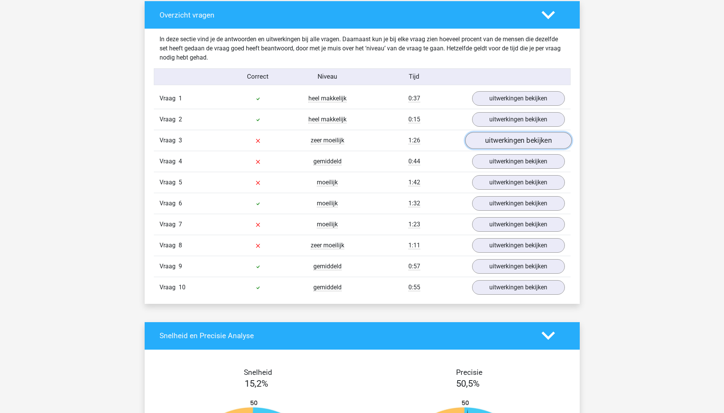
click at [488, 141] on link "uitwerkingen bekijken" at bounding box center [518, 140] width 107 height 17
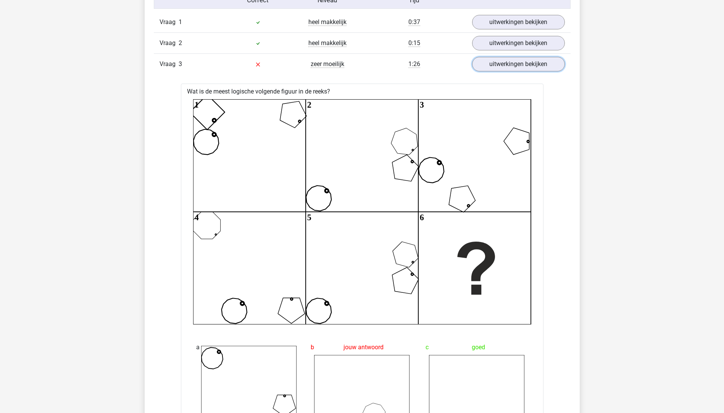
scroll to position [535, 0]
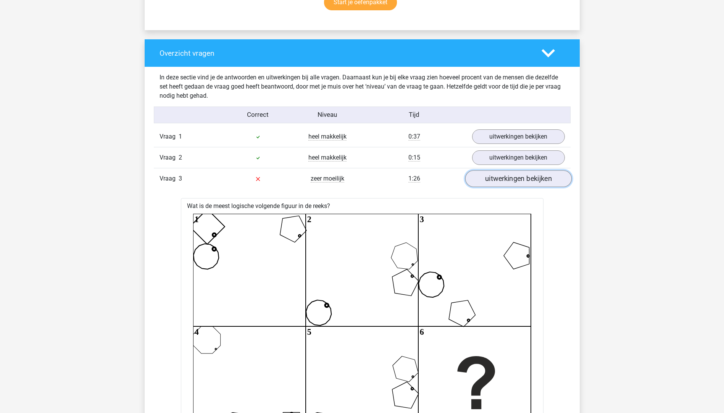
click at [495, 182] on link "uitwerkingen bekijken" at bounding box center [518, 178] width 107 height 17
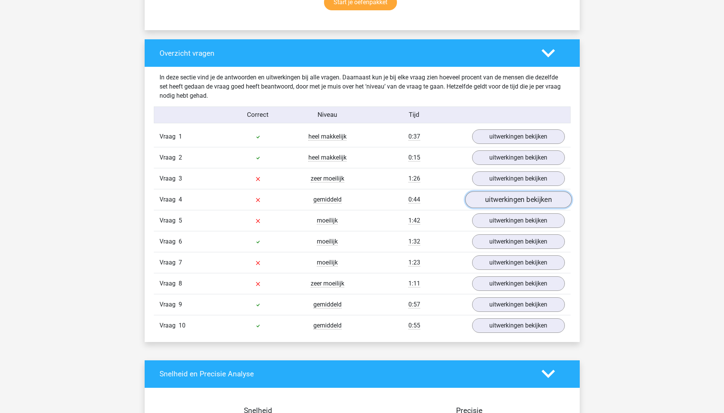
click at [496, 200] on link "uitwerkingen bekijken" at bounding box center [518, 199] width 107 height 17
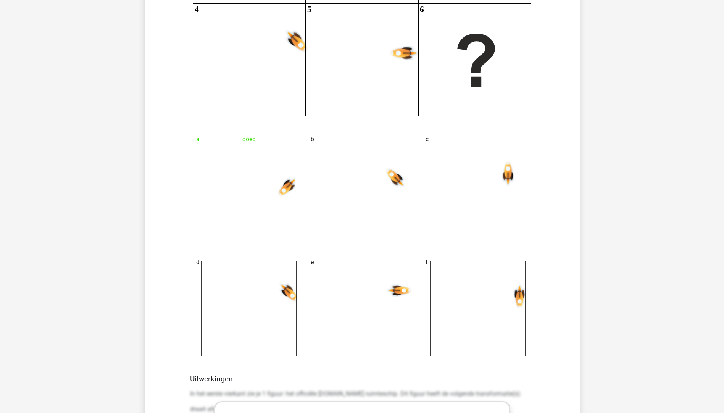
scroll to position [649, 0]
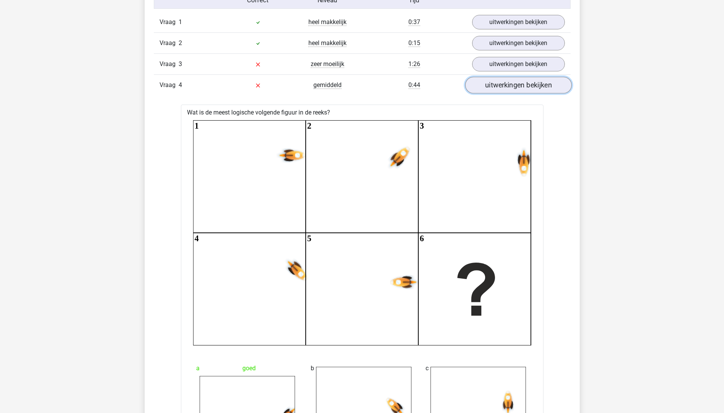
click at [486, 89] on link "uitwerkingen bekijken" at bounding box center [518, 85] width 107 height 17
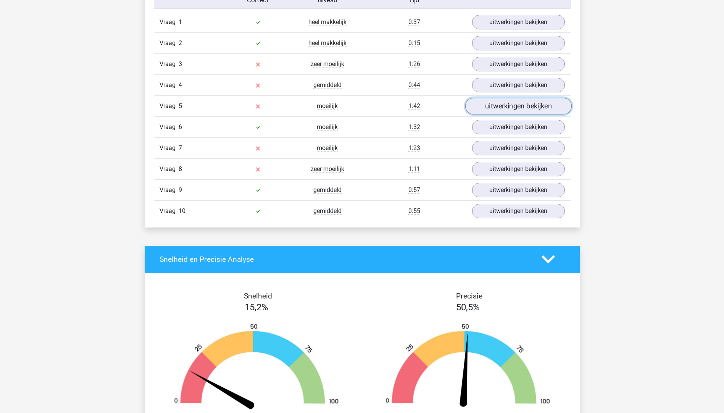
click at [486, 108] on link "uitwerkingen bekijken" at bounding box center [518, 106] width 107 height 17
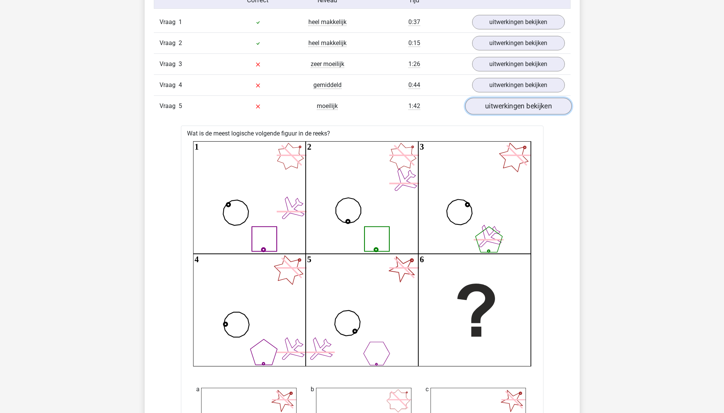
click at [486, 111] on link "uitwerkingen bekijken" at bounding box center [518, 106] width 107 height 17
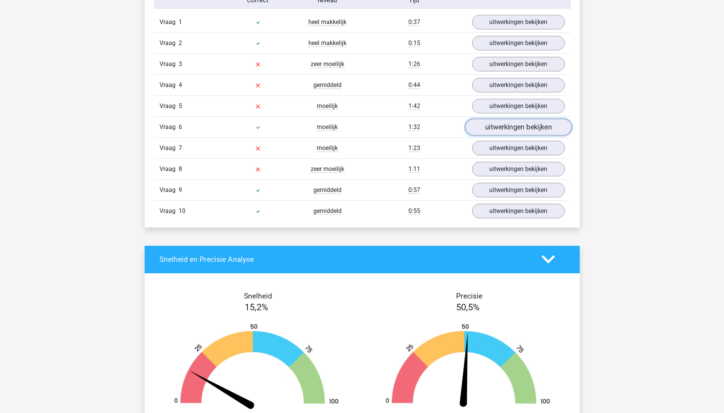
click at [494, 127] on link "uitwerkingen bekijken" at bounding box center [518, 127] width 107 height 17
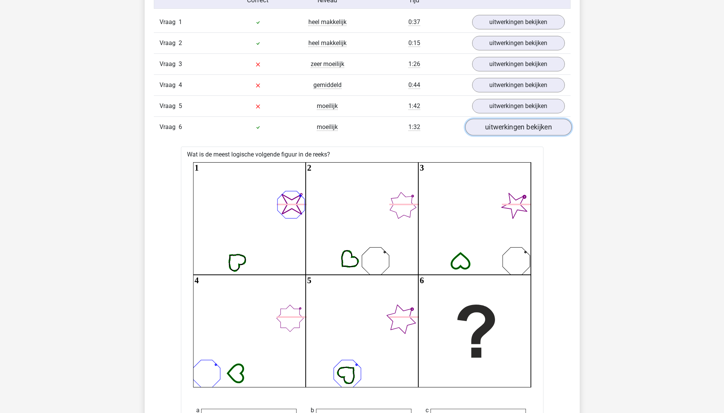
click at [494, 127] on link "uitwerkingen bekijken" at bounding box center [518, 127] width 107 height 17
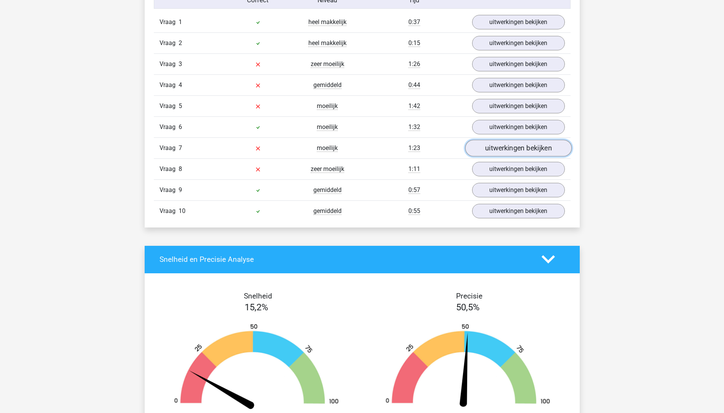
click at [495, 152] on link "uitwerkingen bekijken" at bounding box center [518, 148] width 107 height 17
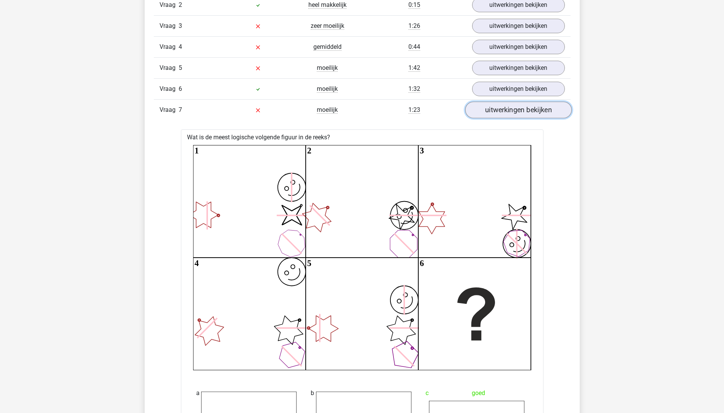
scroll to position [764, 0]
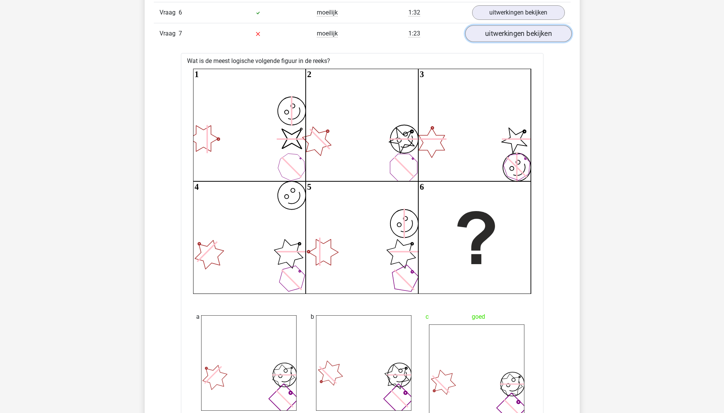
click at [501, 31] on link "uitwerkingen bekijken" at bounding box center [518, 33] width 107 height 17
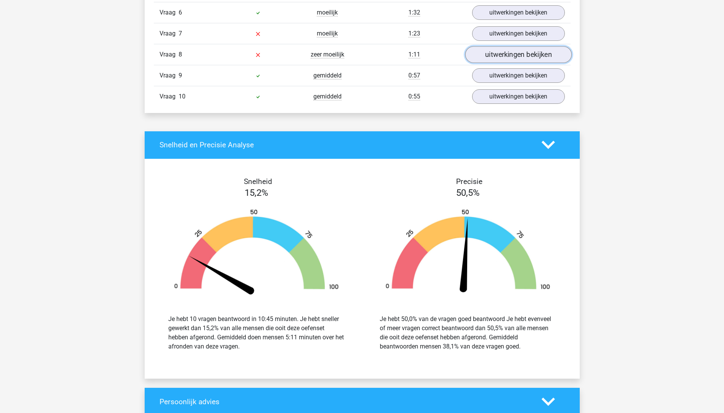
click at [506, 51] on link "uitwerkingen bekijken" at bounding box center [518, 54] width 107 height 17
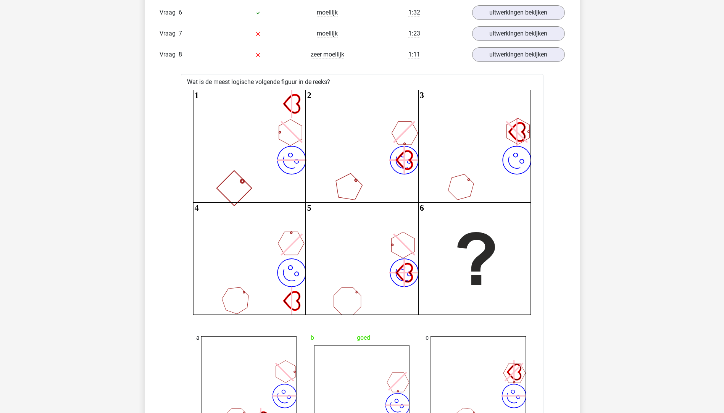
click at [495, 45] on div "Vraag 8 zeer moeilijk 1:11 uitwerkingen bekijken" at bounding box center [362, 54] width 417 height 21
click at [496, 56] on link "uitwerkingen bekijken" at bounding box center [518, 54] width 107 height 17
